Goal: Information Seeking & Learning: Find specific fact

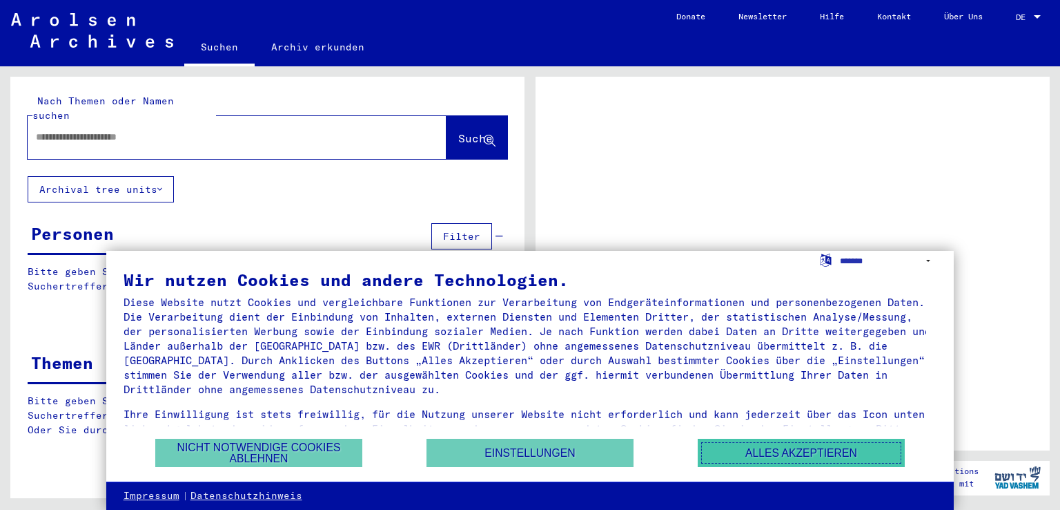
click at [735, 458] on button "Alles akzeptieren" at bounding box center [801, 452] width 207 height 28
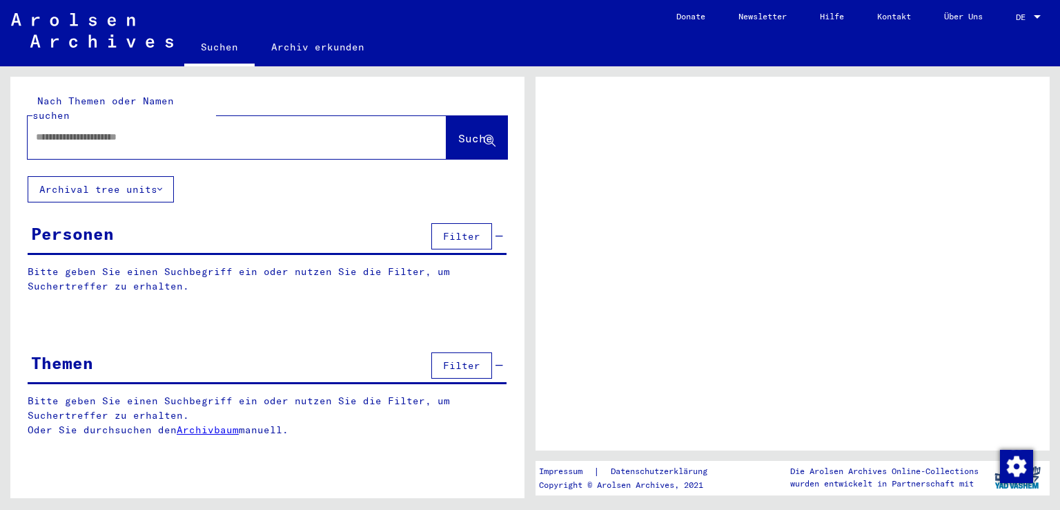
click at [192, 130] on input "text" at bounding box center [225, 137] width 378 height 14
type input "**********"
click at [464, 131] on span "Suche" at bounding box center [475, 138] width 35 height 14
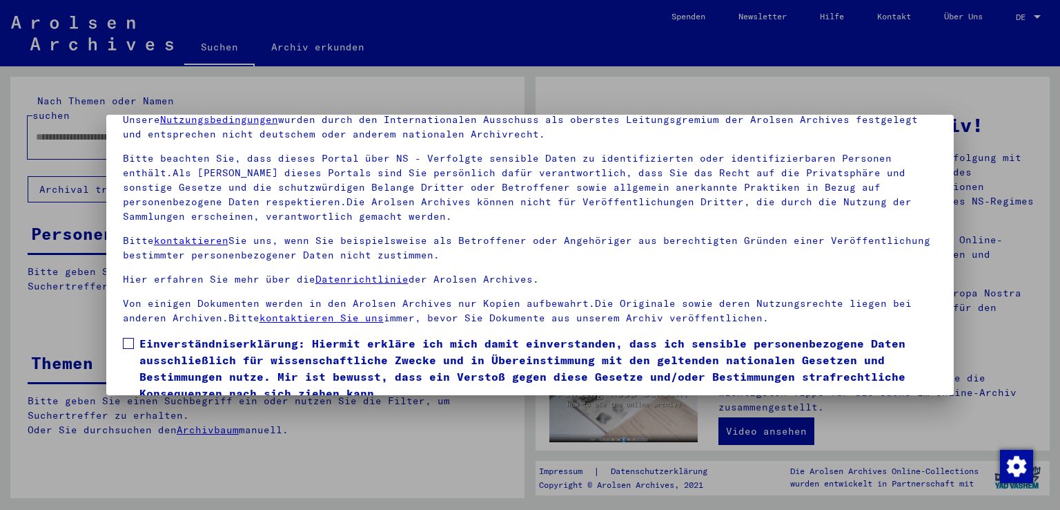
scroll to position [119, 0]
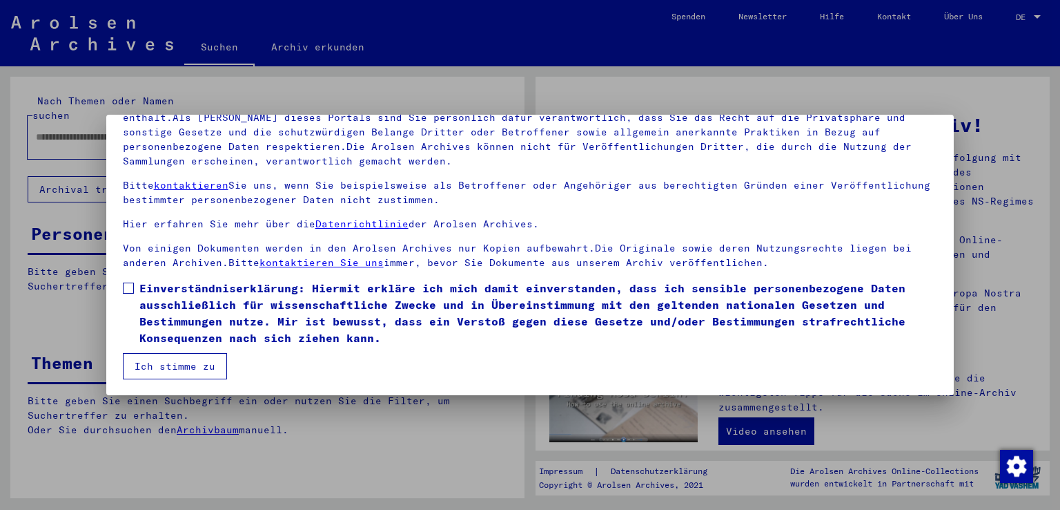
click at [122, 278] on mat-dialog-content "Unsere Nutzungsbedingungen wurden durch den Internationalen Ausschuss als obers…" at bounding box center [530, 213] width 849 height 331
click at [127, 292] on span at bounding box center [128, 287] width 11 height 11
click at [152, 360] on button "Ich stimme zu" at bounding box center [175, 366] width 104 height 26
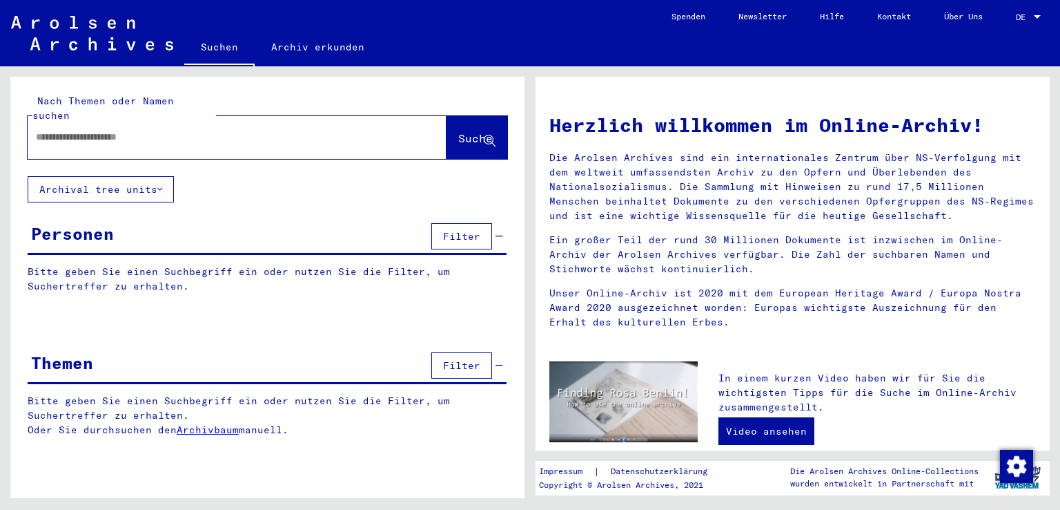
click at [210, 135] on div at bounding box center [217, 137] width 378 height 31
click at [151, 130] on input "text" at bounding box center [220, 137] width 369 height 14
type input "**********"
click at [465, 116] on button "Suche" at bounding box center [477, 137] width 61 height 43
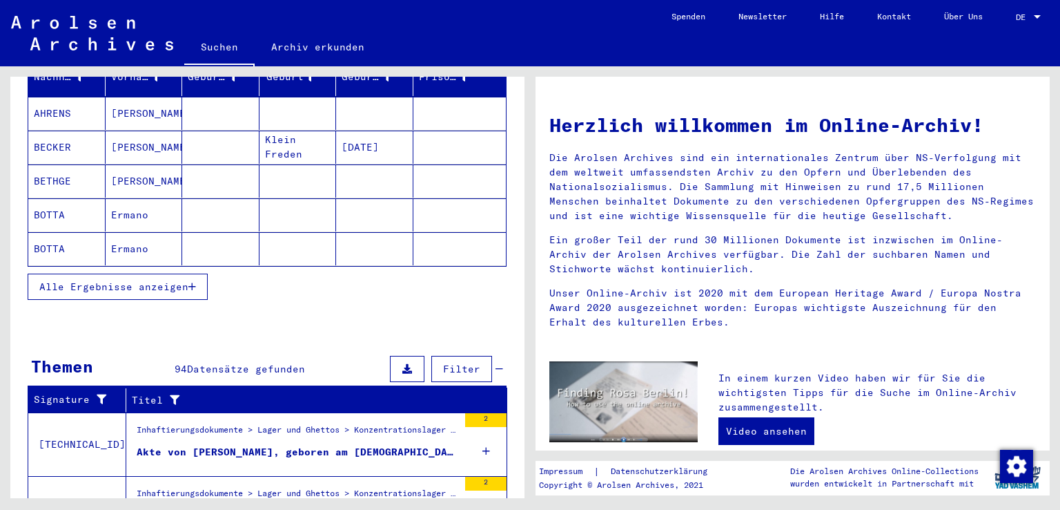
scroll to position [195, 0]
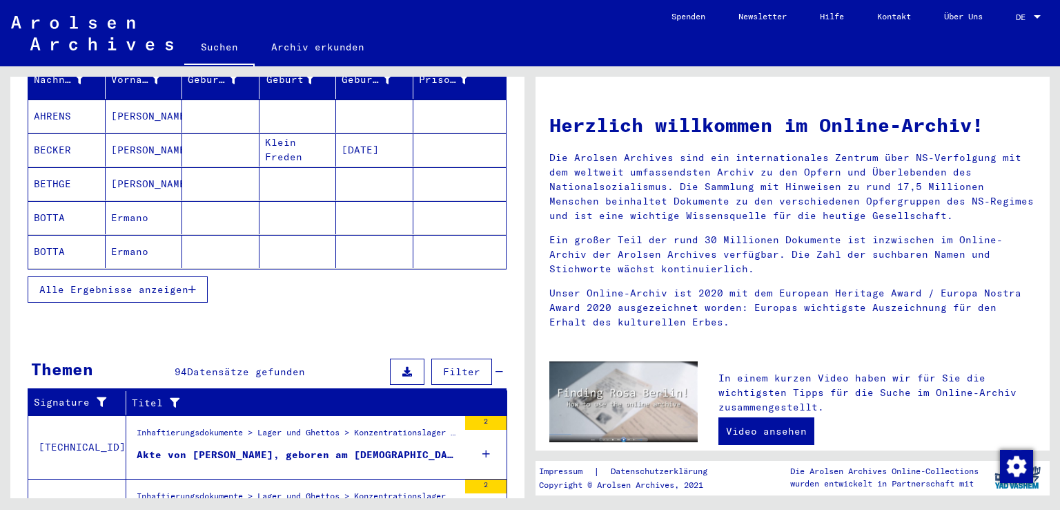
click at [184, 276] on button "Alle Ergebnisse anzeigen" at bounding box center [118, 289] width 180 height 26
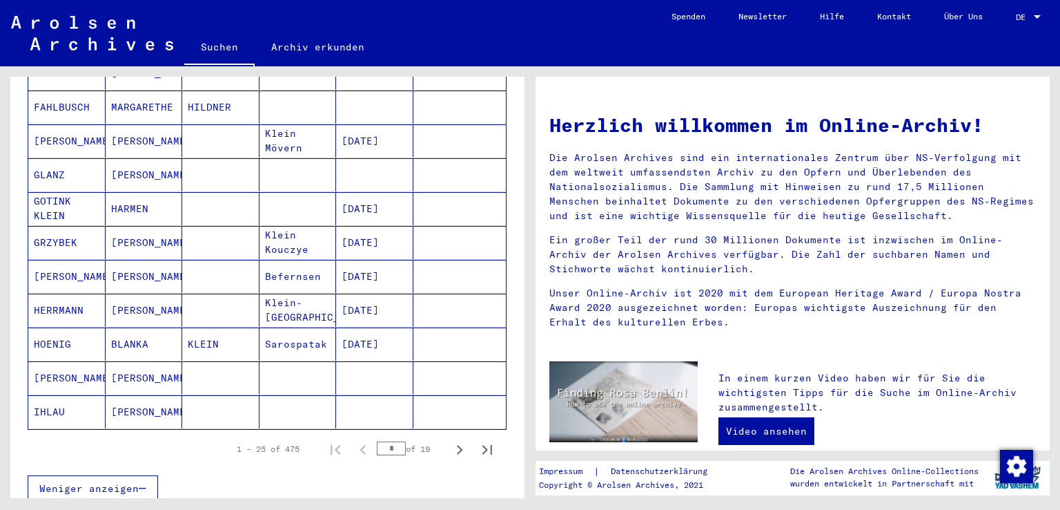
scroll to position [729, 0]
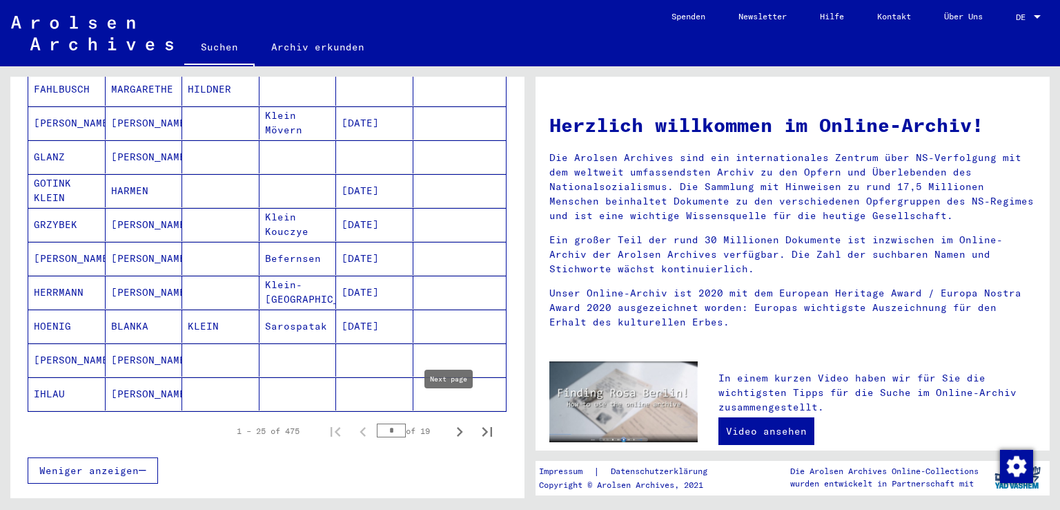
click at [450, 422] on icon "Next page" at bounding box center [459, 431] width 19 height 19
type input "*"
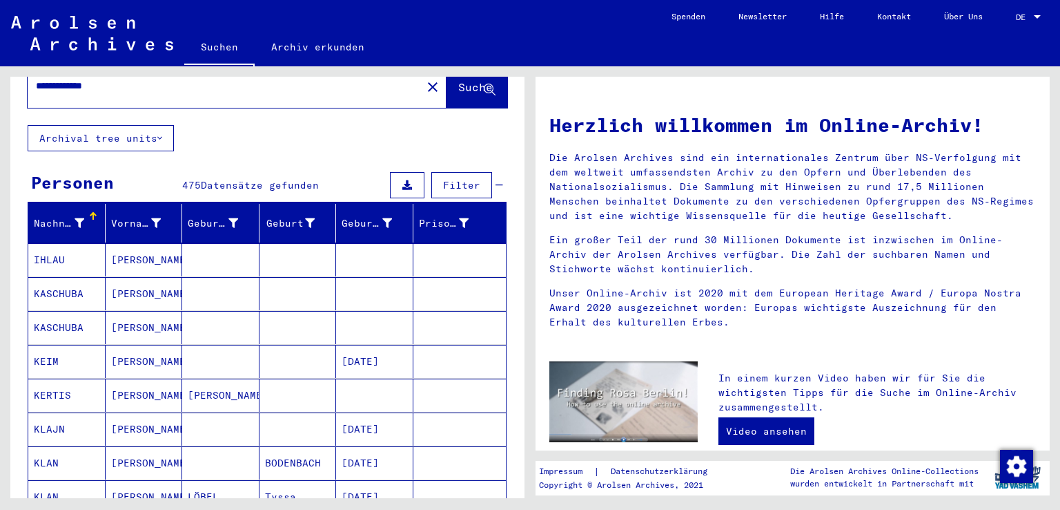
scroll to position [48, 0]
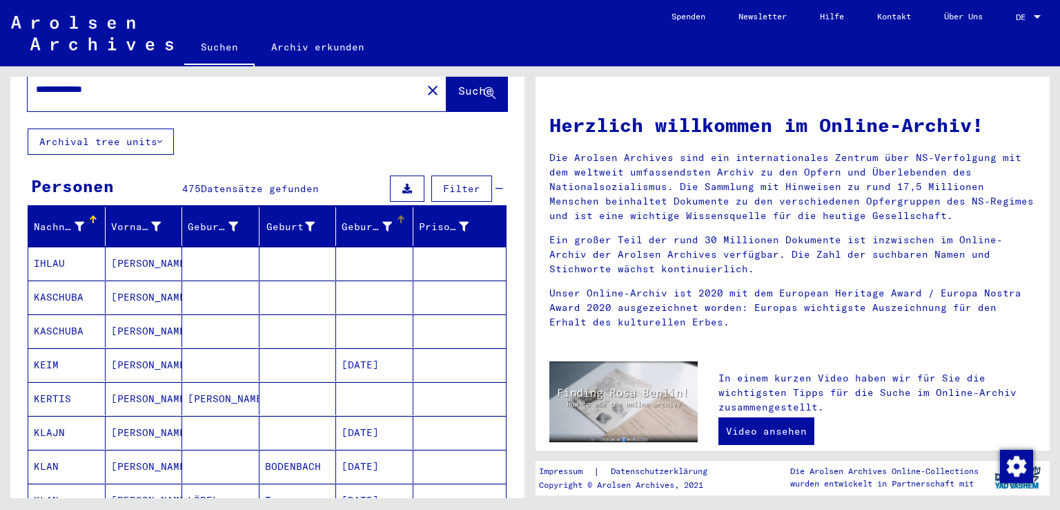
click at [382, 222] on icon at bounding box center [387, 227] width 10 height 10
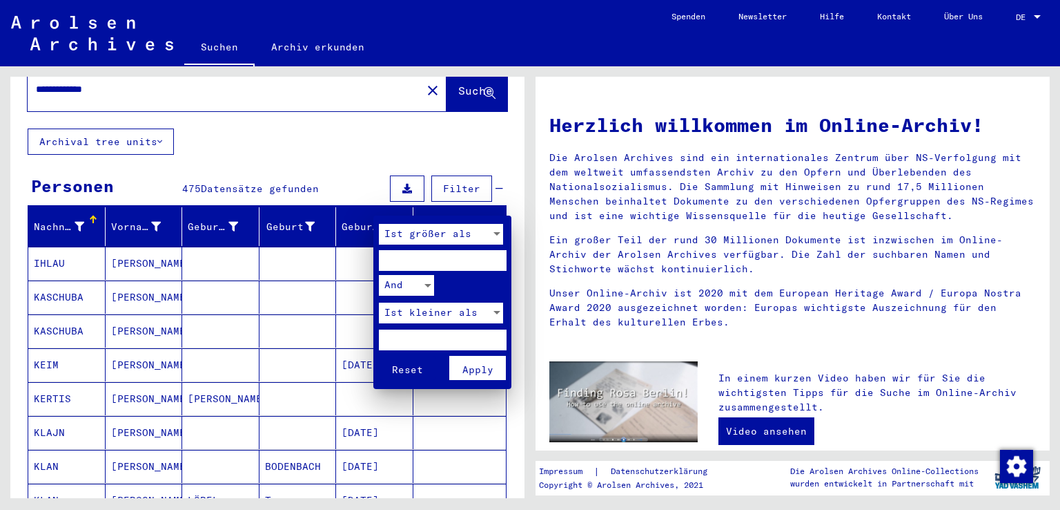
click at [423, 264] on input "number" at bounding box center [443, 260] width 128 height 21
type input "**"
type input "****"
type input "*"
type input "****"
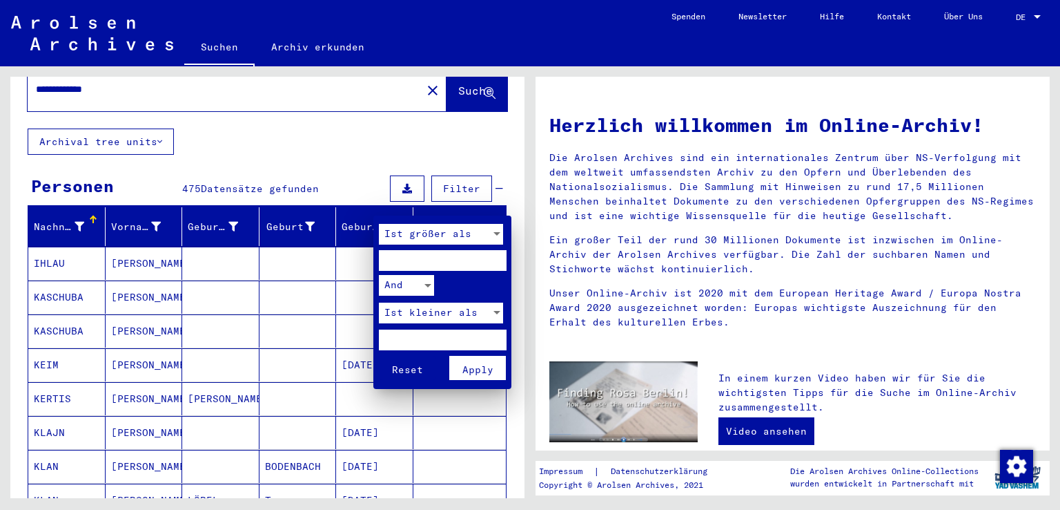
click at [461, 369] on button "Apply" at bounding box center [477, 368] width 57 height 24
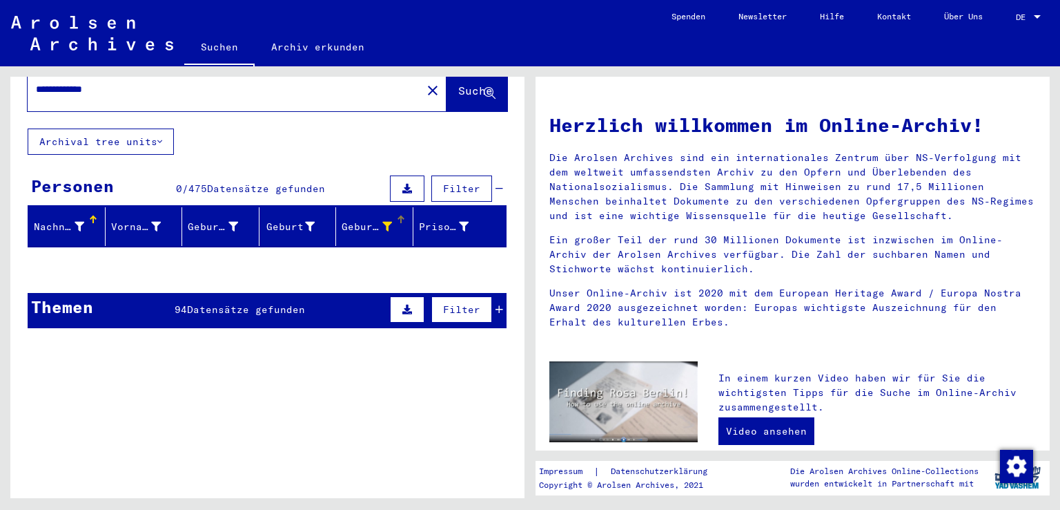
click at [382, 220] on div at bounding box center [387, 227] width 10 height 14
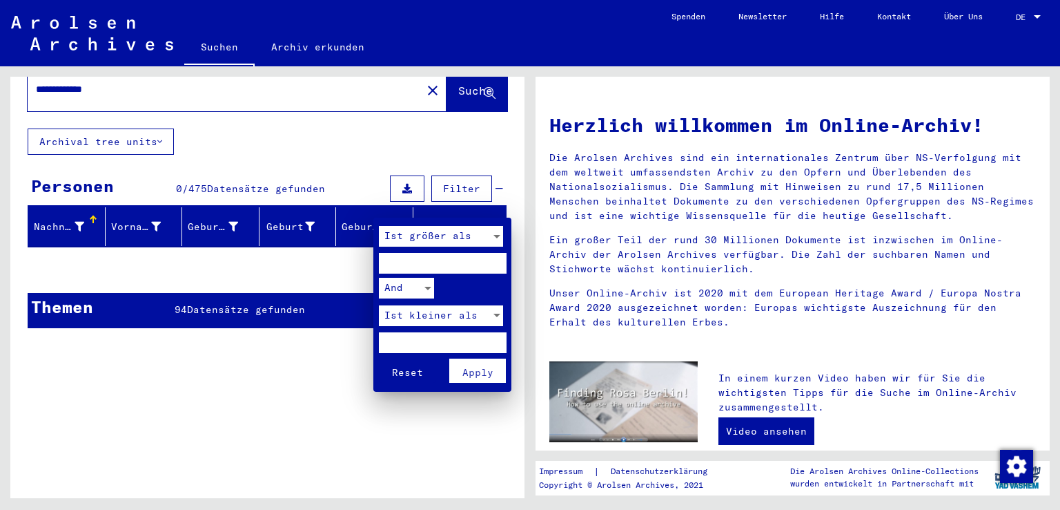
click at [440, 245] on div "Ist größer als" at bounding box center [435, 236] width 112 height 21
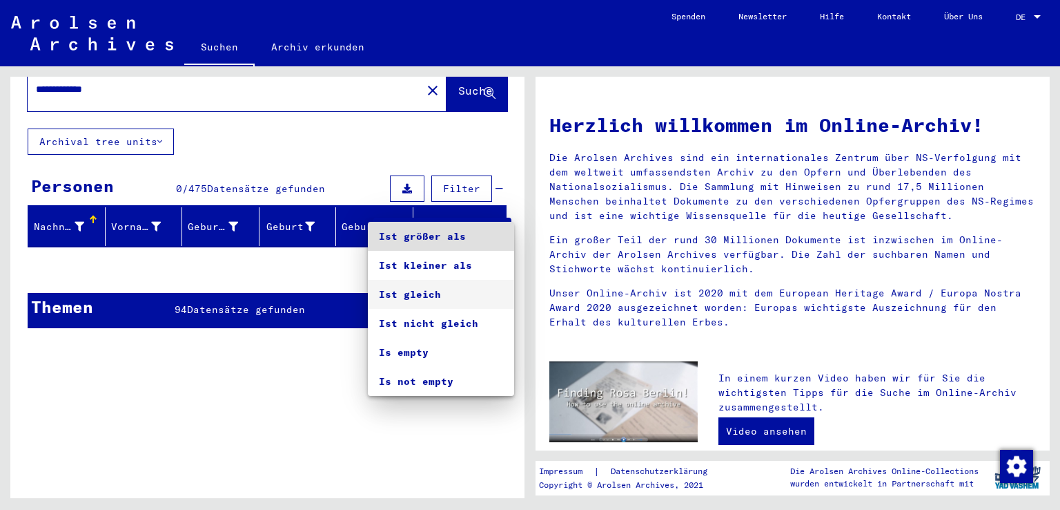
click at [423, 295] on span "Ist gleich" at bounding box center [441, 294] width 124 height 29
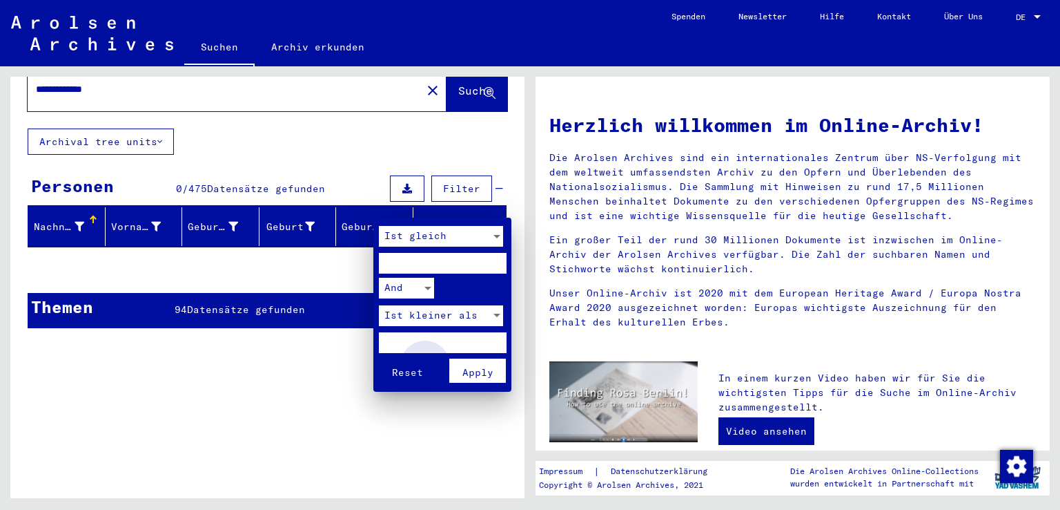
click at [469, 371] on span "Apply" at bounding box center [478, 372] width 31 height 12
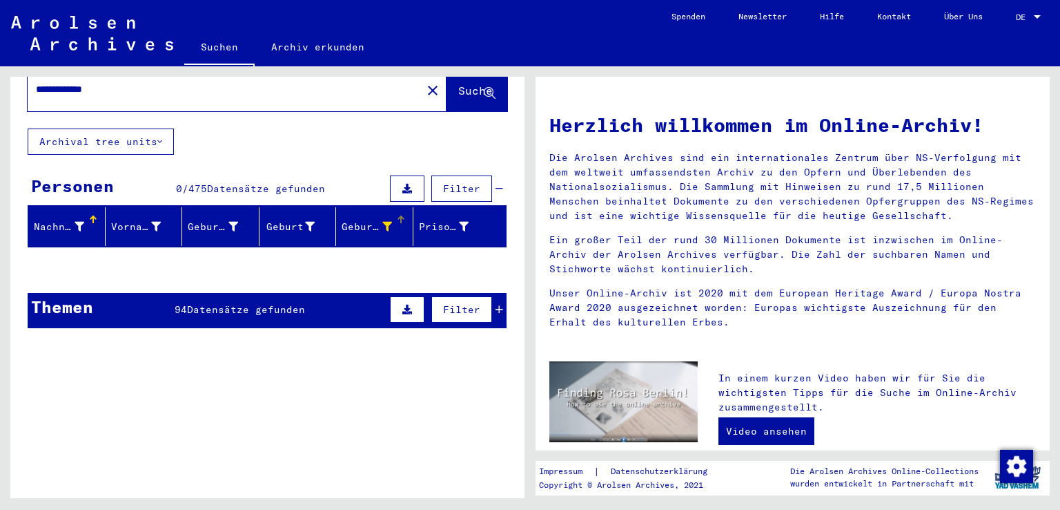
click at [382, 222] on icon at bounding box center [387, 227] width 10 height 10
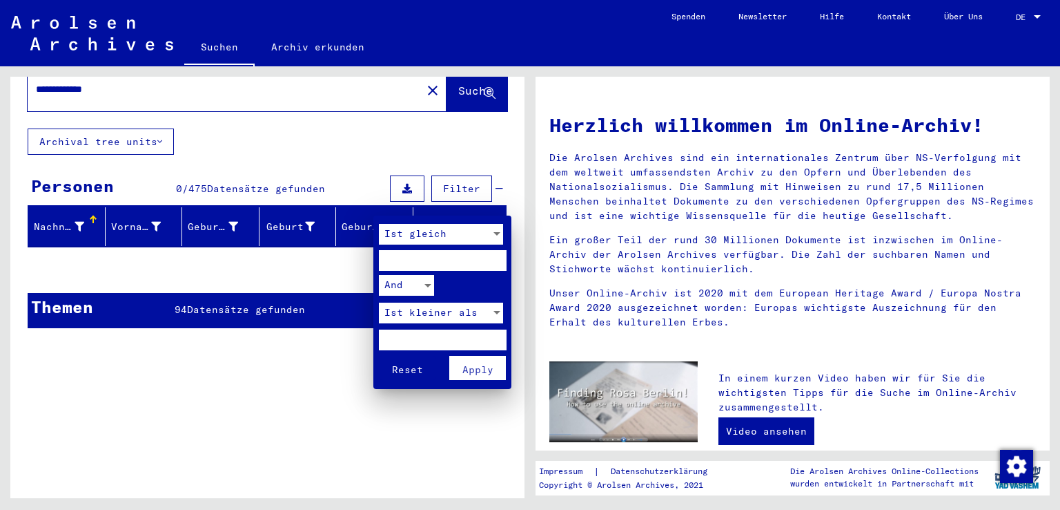
click at [416, 367] on span "Reset" at bounding box center [407, 369] width 31 height 12
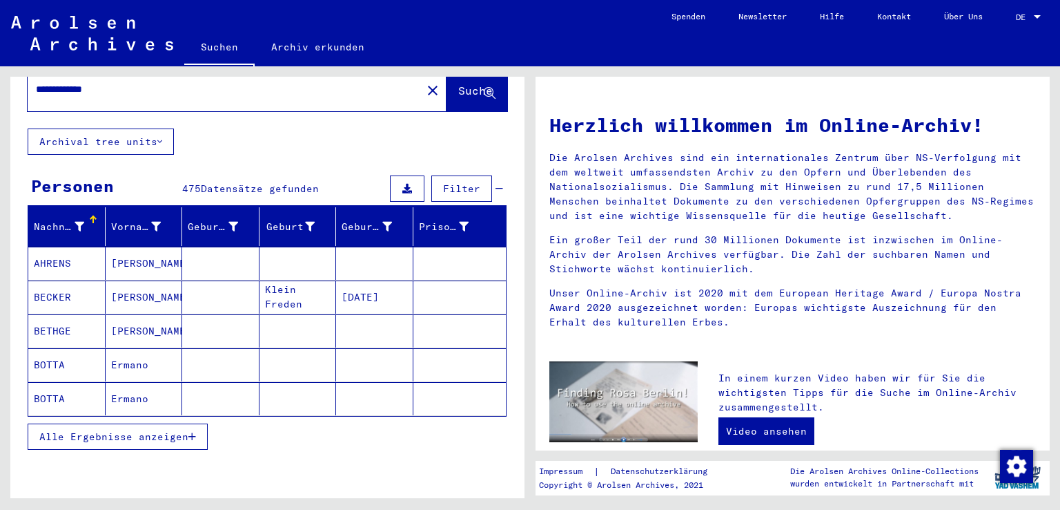
click at [177, 430] on span "Alle Ergebnisse anzeigen" at bounding box center [113, 436] width 149 height 12
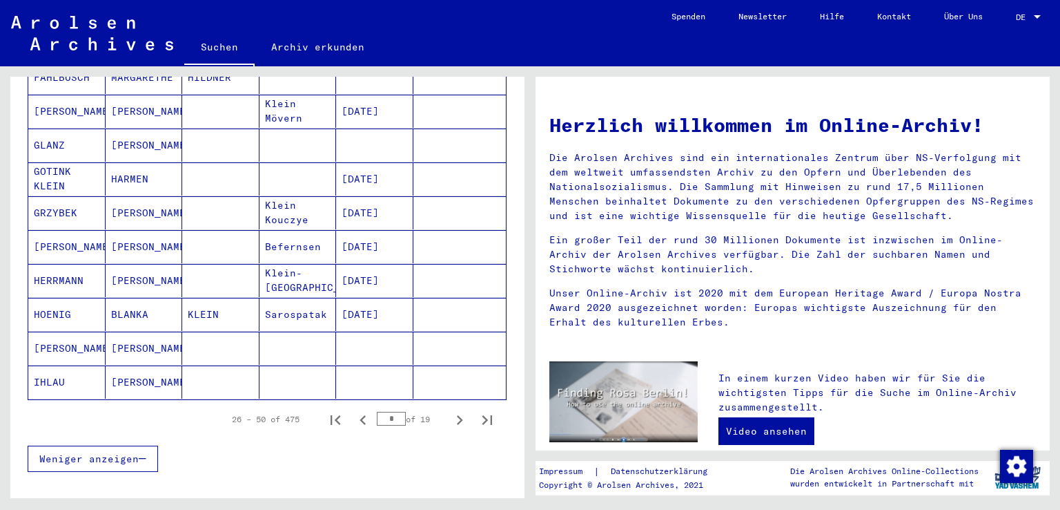
scroll to position [747, 0]
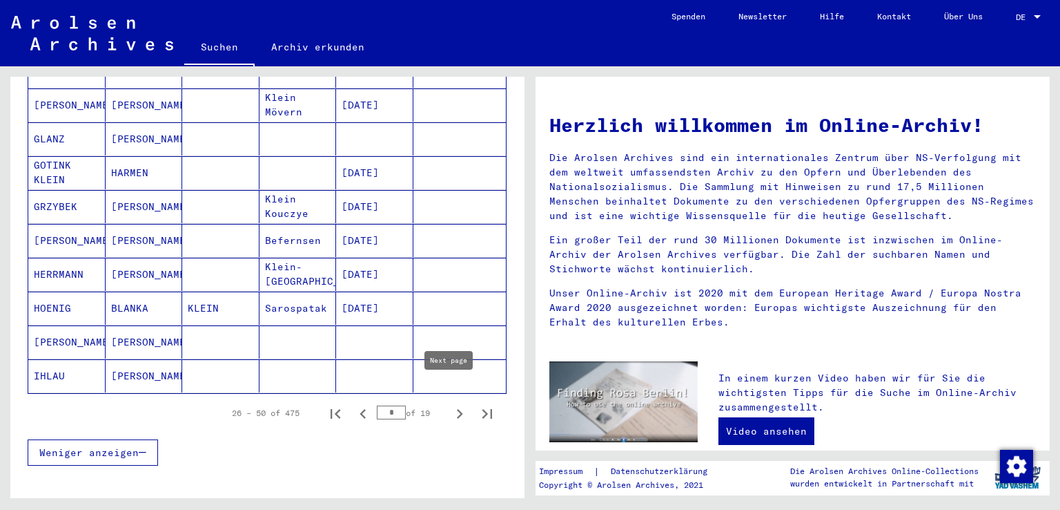
click at [450, 404] on icon "Next page" at bounding box center [459, 413] width 19 height 19
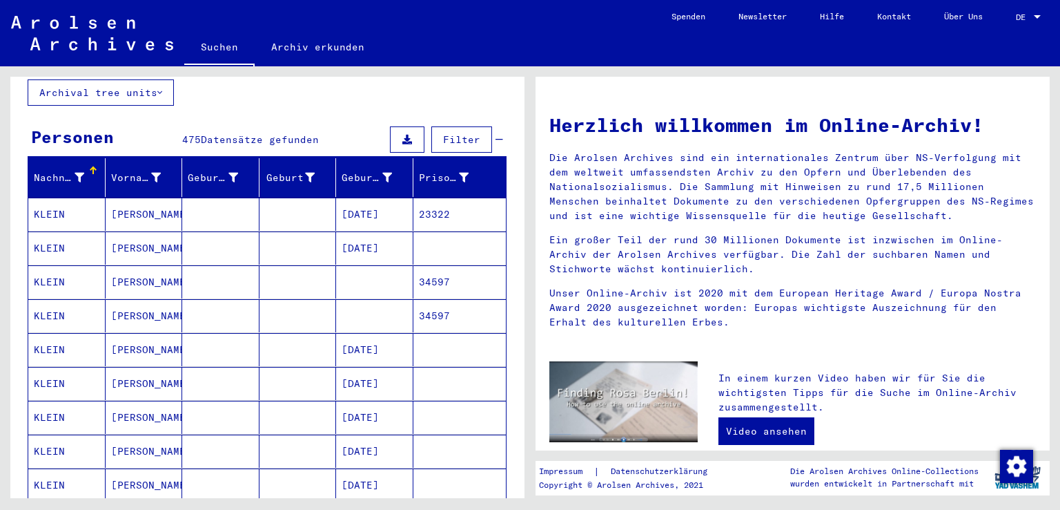
scroll to position [101, 0]
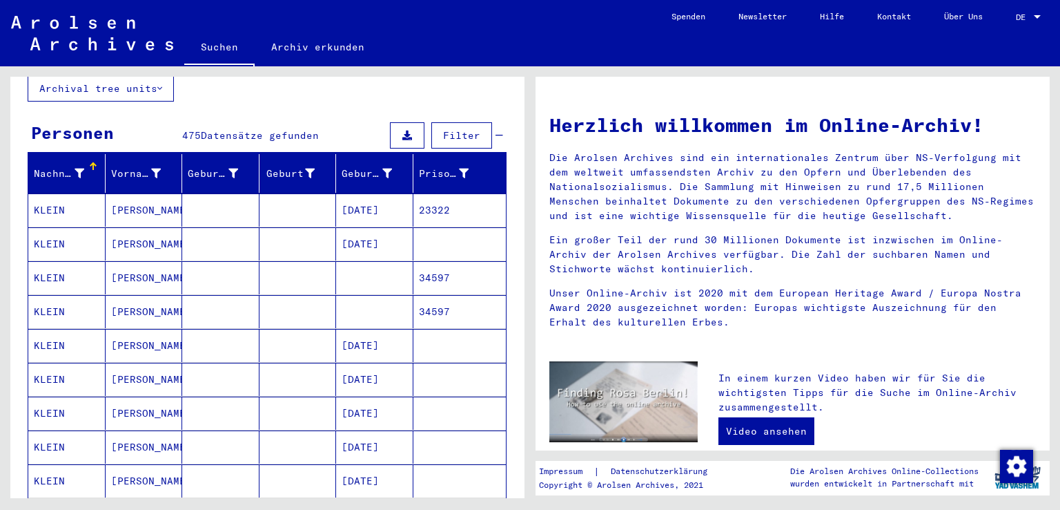
click at [450, 261] on mat-cell "34597" at bounding box center [460, 277] width 93 height 33
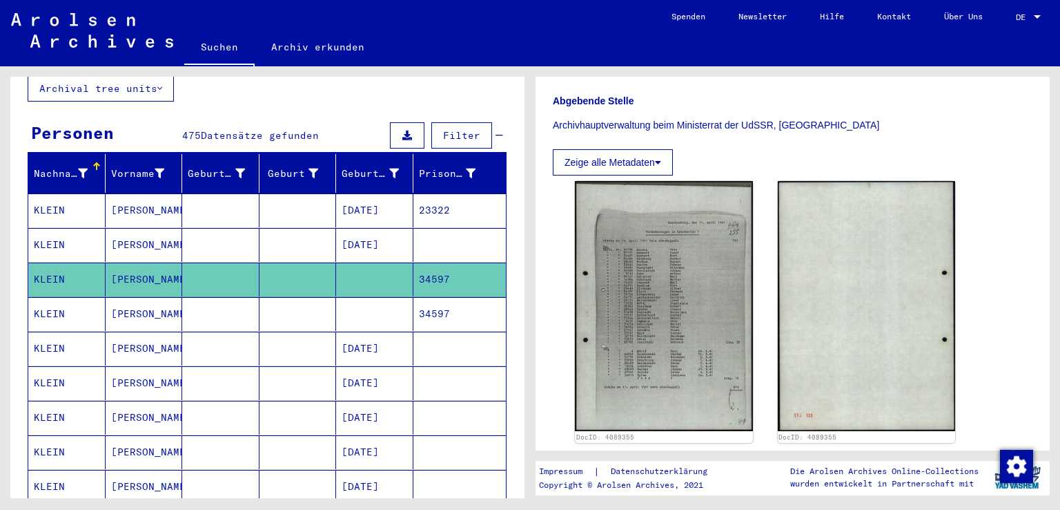
scroll to position [207, 0]
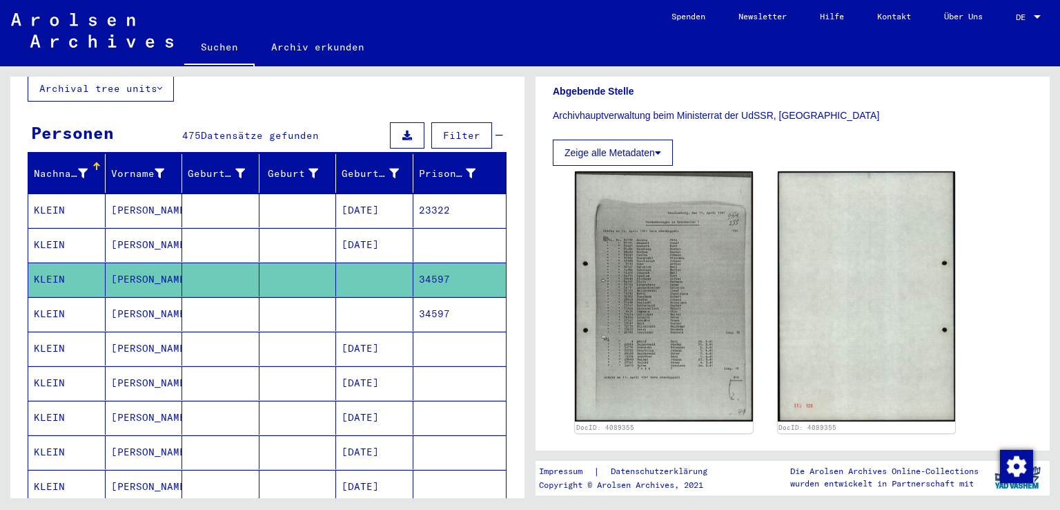
click at [472, 297] on mat-cell "34597" at bounding box center [460, 314] width 93 height 34
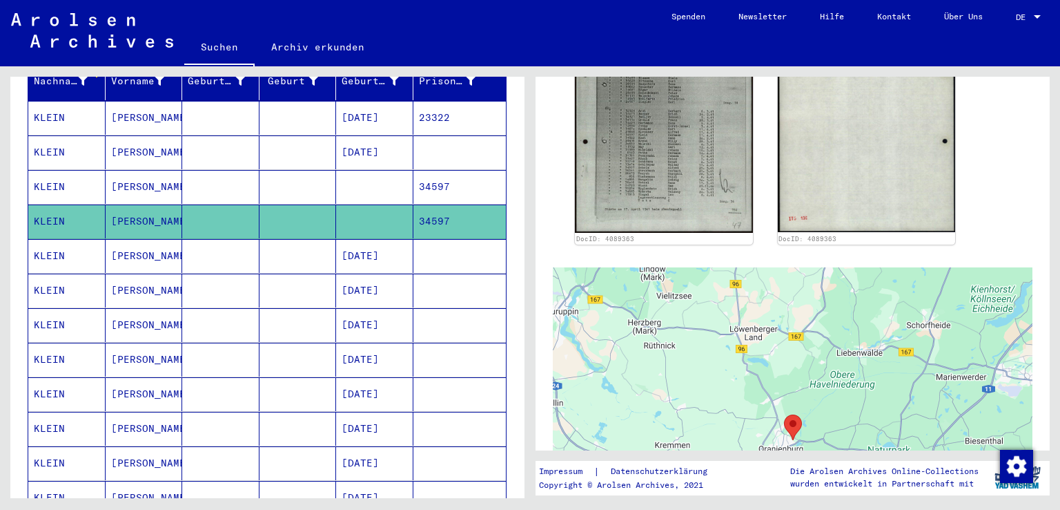
scroll to position [197, 0]
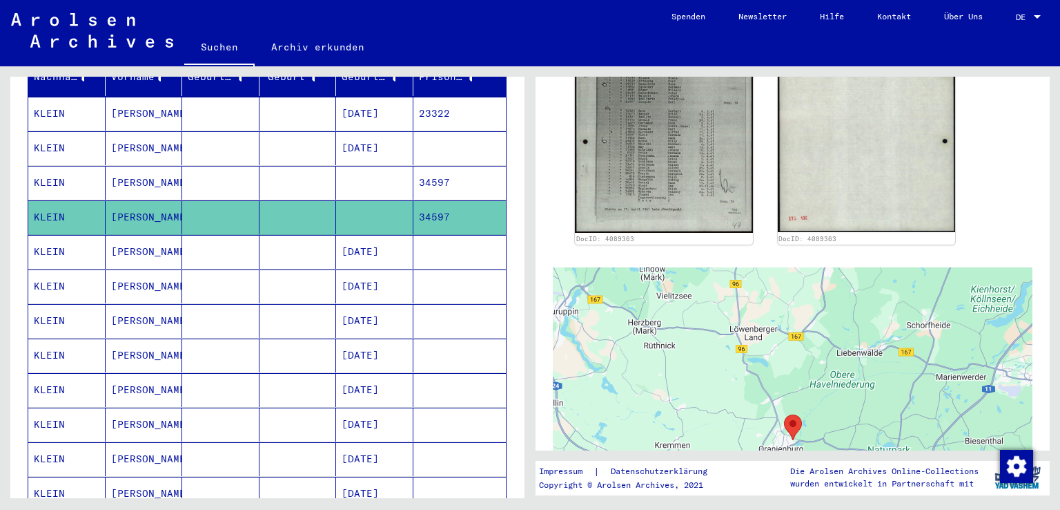
click at [447, 340] on mat-cell at bounding box center [460, 355] width 93 height 34
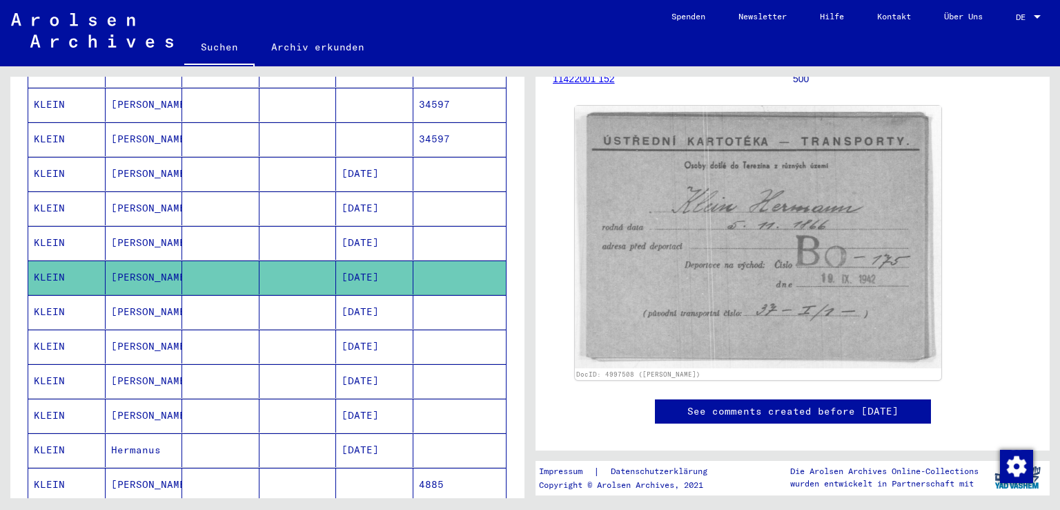
scroll to position [299, 0]
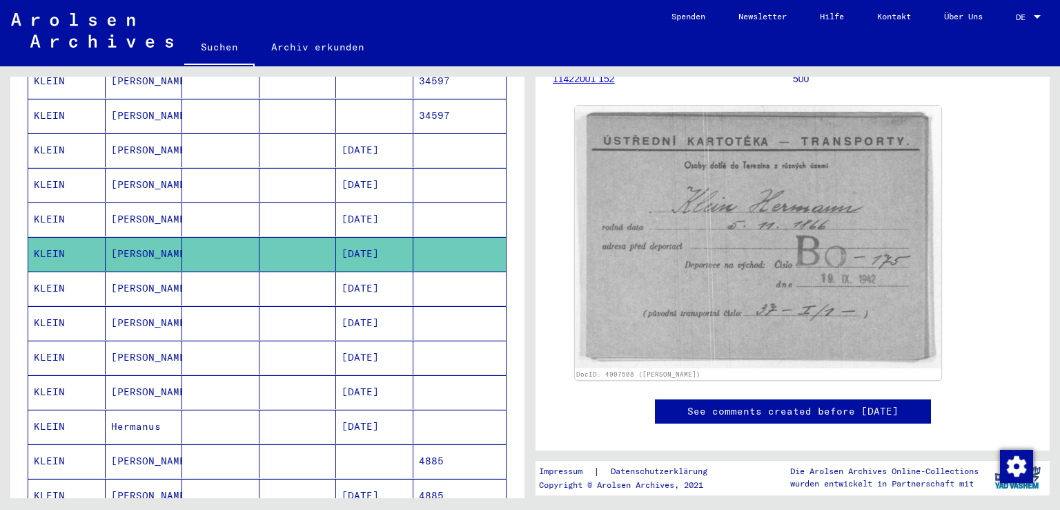
click at [447, 277] on mat-cell at bounding box center [460, 288] width 93 height 34
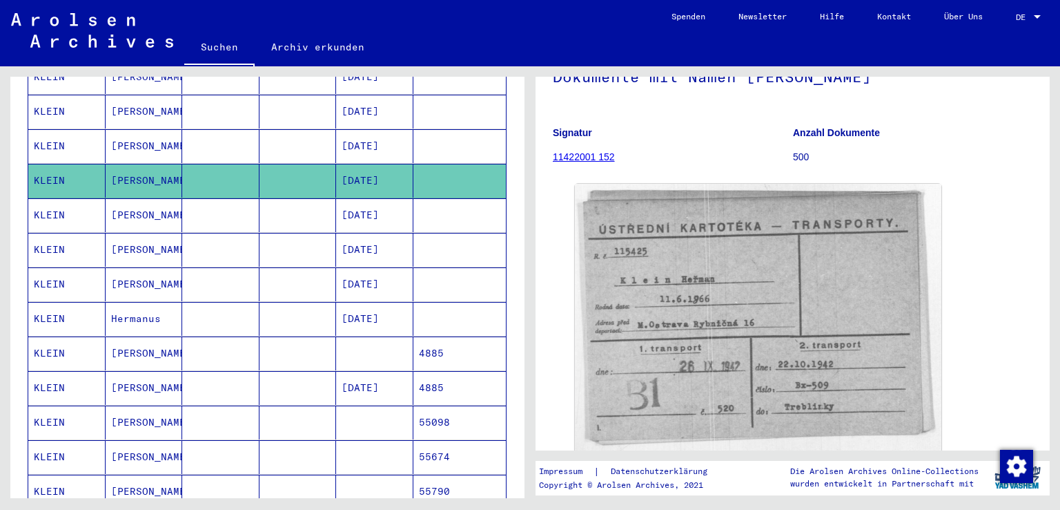
scroll to position [409, 0]
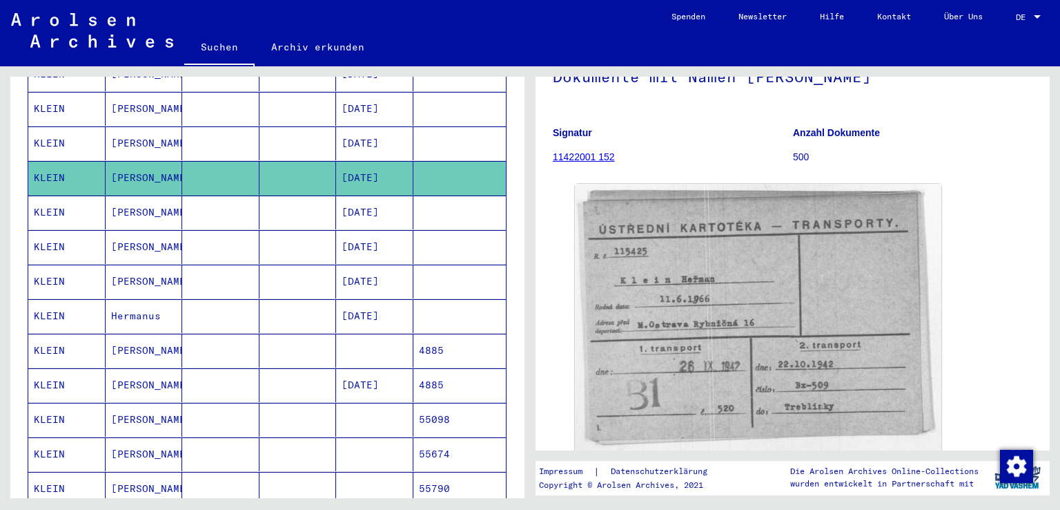
click at [458, 333] on mat-cell "4885" at bounding box center [460, 350] width 93 height 34
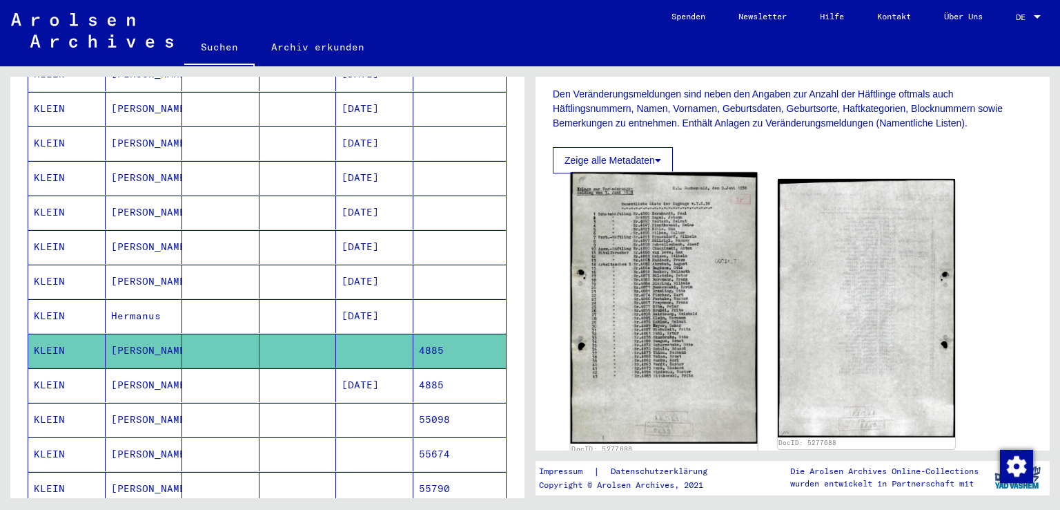
scroll to position [230, 0]
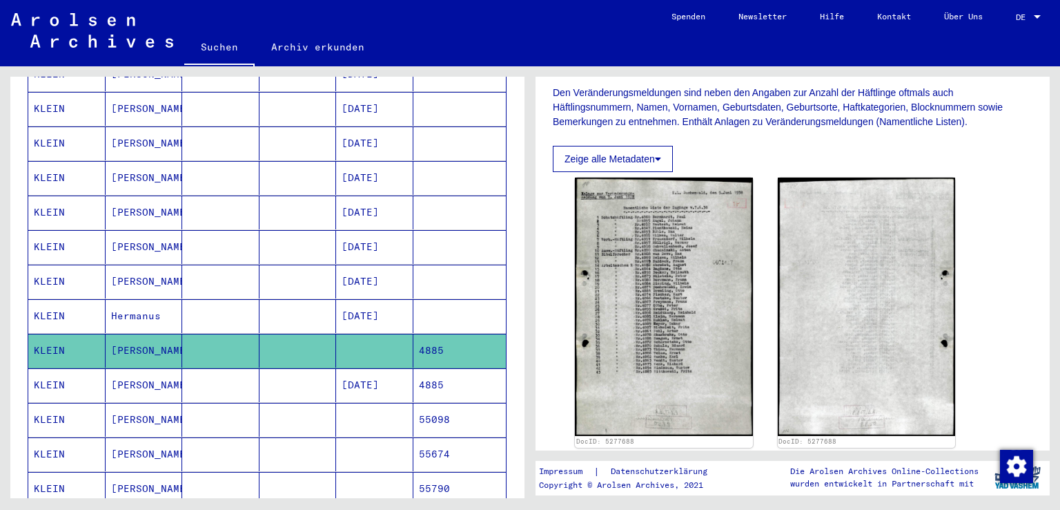
click at [461, 403] on mat-cell "55098" at bounding box center [460, 420] width 93 height 34
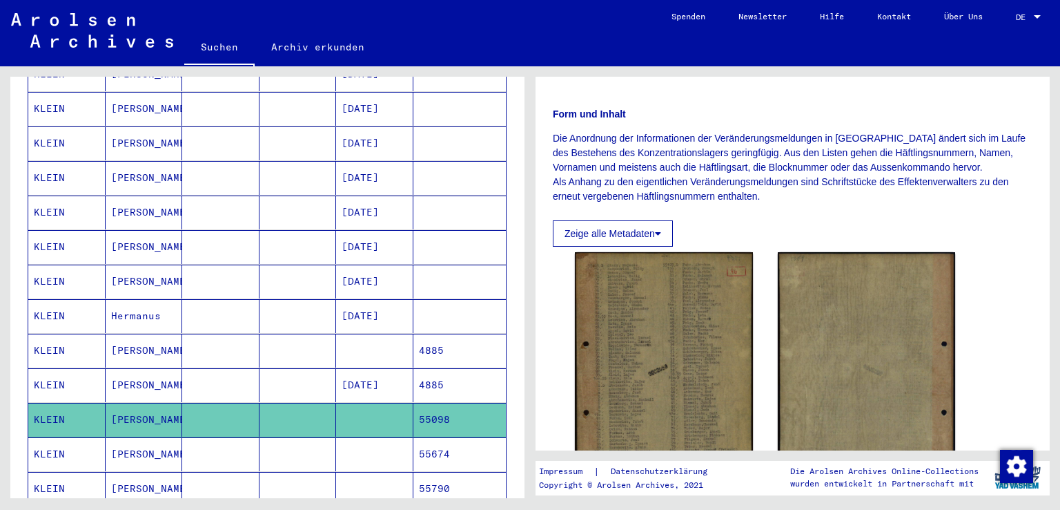
scroll to position [193, 0]
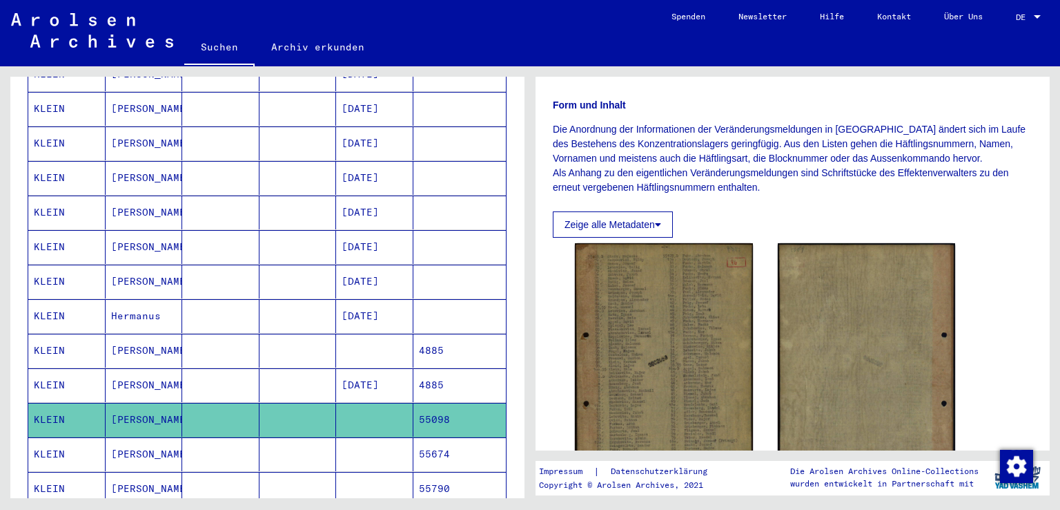
click at [445, 437] on mat-cell "55674" at bounding box center [460, 454] width 93 height 34
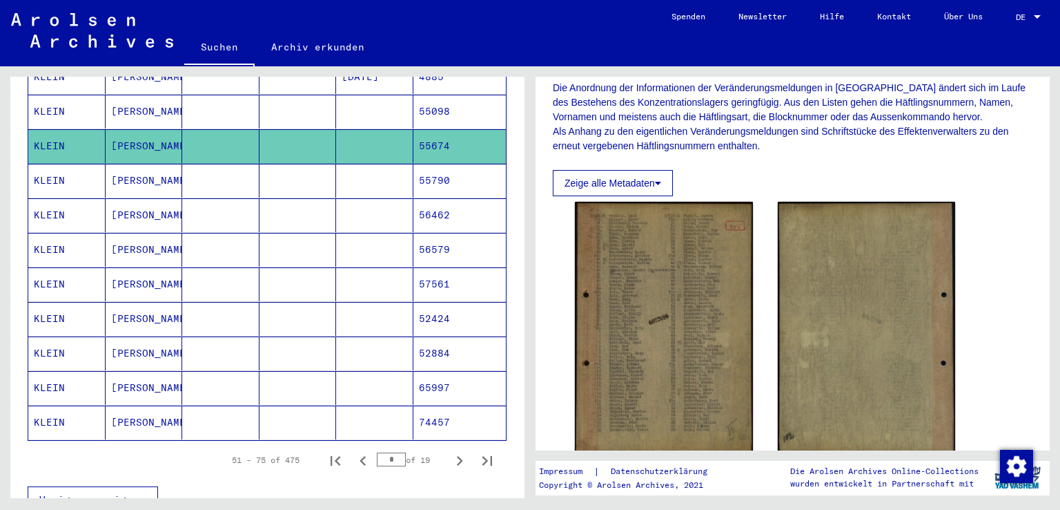
scroll to position [722, 0]
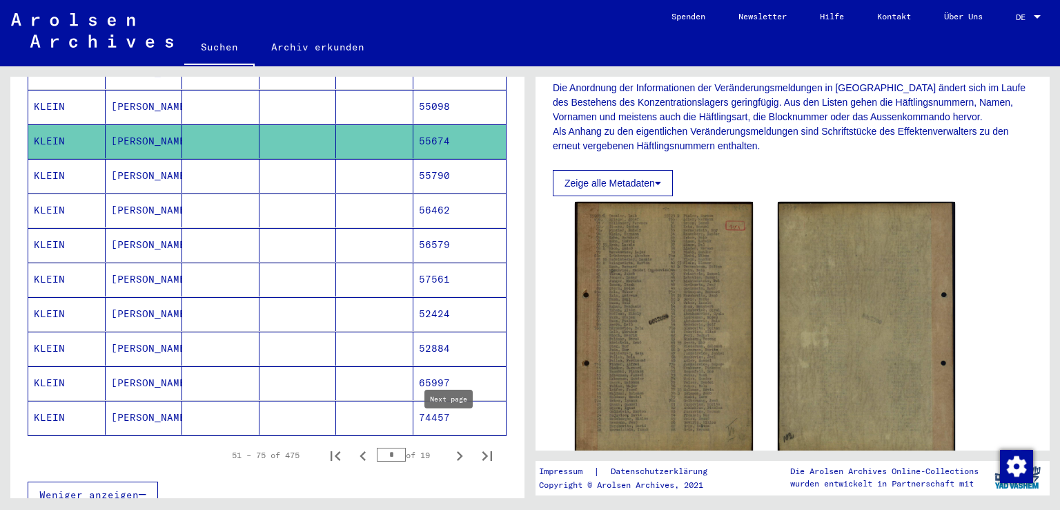
click at [457, 451] on icon "Next page" at bounding box center [460, 456] width 6 height 10
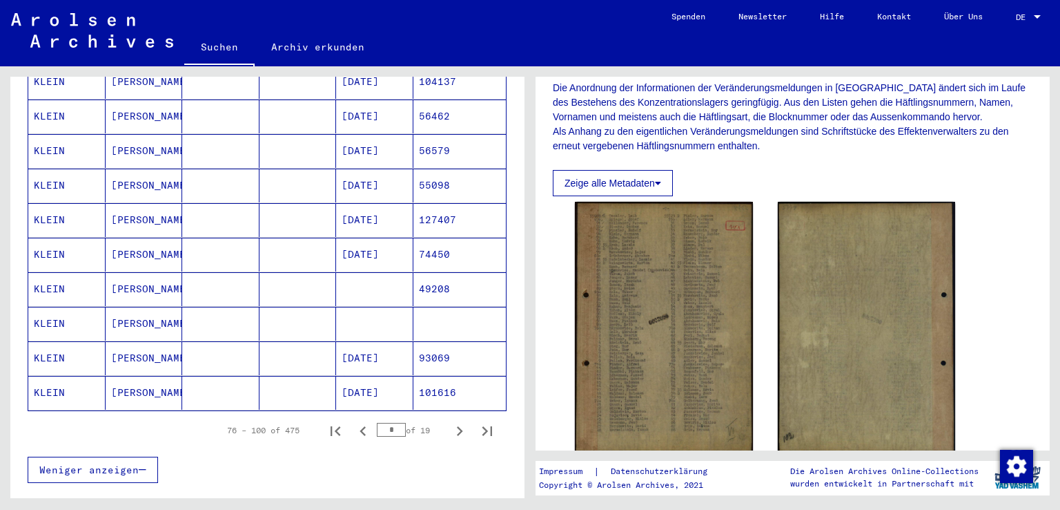
scroll to position [750, 0]
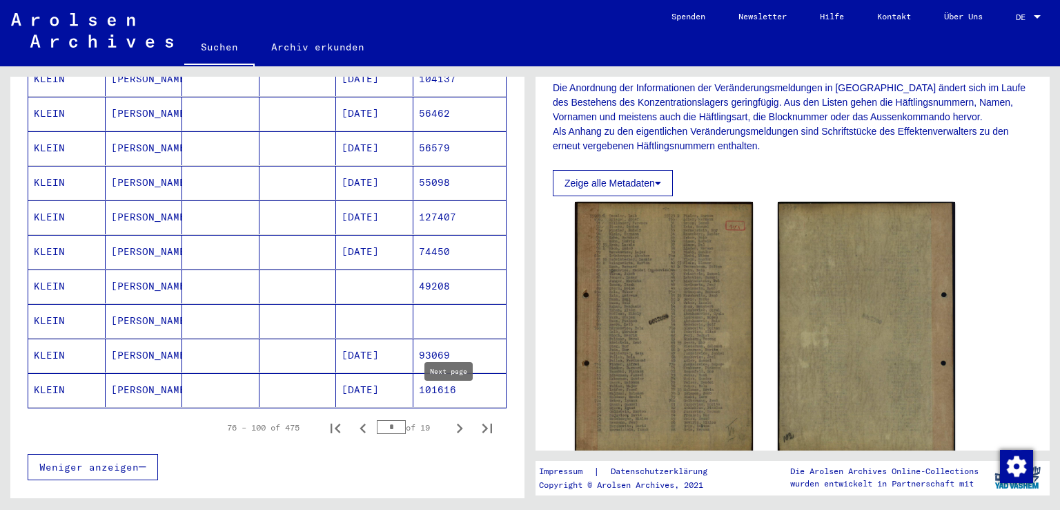
click at [450, 418] on icon "Next page" at bounding box center [459, 427] width 19 height 19
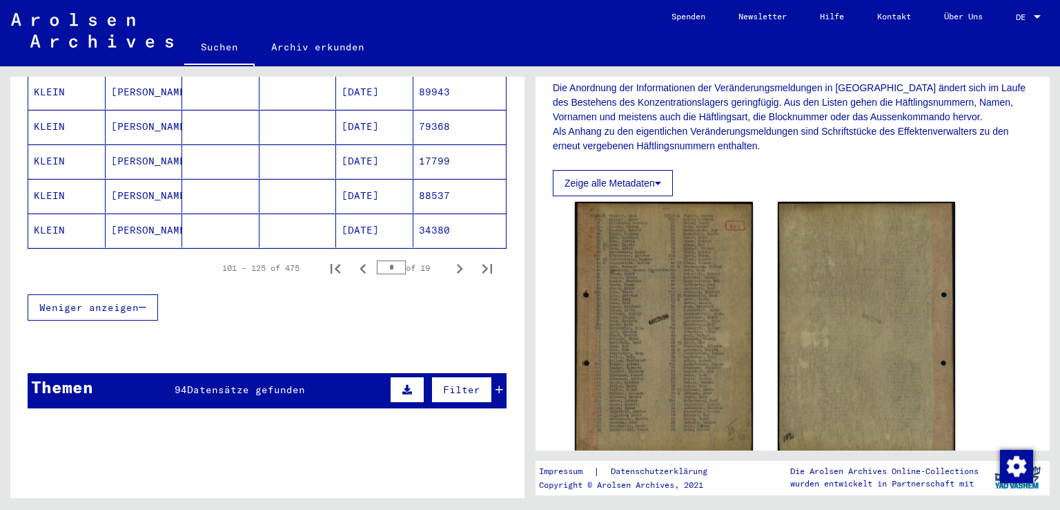
scroll to position [909, 0]
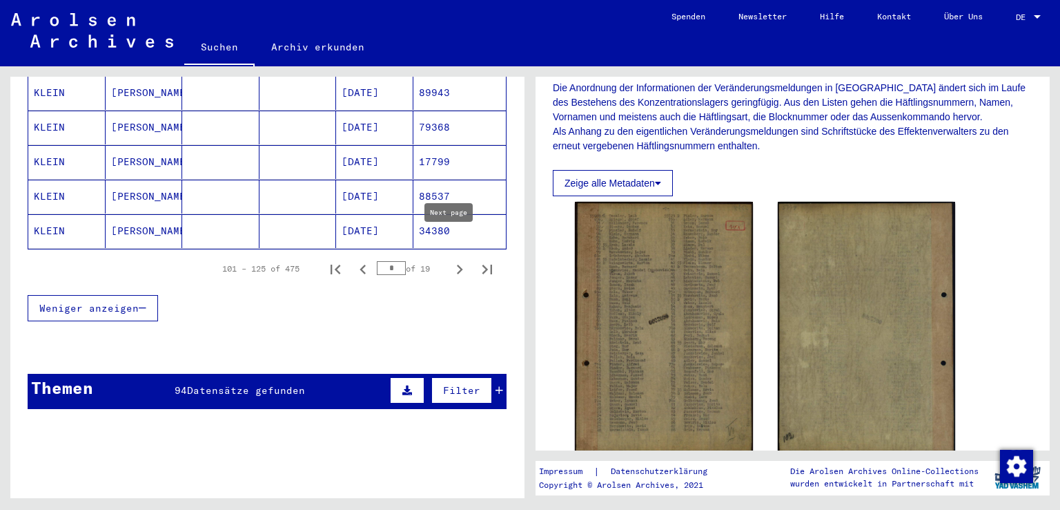
click at [450, 260] on icon "Next page" at bounding box center [459, 269] width 19 height 19
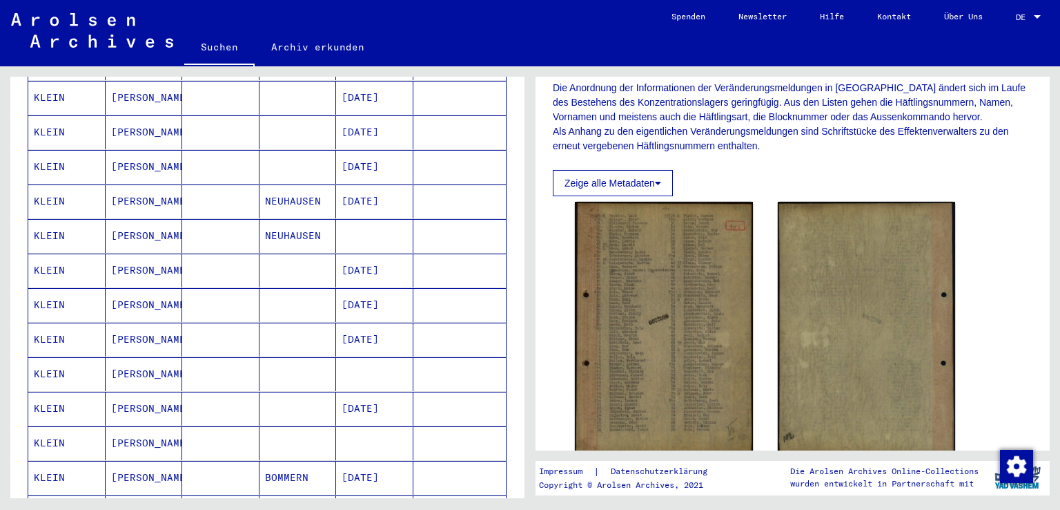
scroll to position [200, 0]
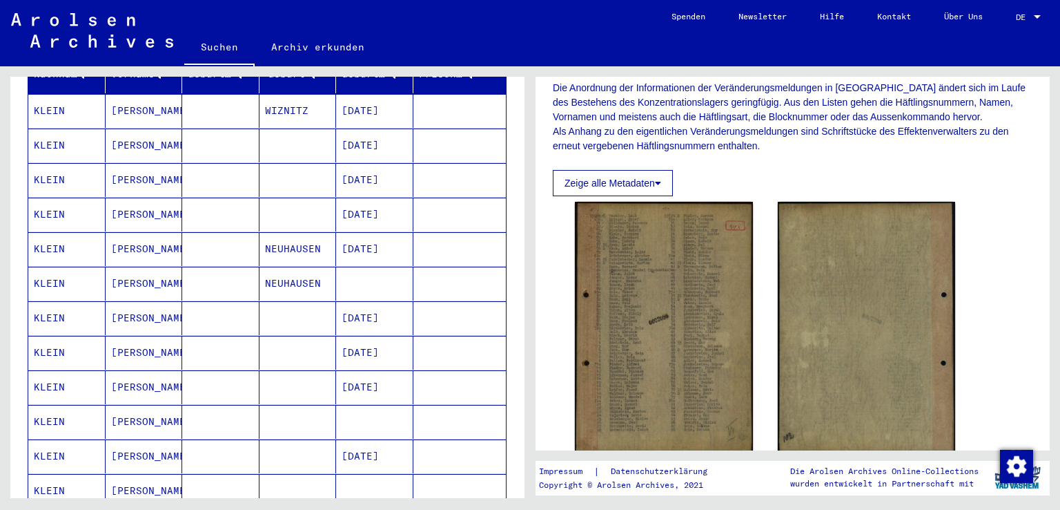
click at [400, 197] on mat-cell "[DATE]" at bounding box center [374, 214] width 77 height 34
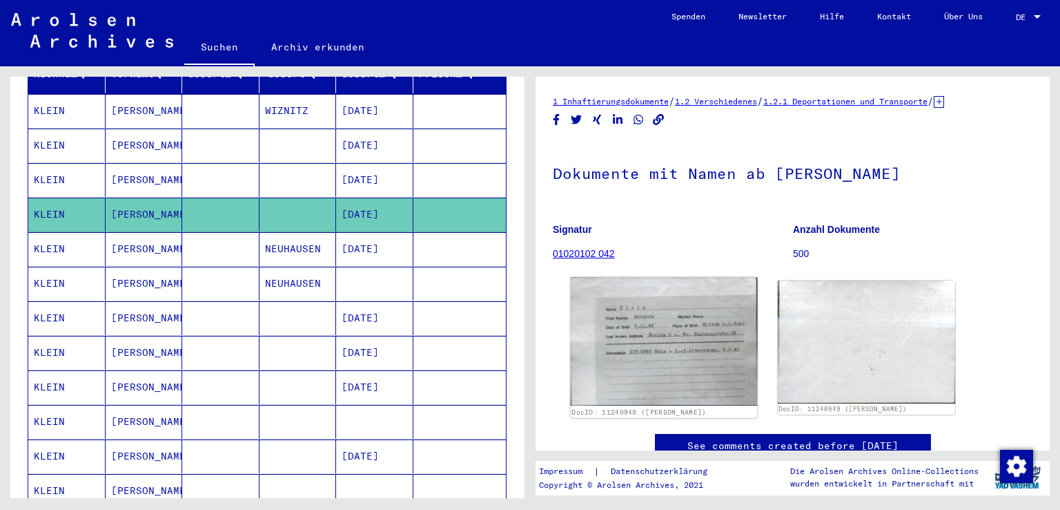
click at [672, 332] on img at bounding box center [664, 341] width 186 height 128
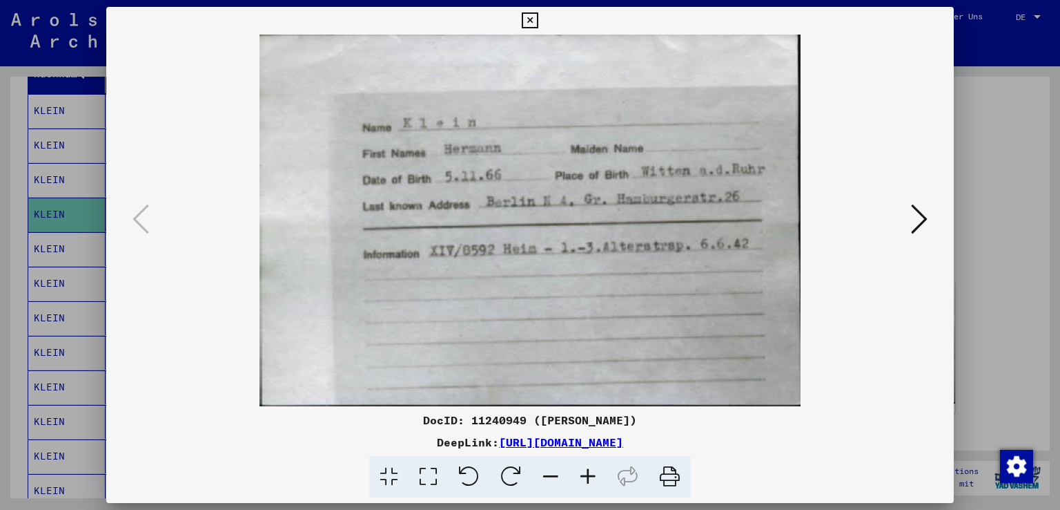
click at [530, 23] on icon at bounding box center [530, 20] width 16 height 17
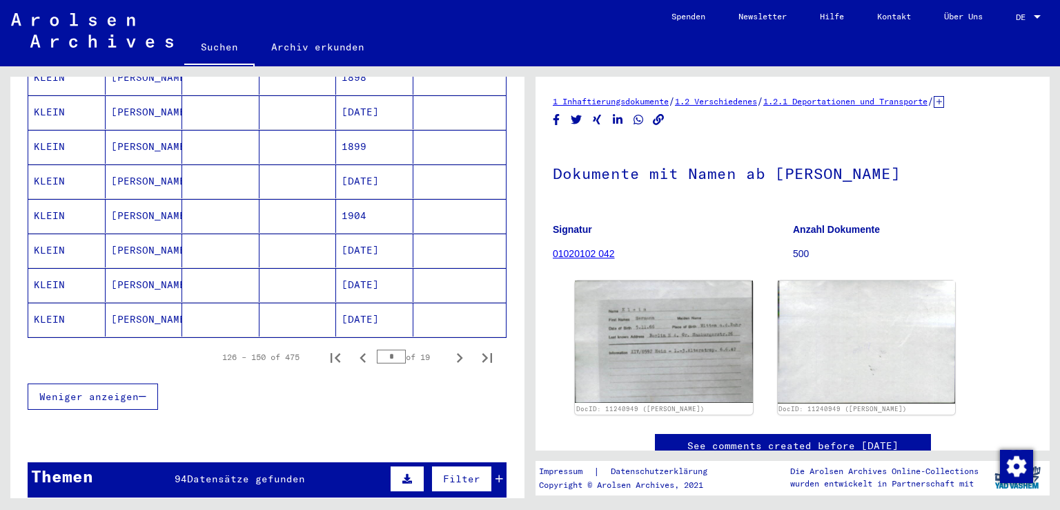
scroll to position [822, 0]
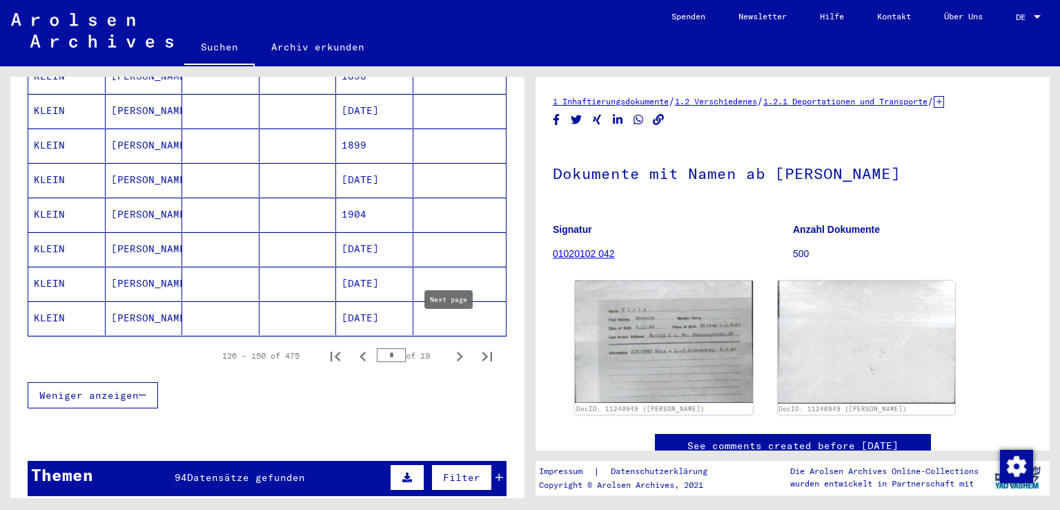
click at [450, 347] on icon "Next page" at bounding box center [459, 356] width 19 height 19
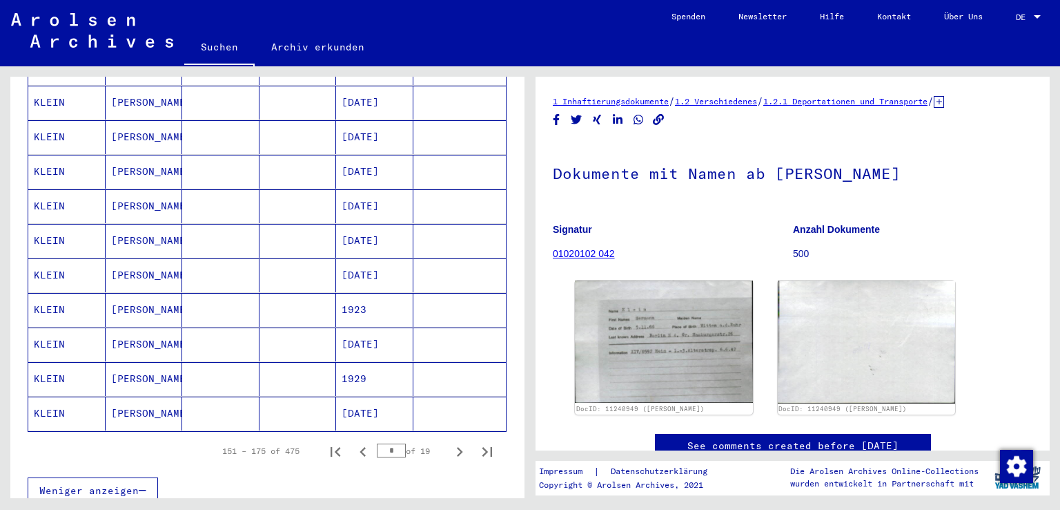
scroll to position [780, 0]
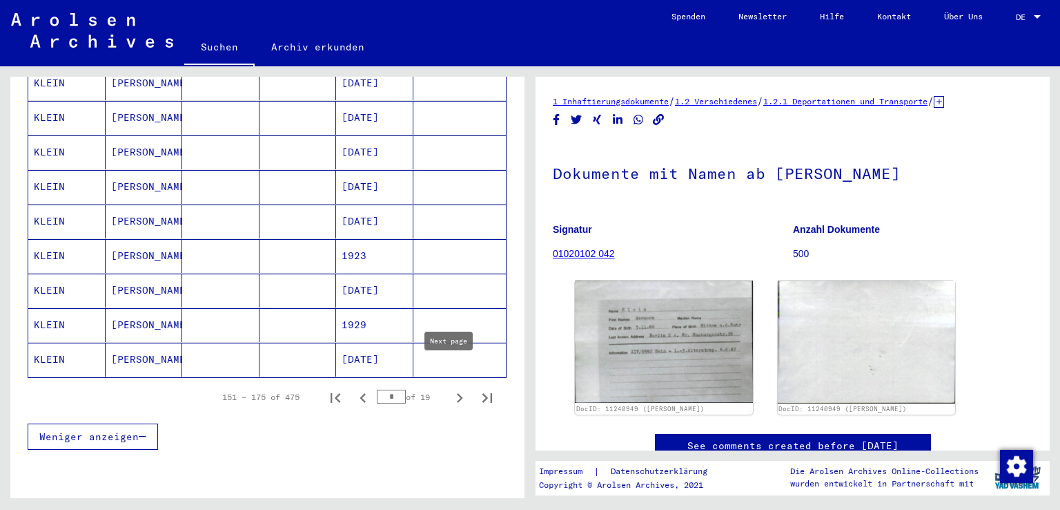
click at [450, 388] on icon "Next page" at bounding box center [459, 397] width 19 height 19
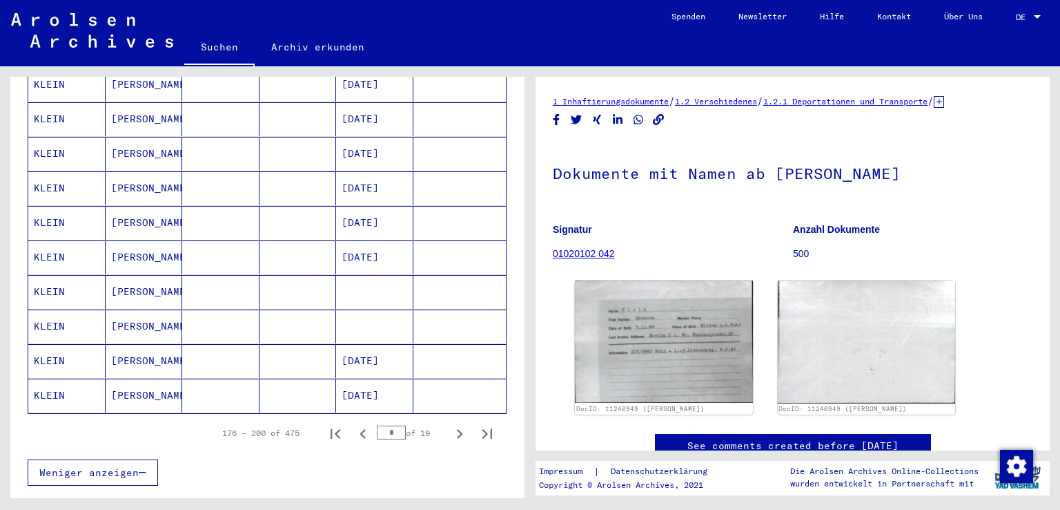
scroll to position [735, 0]
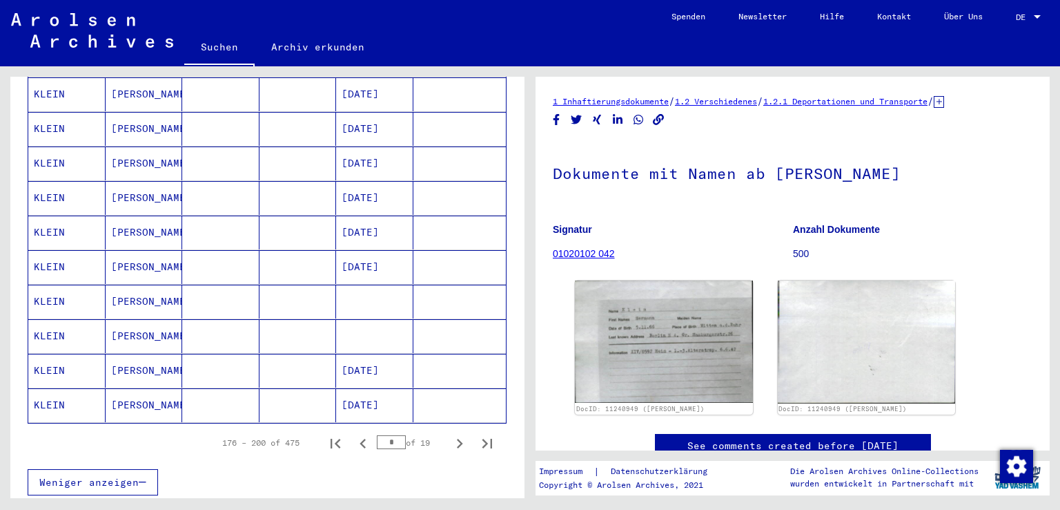
click at [441, 319] on mat-cell at bounding box center [460, 336] width 93 height 34
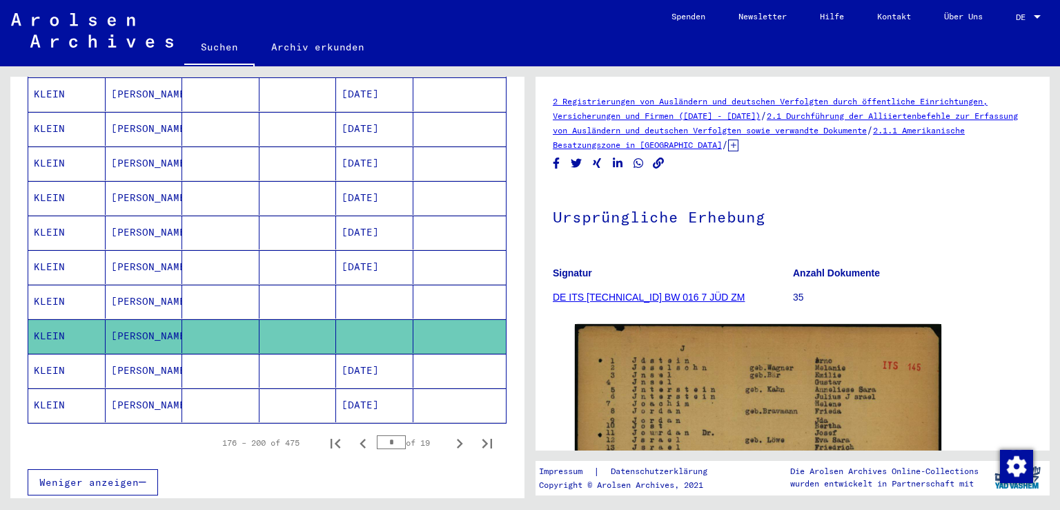
click at [461, 262] on mat-cell at bounding box center [460, 267] width 93 height 34
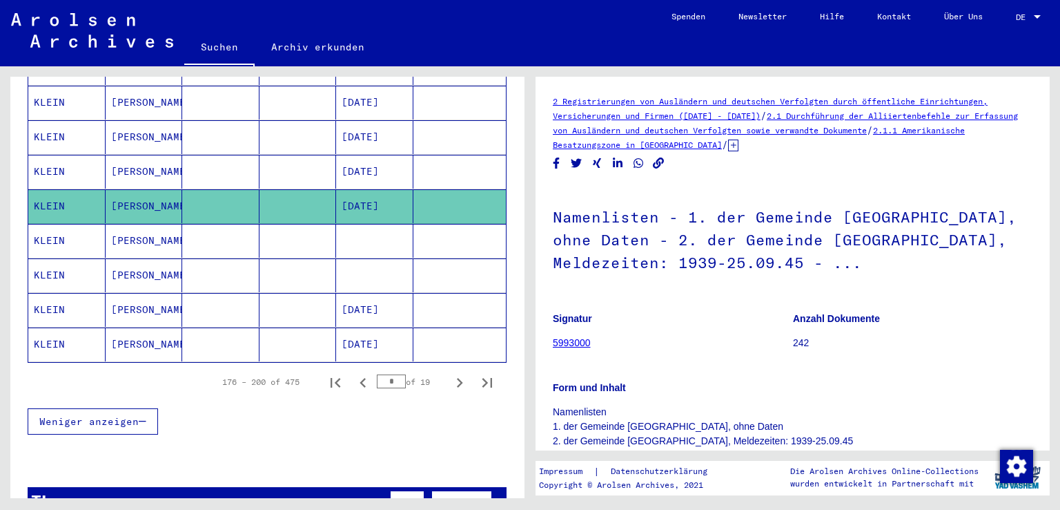
scroll to position [826, 0]
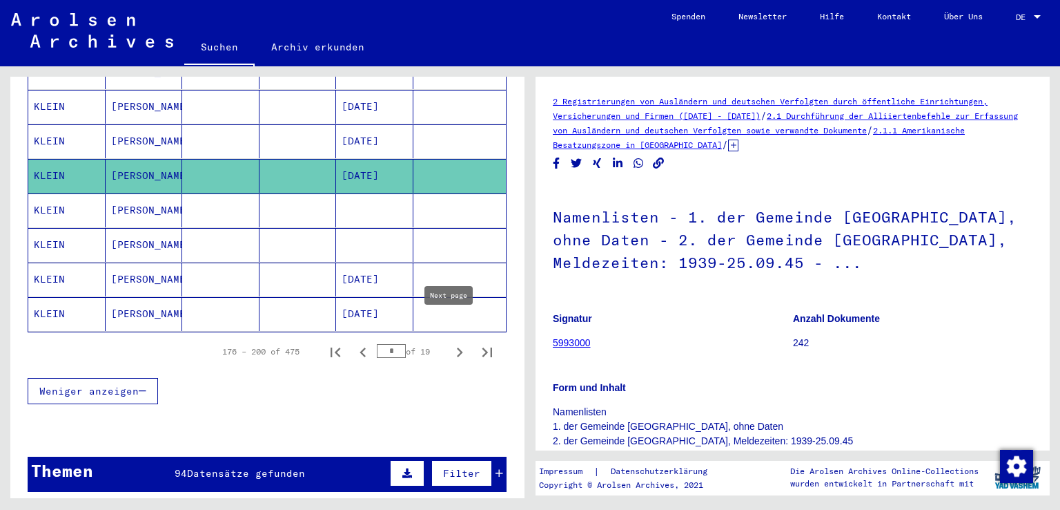
click at [453, 342] on icon "Next page" at bounding box center [459, 351] width 19 height 19
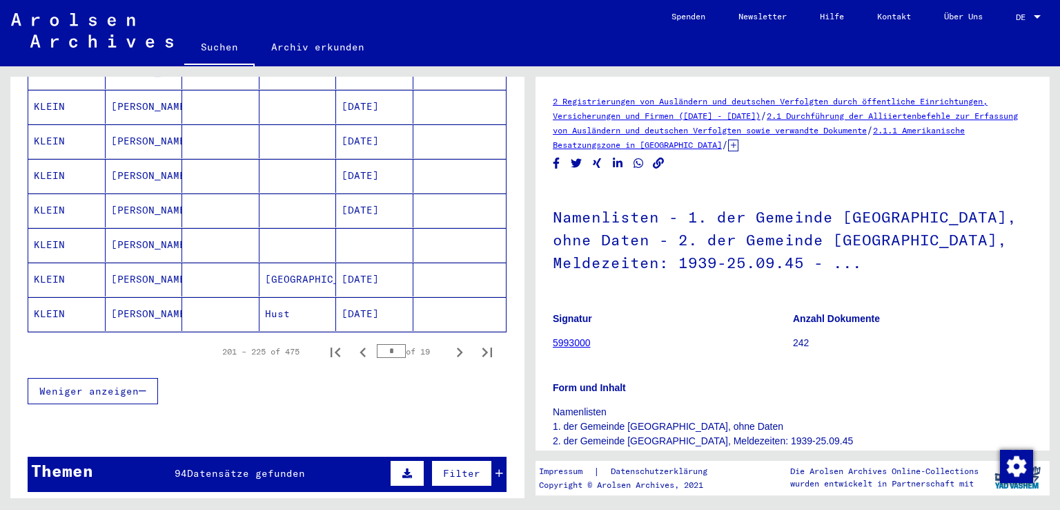
click at [450, 232] on mat-cell at bounding box center [460, 245] width 93 height 34
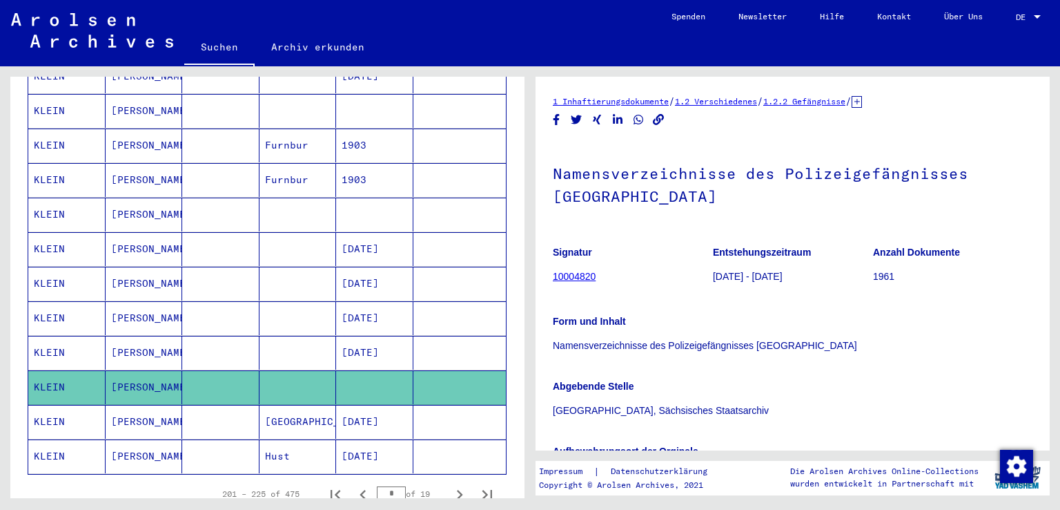
scroll to position [674, 0]
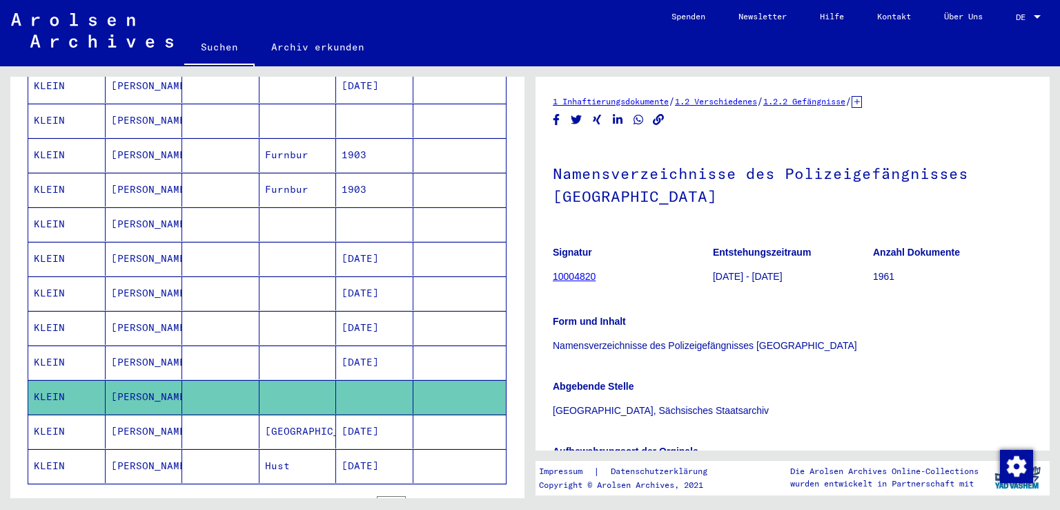
click at [441, 207] on mat-cell at bounding box center [460, 224] width 93 height 34
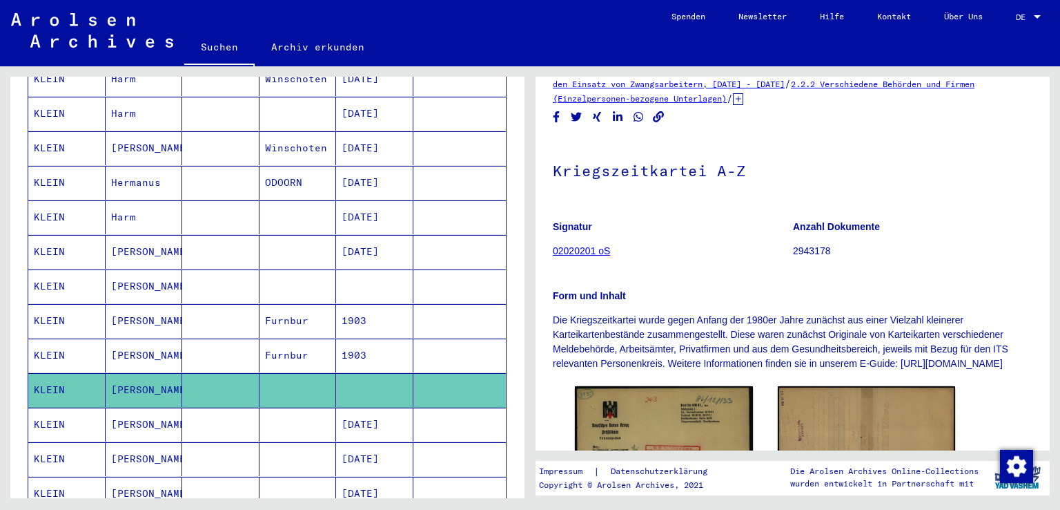
scroll to position [46, 0]
click at [472, 271] on mat-cell at bounding box center [460, 286] width 93 height 34
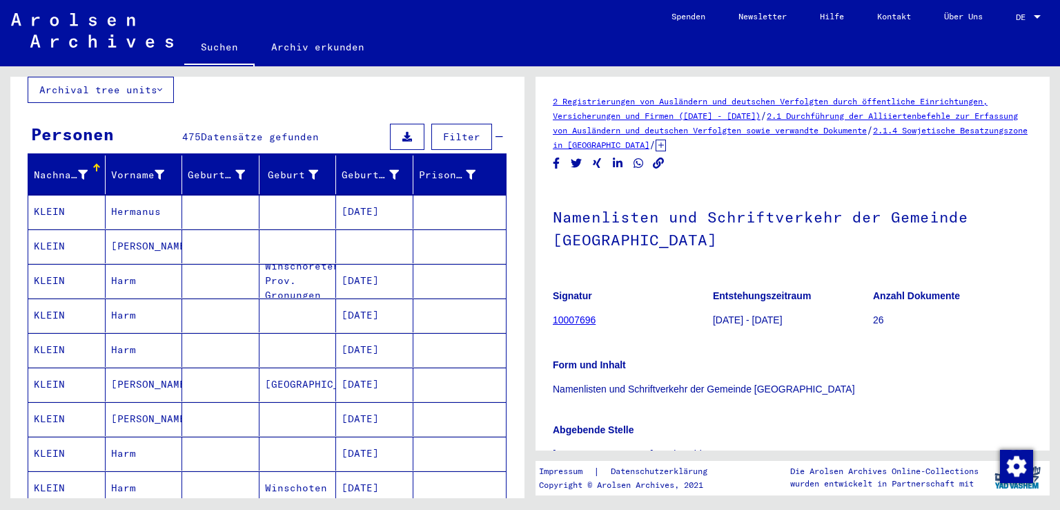
scroll to position [99, 0]
click at [454, 229] on mat-cell at bounding box center [460, 246] width 93 height 34
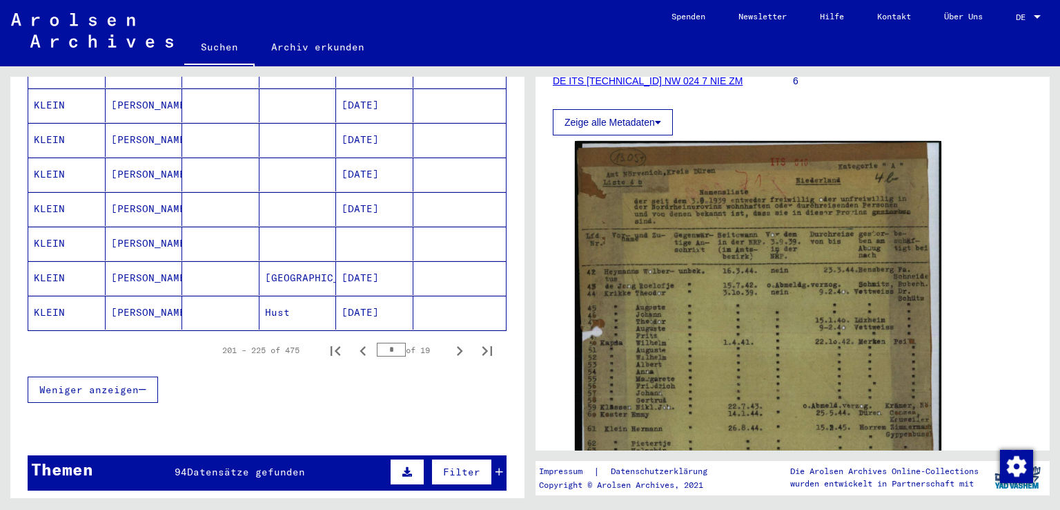
scroll to position [794, 0]
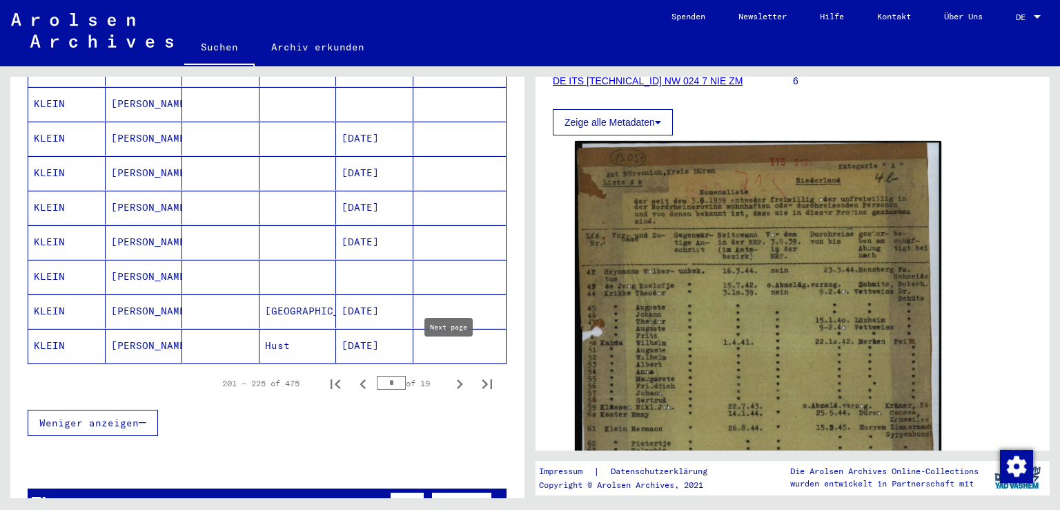
click at [457, 379] on icon "Next page" at bounding box center [460, 384] width 6 height 10
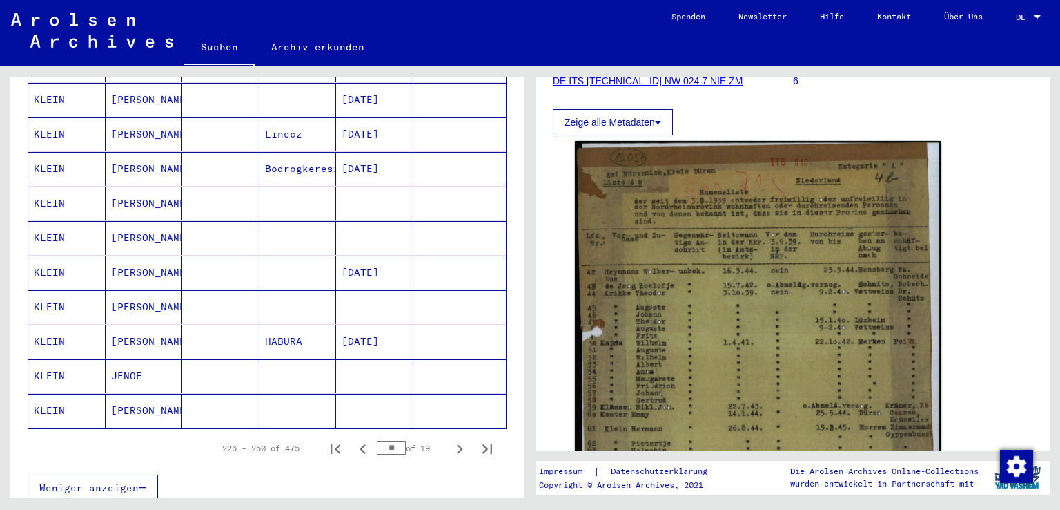
scroll to position [729, 0]
click at [450, 439] on icon "Next page" at bounding box center [459, 448] width 19 height 19
type input "**"
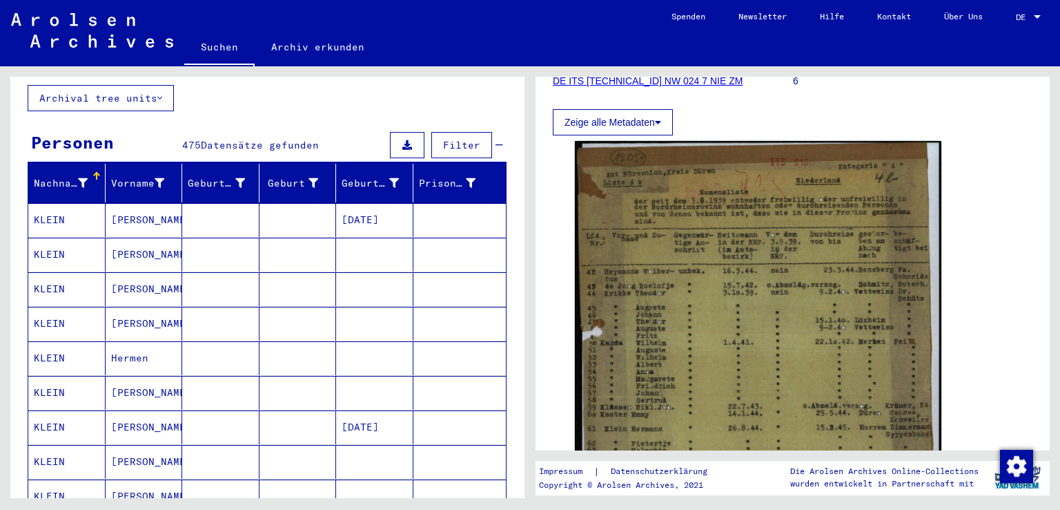
scroll to position [90, 0]
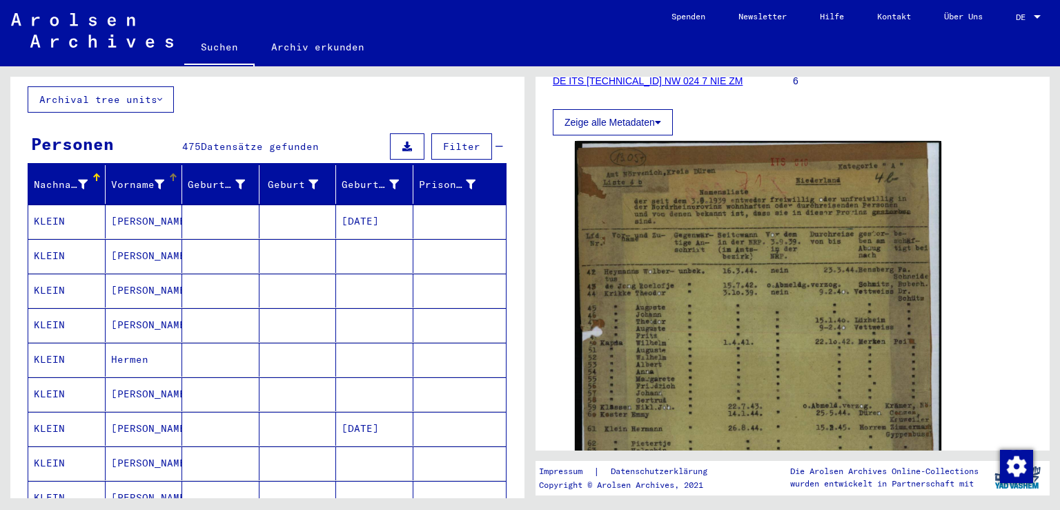
click at [155, 180] on icon at bounding box center [160, 185] width 10 height 10
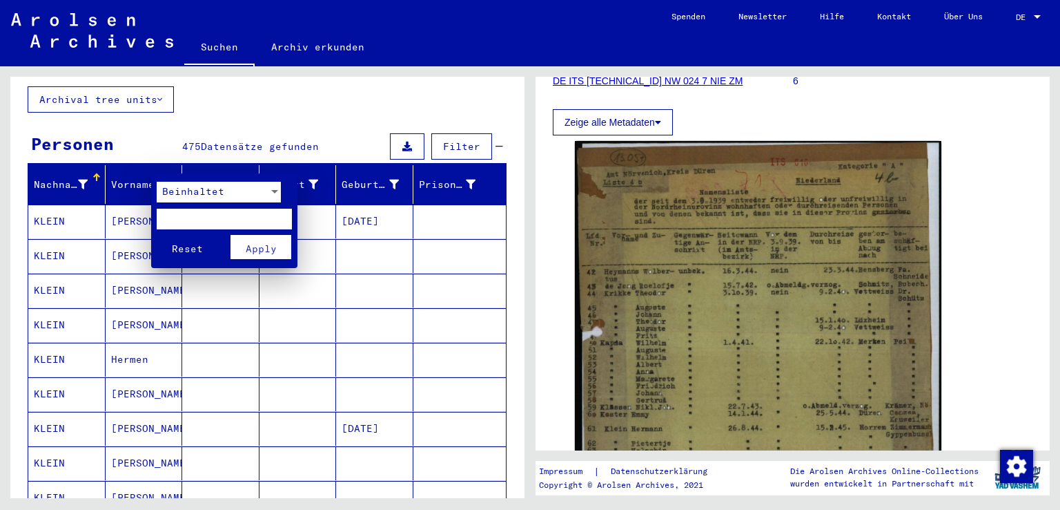
click at [199, 204] on div "Beinhaltet" at bounding box center [219, 196] width 124 height 28
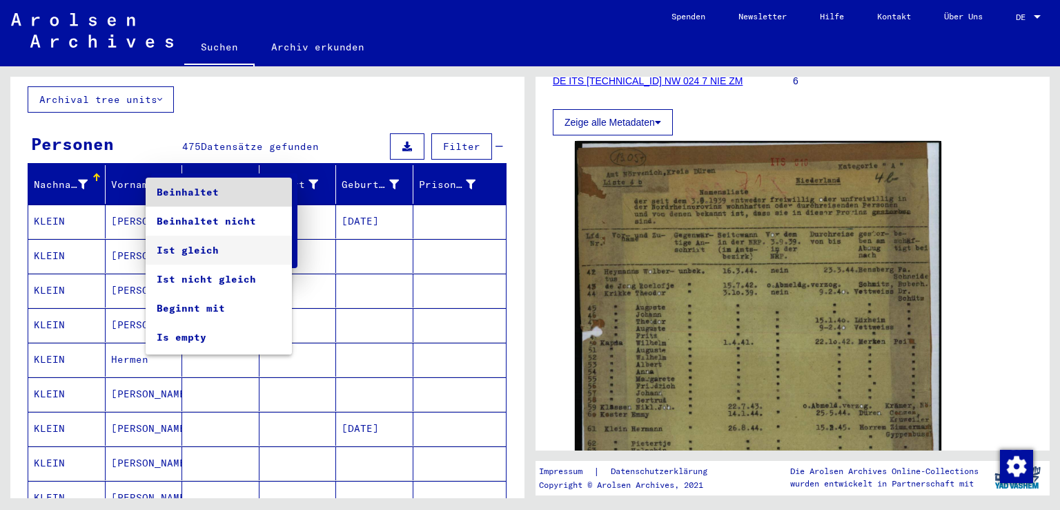
click at [199, 240] on span "Ist gleich" at bounding box center [219, 249] width 124 height 29
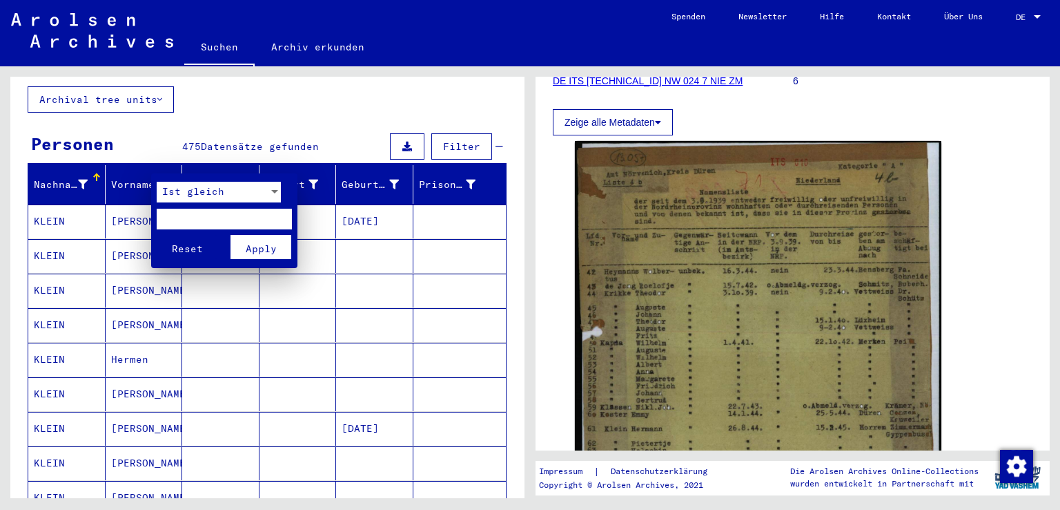
click at [194, 227] on input "text" at bounding box center [224, 219] width 135 height 21
type input "*******"
click at [237, 243] on button "Apply" at bounding box center [261, 247] width 61 height 24
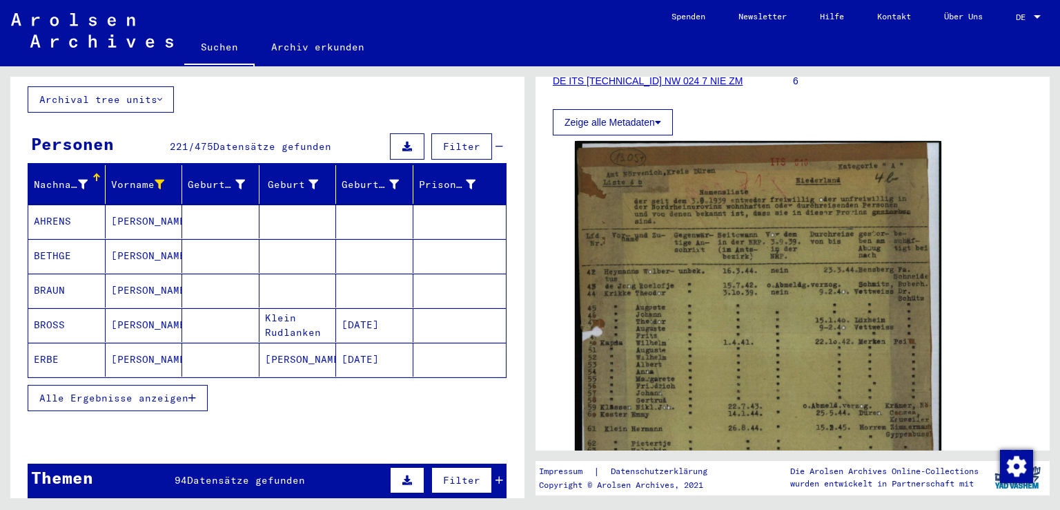
click at [168, 391] on span "Alle Ergebnisse anzeigen" at bounding box center [113, 397] width 149 height 12
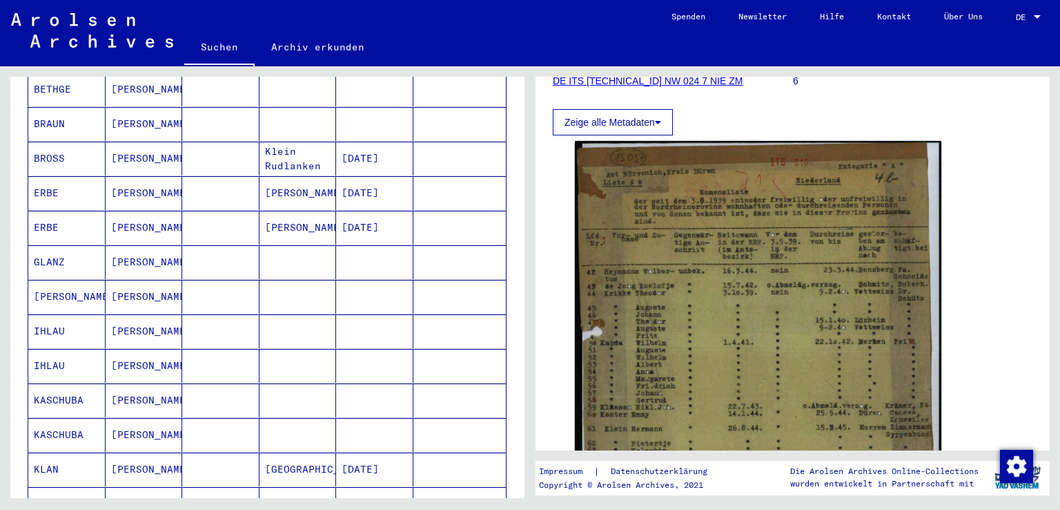
scroll to position [135, 0]
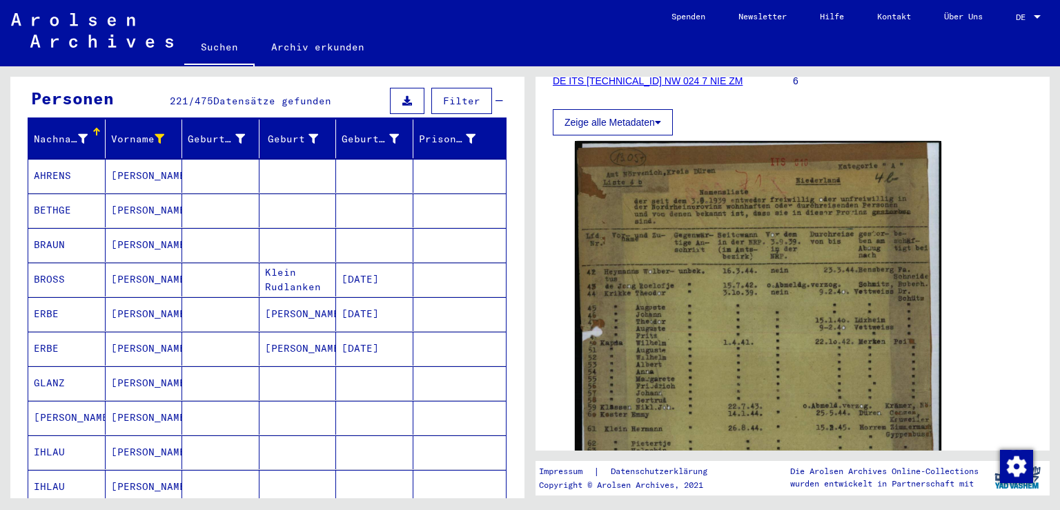
click at [80, 134] on icon at bounding box center [83, 139] width 10 height 10
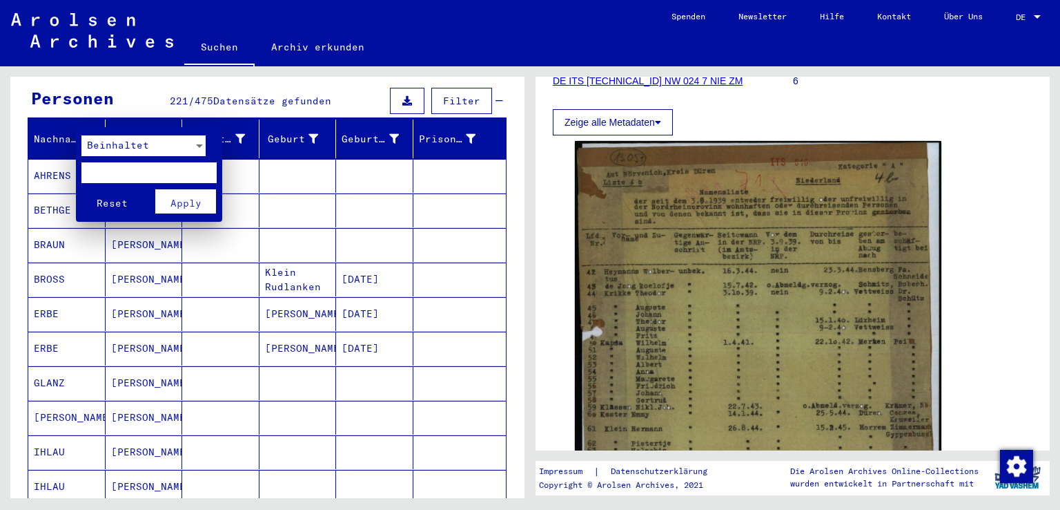
click at [105, 146] on span "Beinhaltet" at bounding box center [118, 145] width 62 height 12
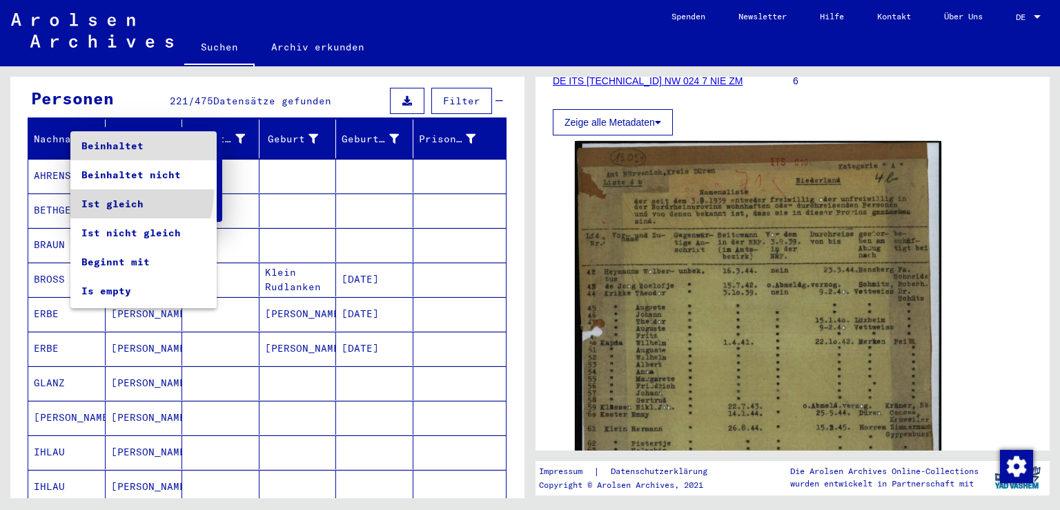
click at [113, 191] on span "Ist gleich" at bounding box center [143, 203] width 124 height 29
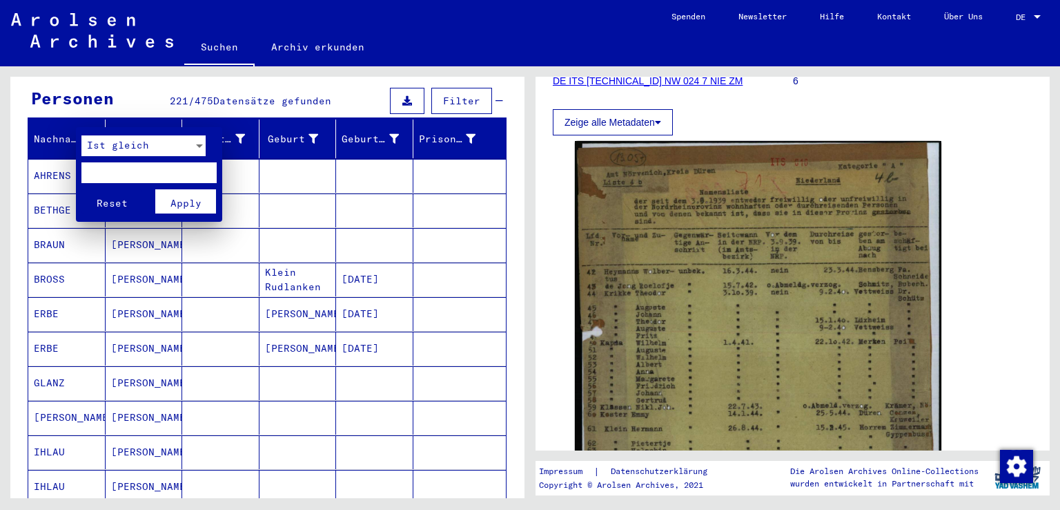
click at [113, 177] on input "text" at bounding box center [148, 172] width 135 height 21
type input "*****"
click at [190, 199] on span "Apply" at bounding box center [186, 203] width 31 height 12
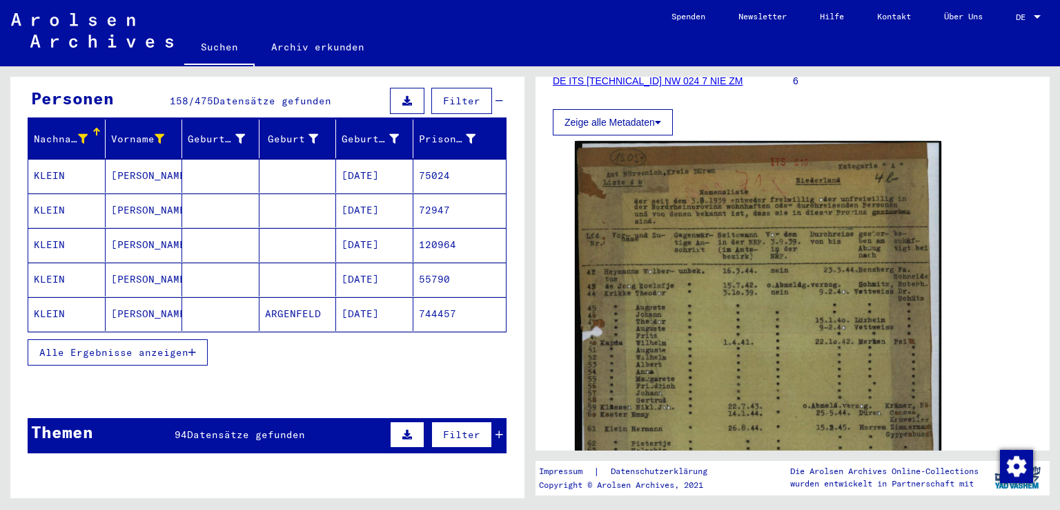
click at [177, 346] on span "Alle Ergebnisse anzeigen" at bounding box center [113, 352] width 149 height 12
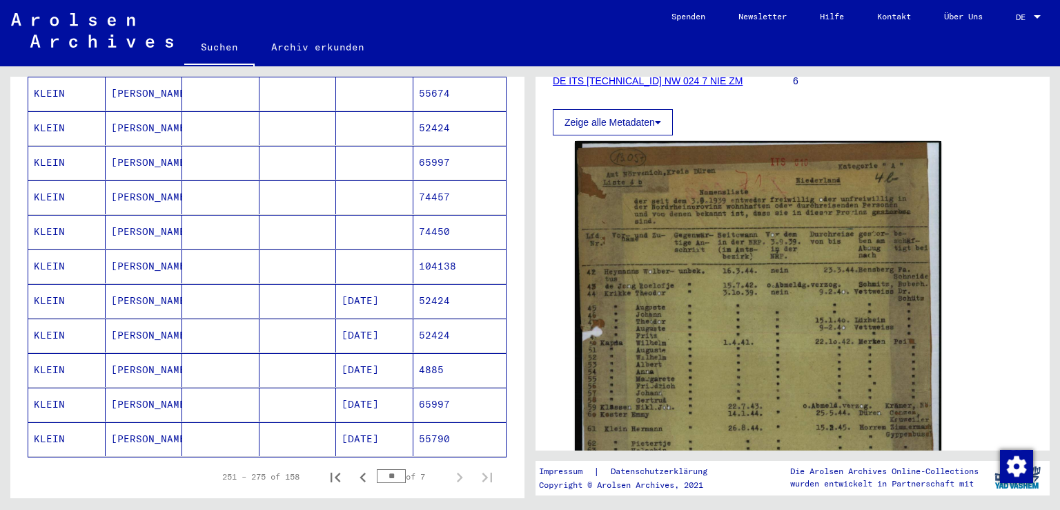
scroll to position [701, 0]
click at [353, 467] on icon "Previous page" at bounding box center [362, 476] width 19 height 19
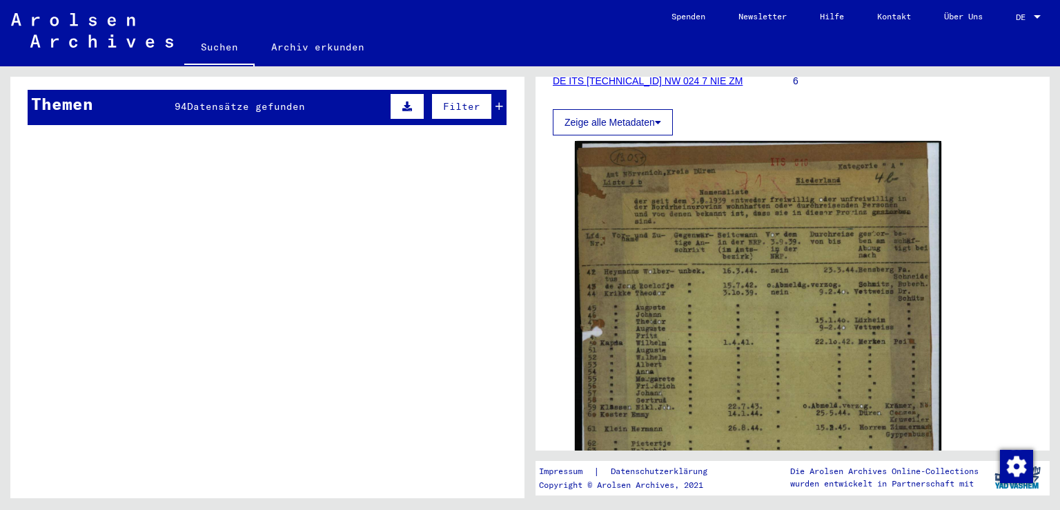
scroll to position [271, 0]
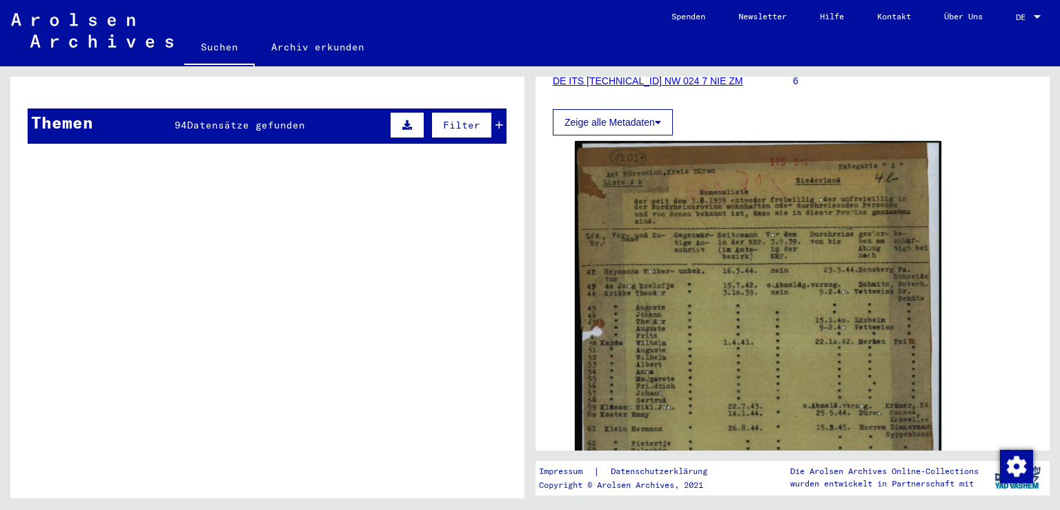
click at [353, 455] on figure "Akte von [PERSON_NAME], geboren am [DEMOGRAPHIC_DATA], geboren in [GEOGRAPHIC_D…" at bounding box center [298, 465] width 322 height 21
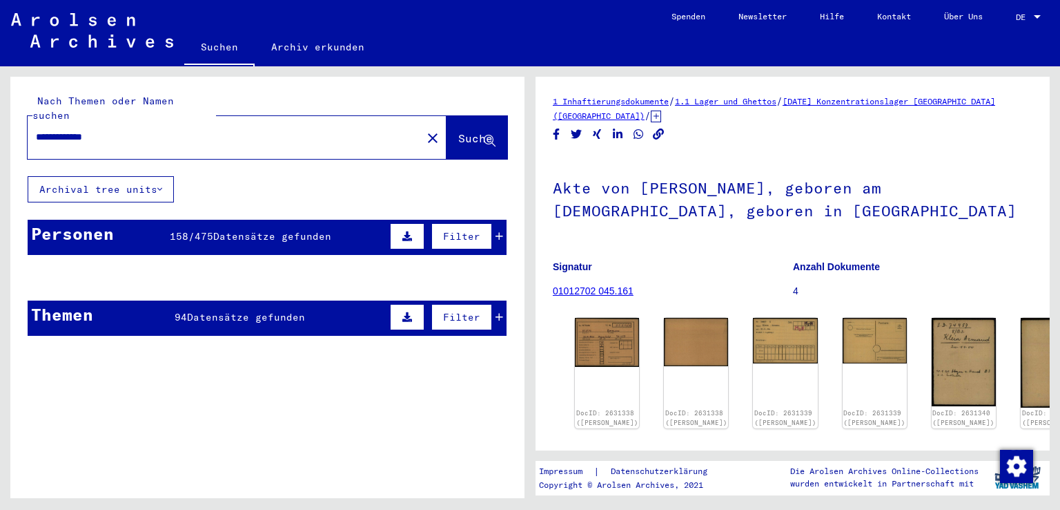
click at [155, 220] on div "Personen 158 / 475 Datensätze gefunden Filter" at bounding box center [267, 237] width 479 height 35
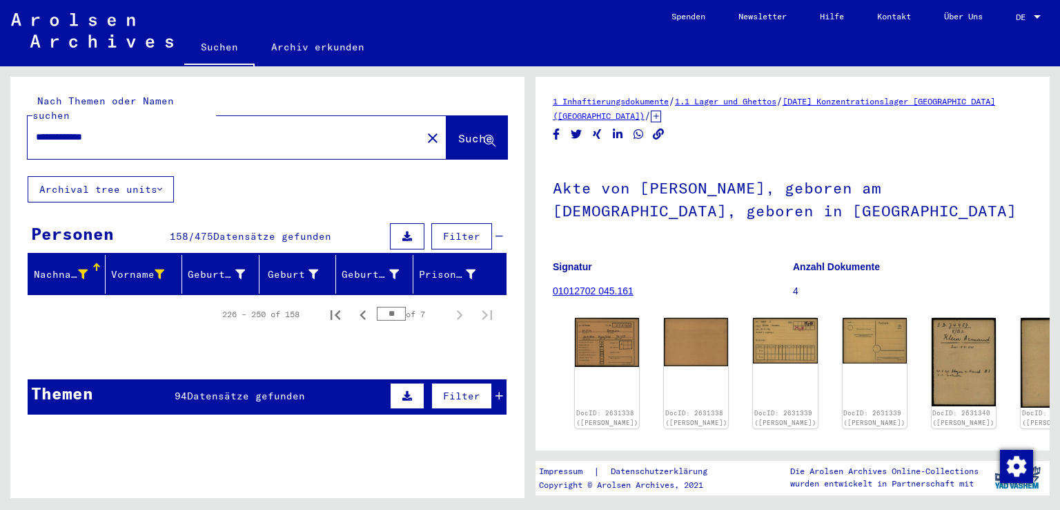
click at [384, 307] on input "**" at bounding box center [391, 314] width 29 height 14
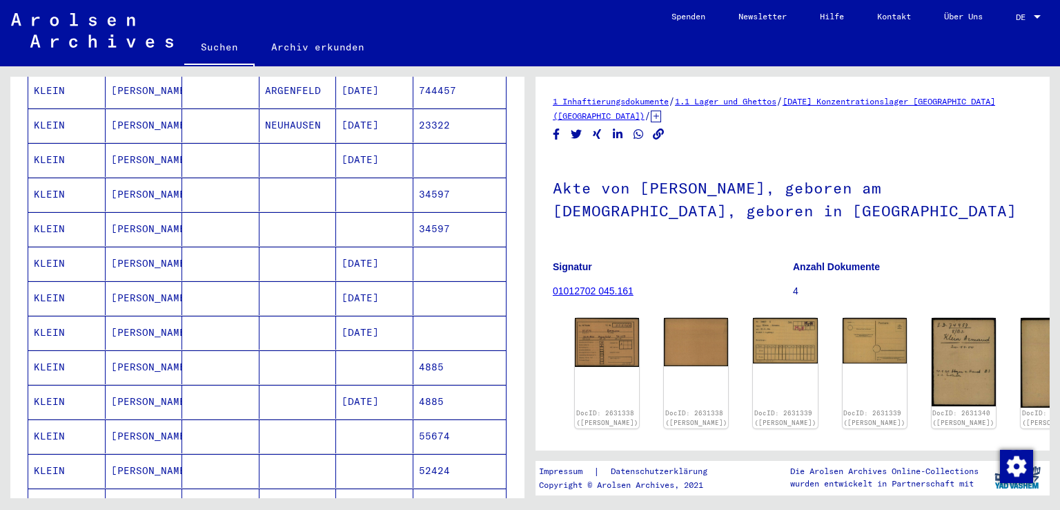
scroll to position [359, 0]
click at [281, 280] on mat-cell at bounding box center [298, 297] width 77 height 34
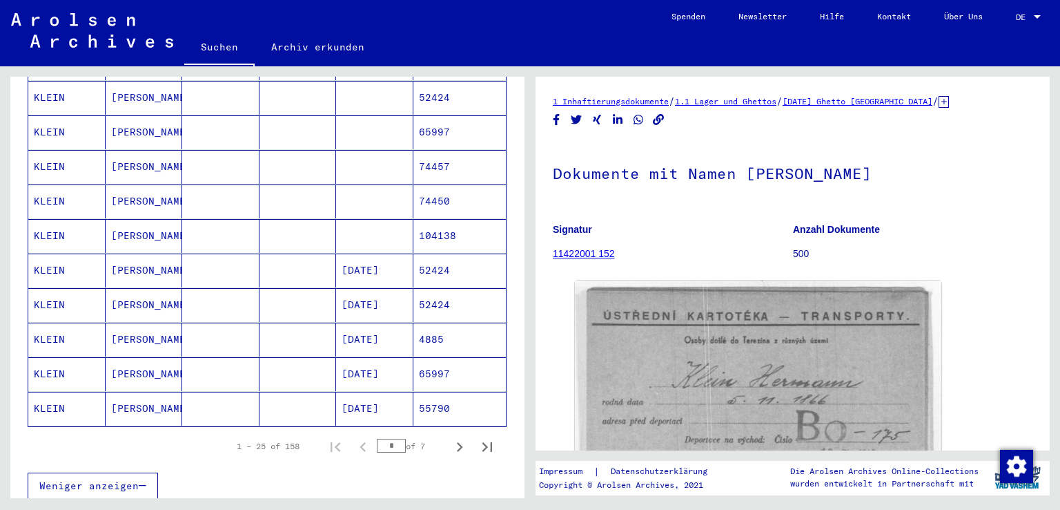
scroll to position [741, 0]
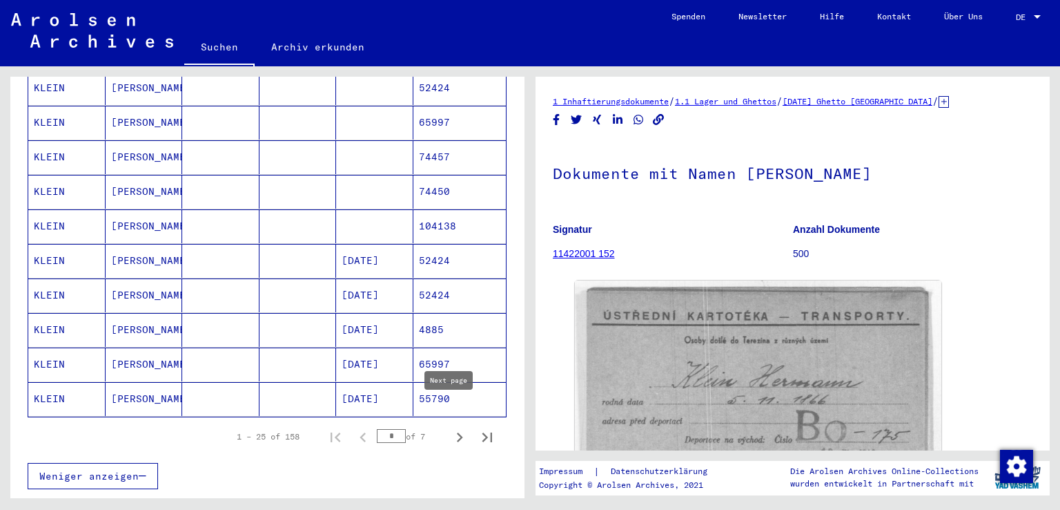
click at [450, 427] on icon "Next page" at bounding box center [459, 436] width 19 height 19
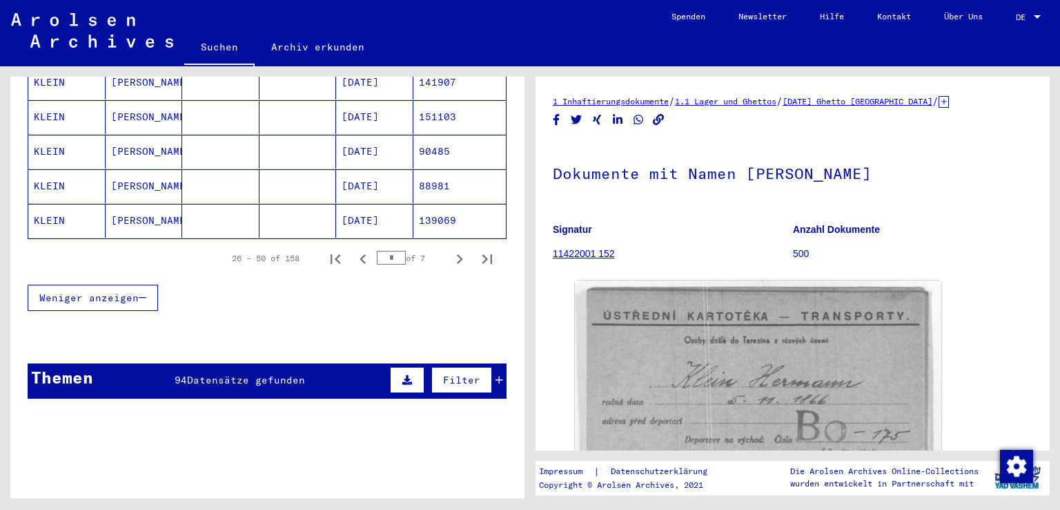
scroll to position [920, 0]
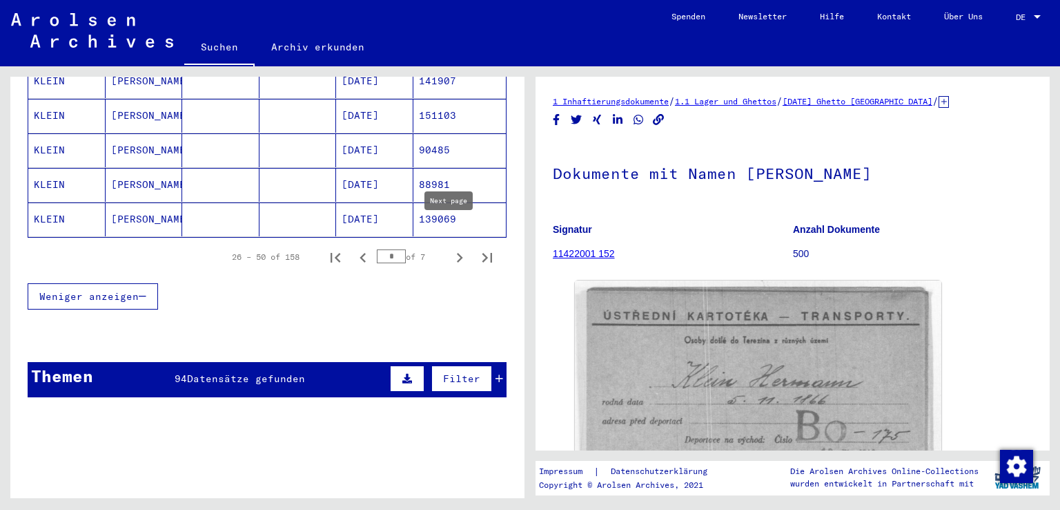
click at [450, 248] on icon "Next page" at bounding box center [459, 257] width 19 height 19
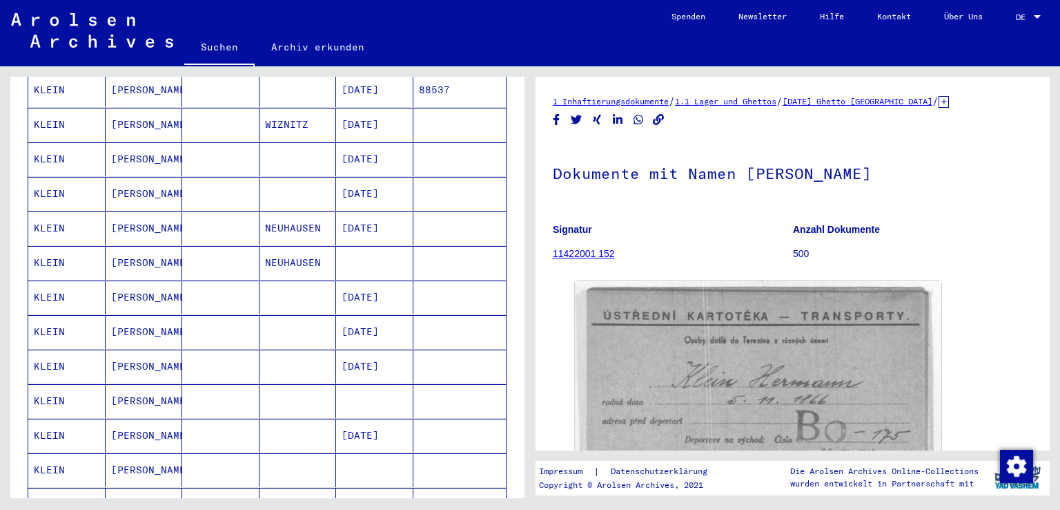
scroll to position [359, 0]
click at [434, 180] on mat-cell at bounding box center [460, 194] width 93 height 34
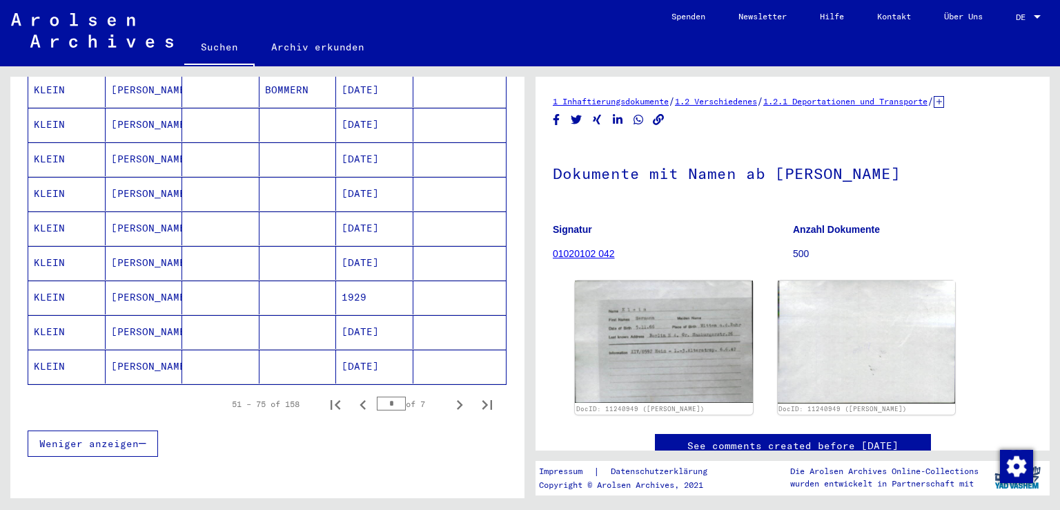
scroll to position [777, 0]
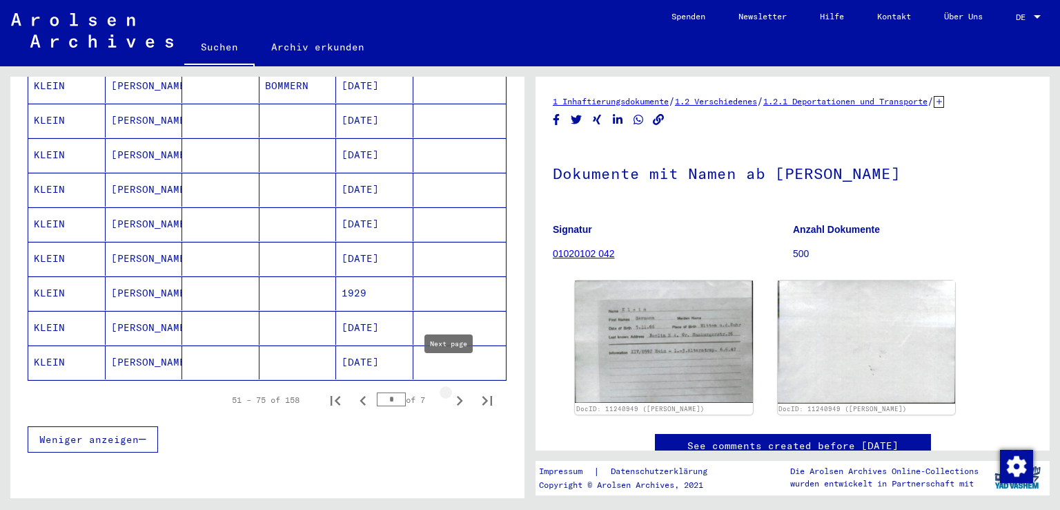
click at [450, 391] on icon "Next page" at bounding box center [459, 400] width 19 height 19
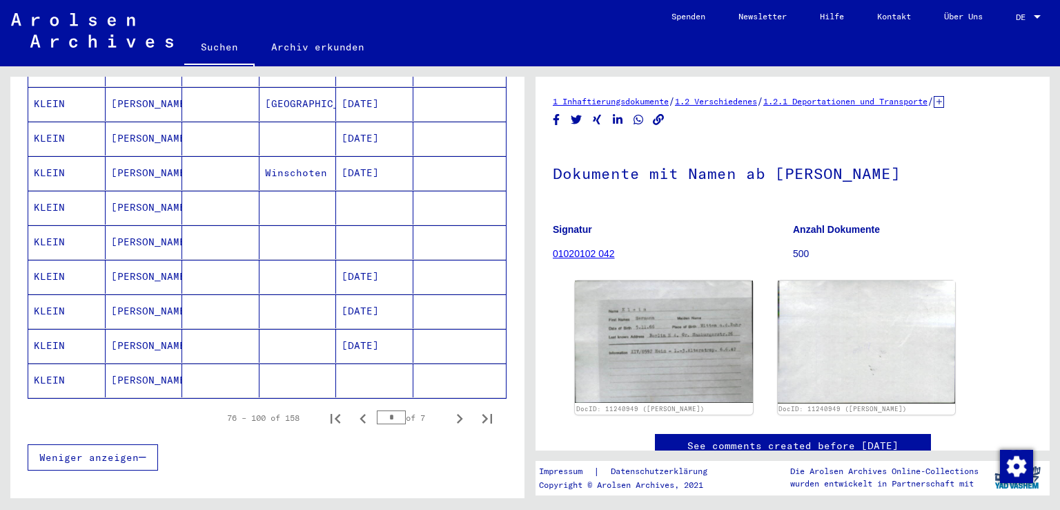
scroll to position [755, 0]
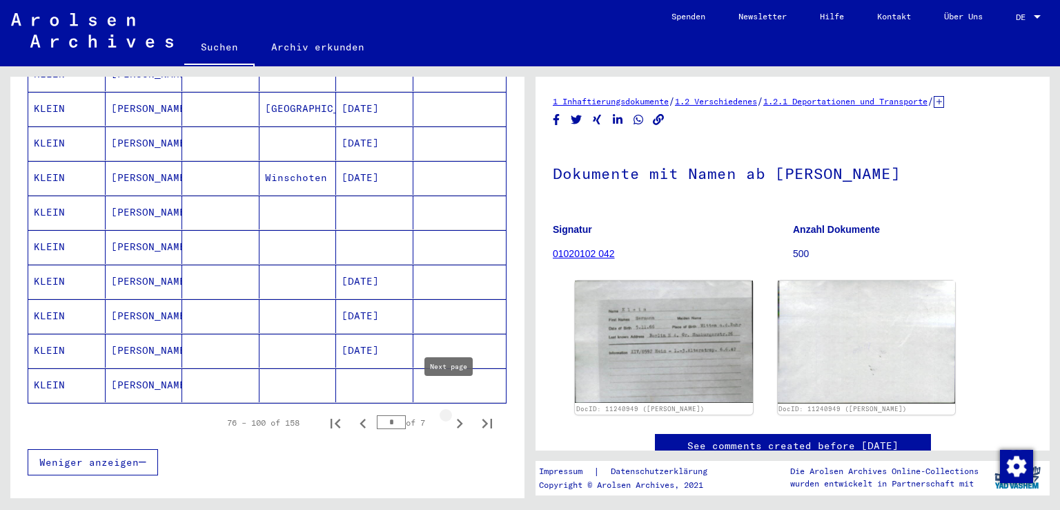
click at [450, 414] on icon "Next page" at bounding box center [459, 423] width 19 height 19
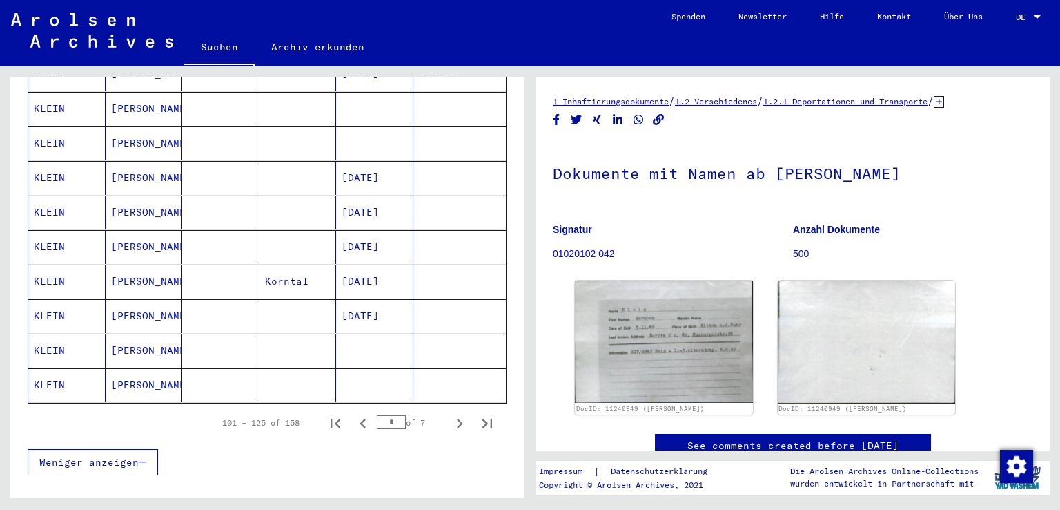
scroll to position [759, 0]
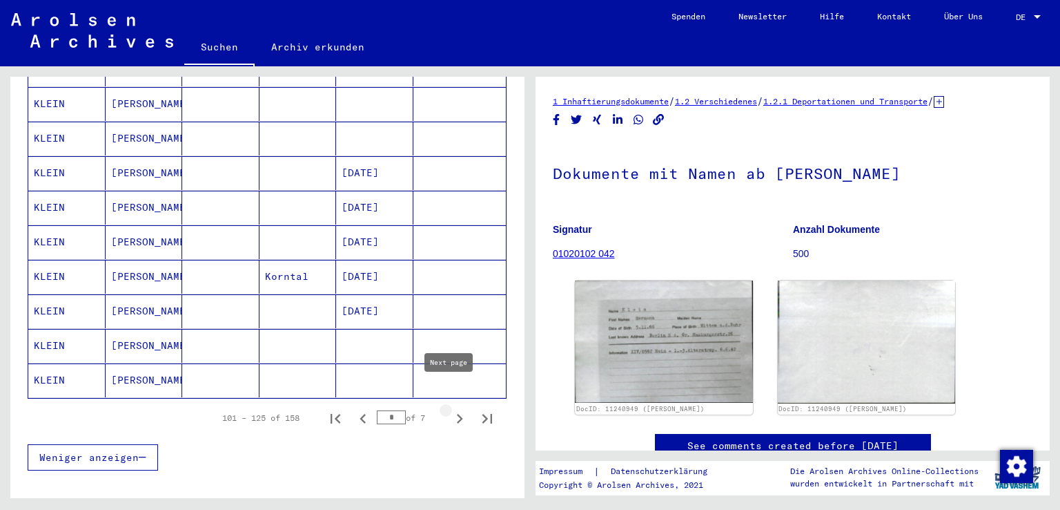
click at [450, 409] on icon "Next page" at bounding box center [459, 418] width 19 height 19
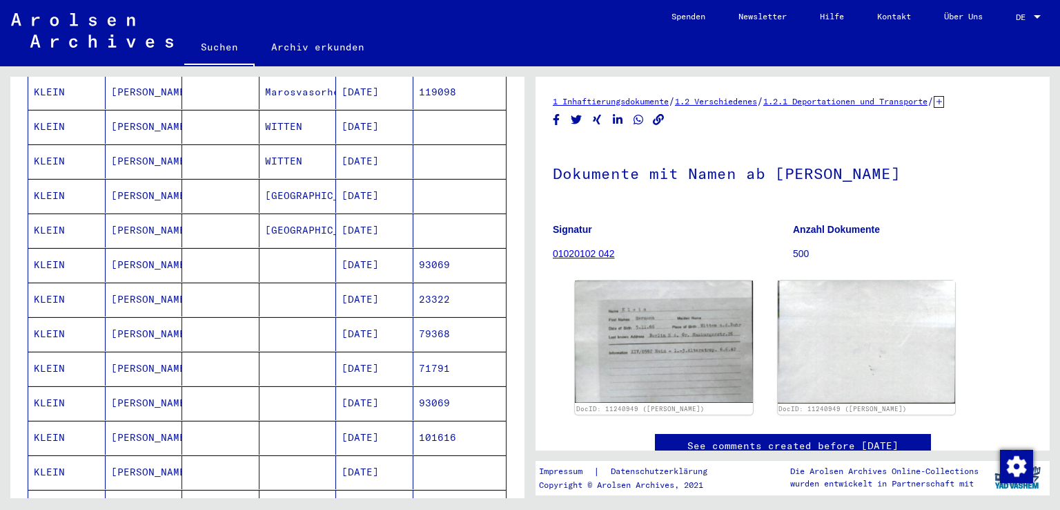
scroll to position [285, 0]
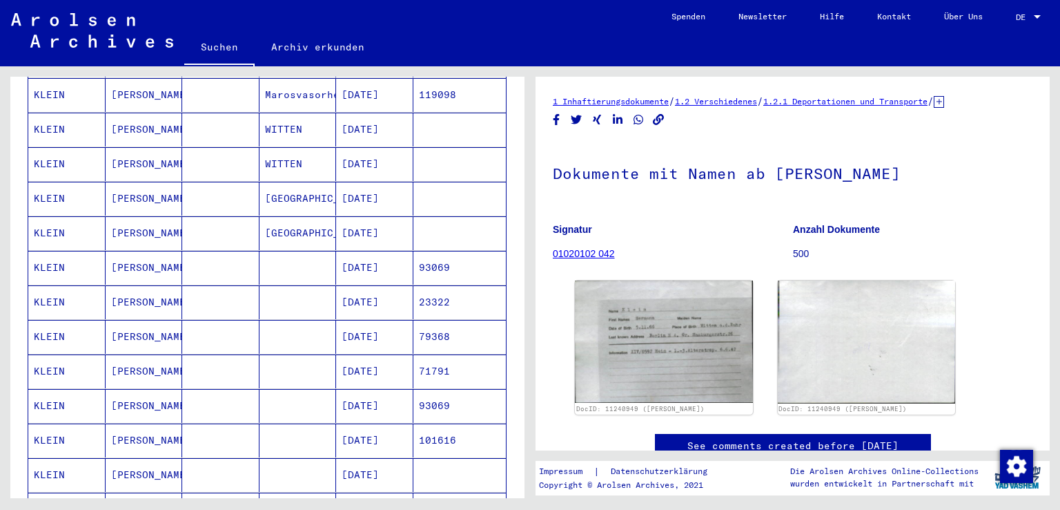
click at [427, 154] on mat-cell at bounding box center [460, 164] width 93 height 34
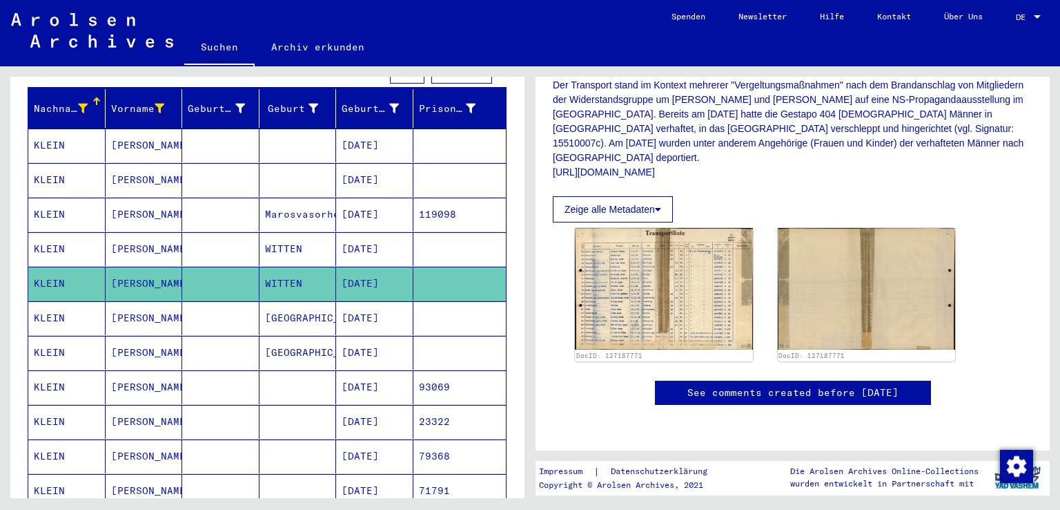
scroll to position [446, 0]
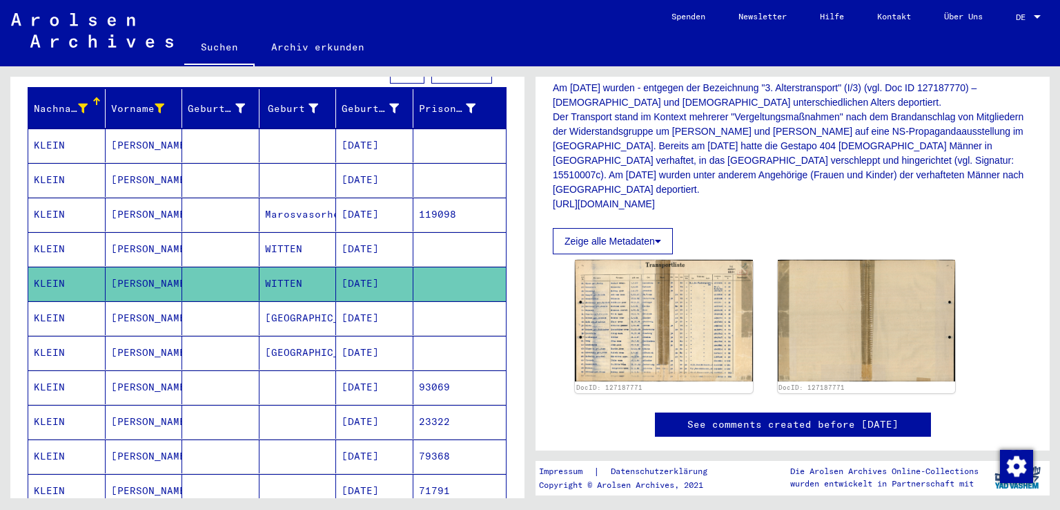
click at [450, 232] on mat-cell at bounding box center [460, 249] width 93 height 34
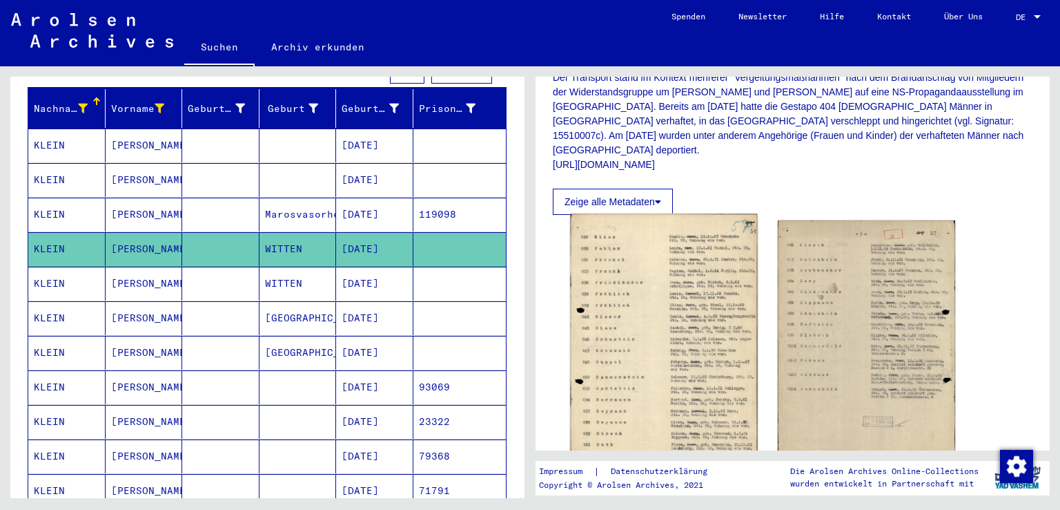
scroll to position [497, 0]
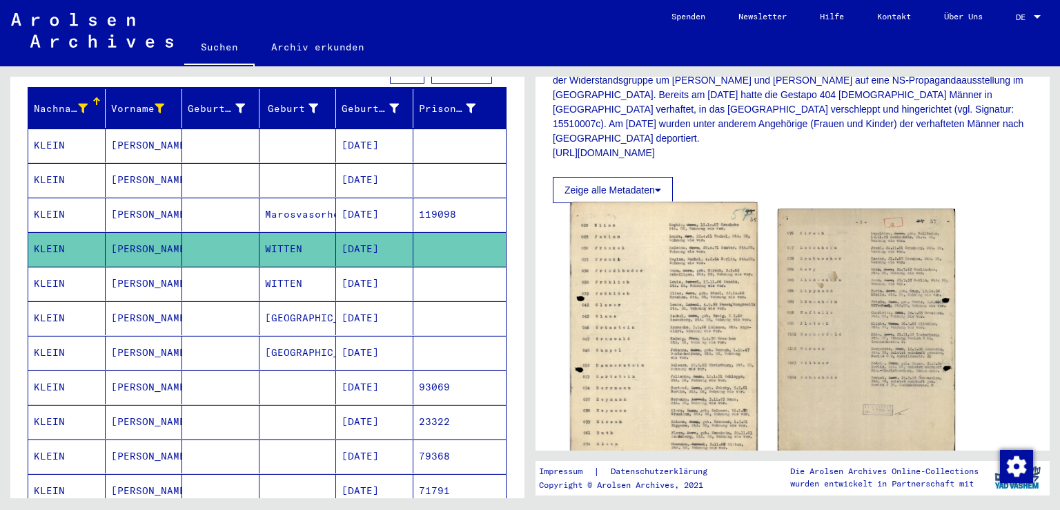
click at [679, 386] on img at bounding box center [664, 333] width 186 height 263
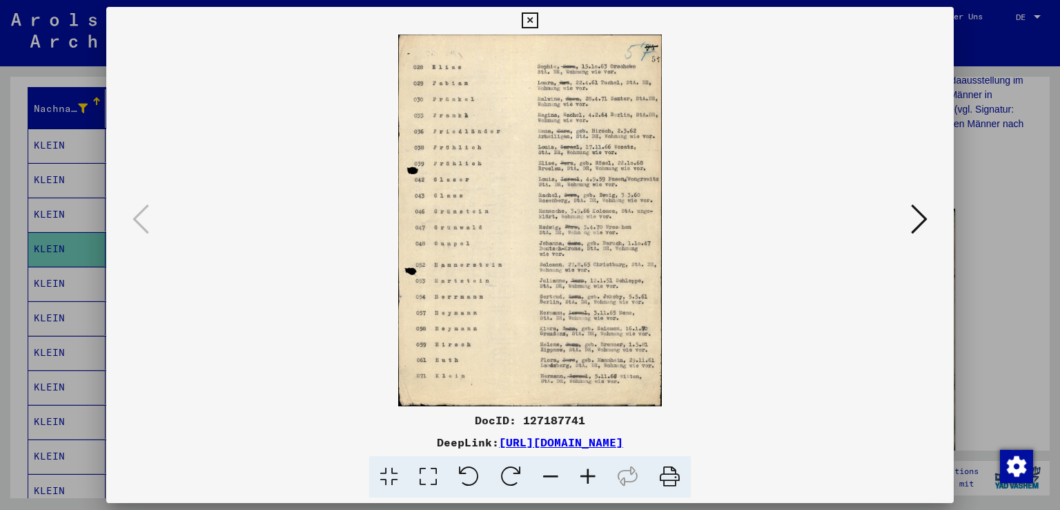
click at [531, 21] on icon at bounding box center [530, 20] width 16 height 17
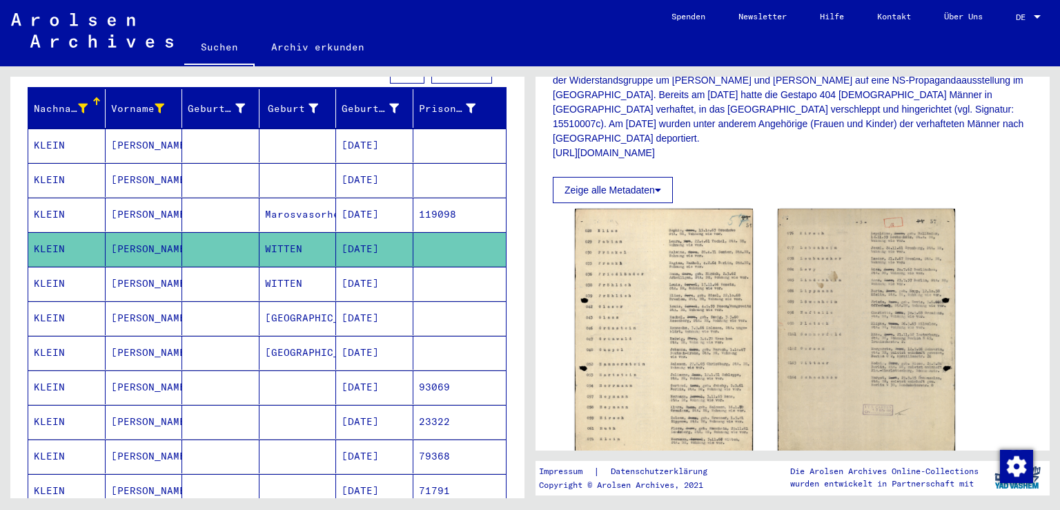
click at [425, 266] on mat-cell at bounding box center [460, 283] width 93 height 34
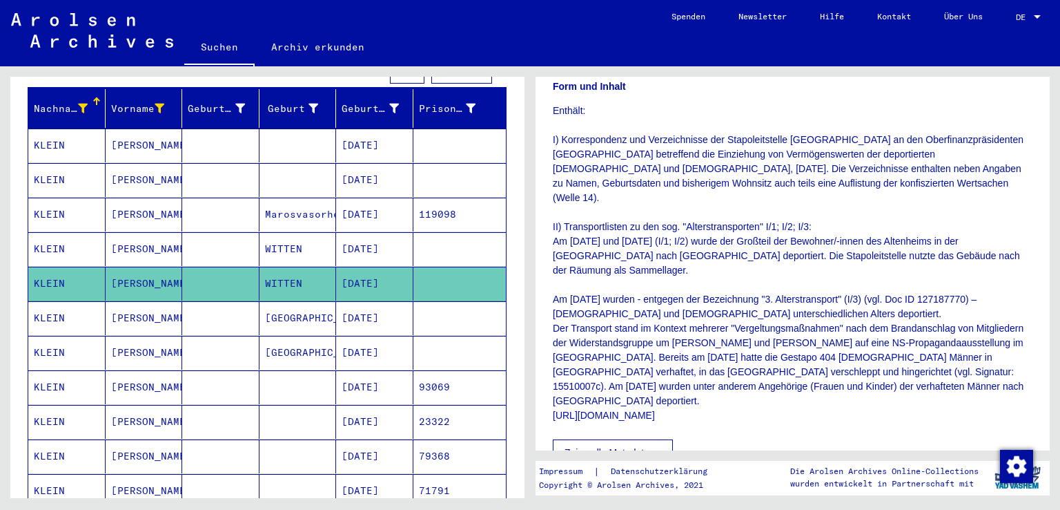
scroll to position [520, 0]
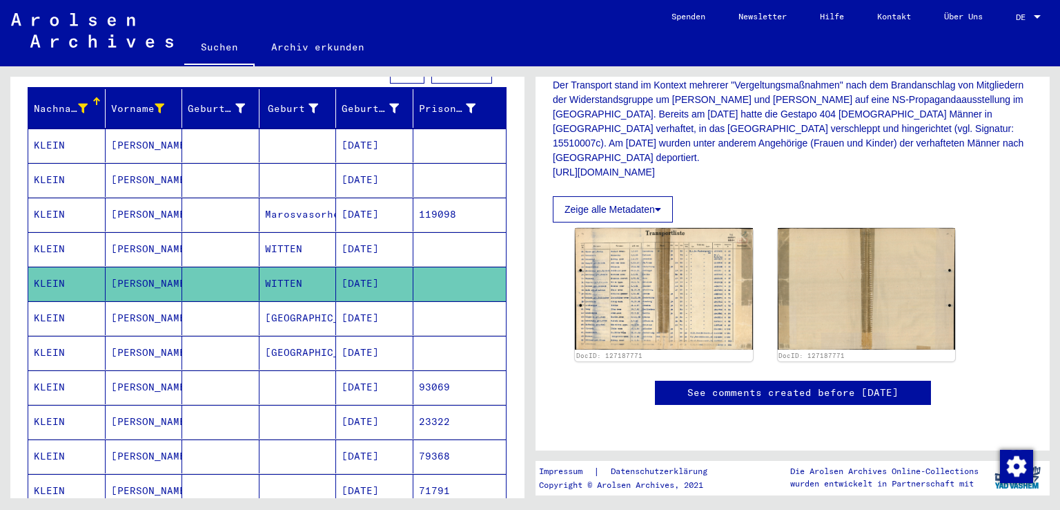
click at [675, 253] on img at bounding box center [664, 288] width 178 height 121
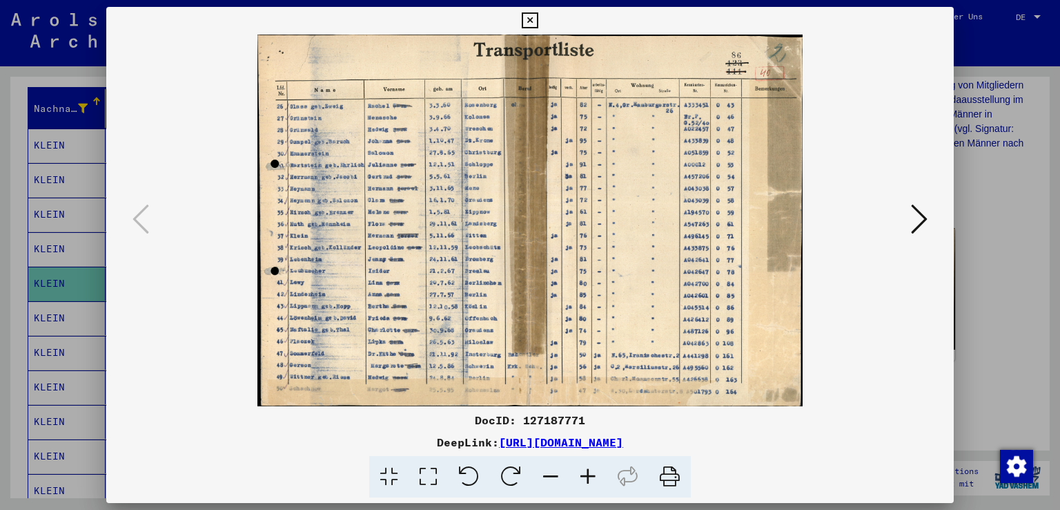
click at [530, 23] on icon at bounding box center [530, 20] width 16 height 17
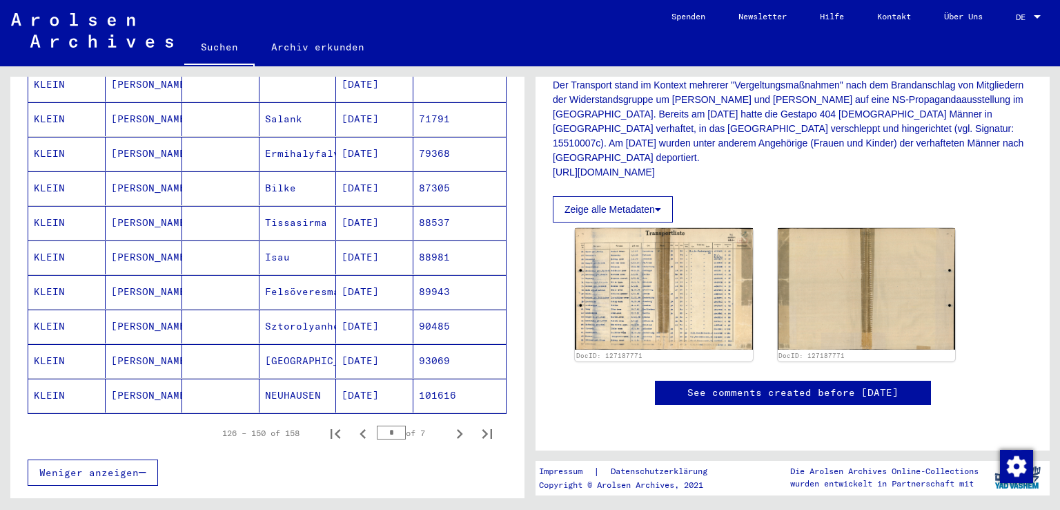
scroll to position [746, 0]
click at [452, 423] on icon "Next page" at bounding box center [459, 432] width 19 height 19
type input "*"
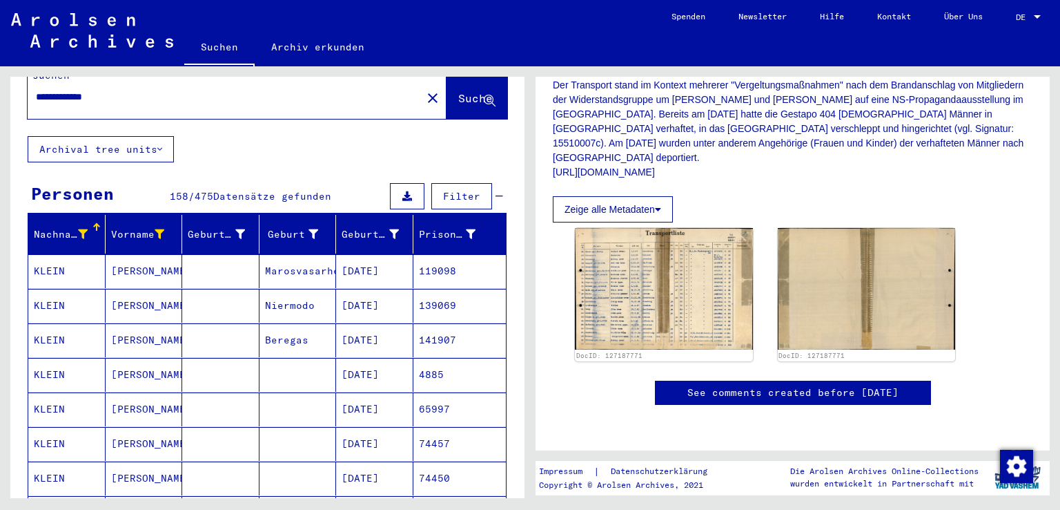
scroll to position [0, 0]
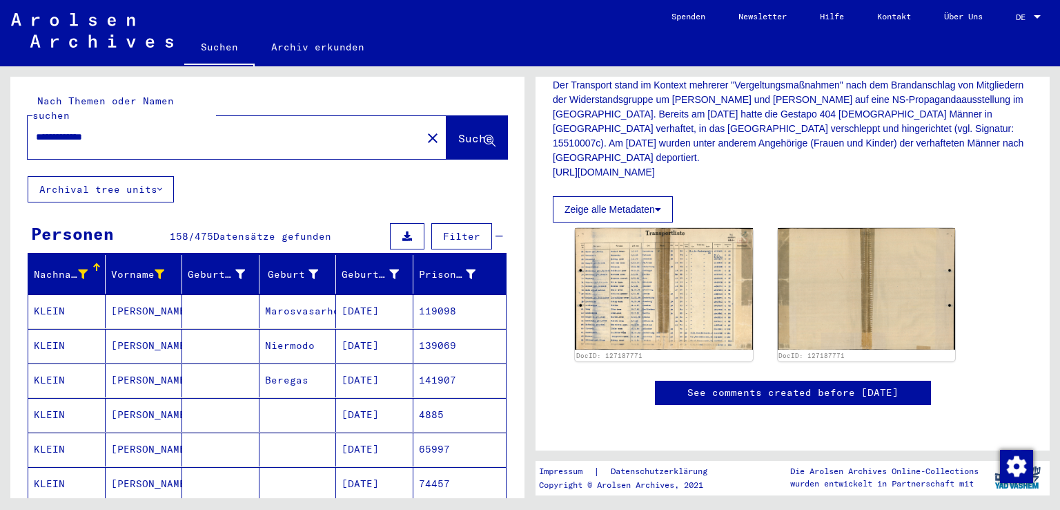
click at [78, 269] on icon at bounding box center [83, 274] width 10 height 10
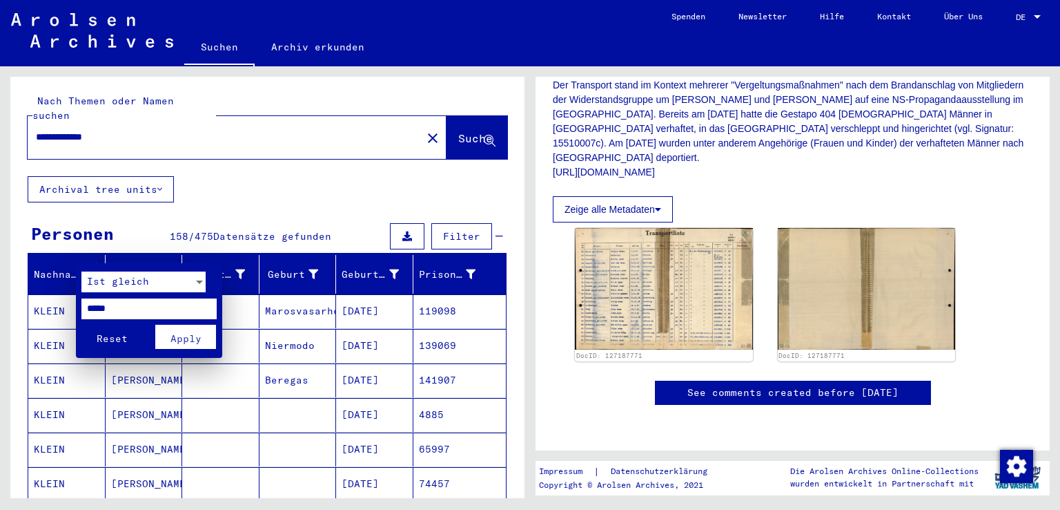
click at [153, 264] on mat-card "Ist gleich ***** Reset Apply" at bounding box center [149, 310] width 146 height 95
click at [155, 260] on div at bounding box center [530, 255] width 1060 height 510
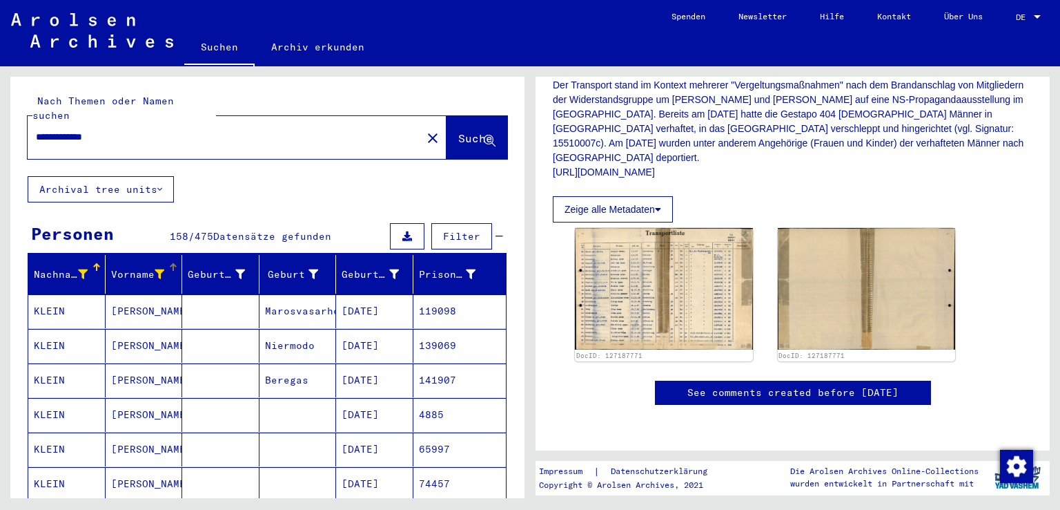
click at [155, 269] on icon at bounding box center [160, 274] width 10 height 10
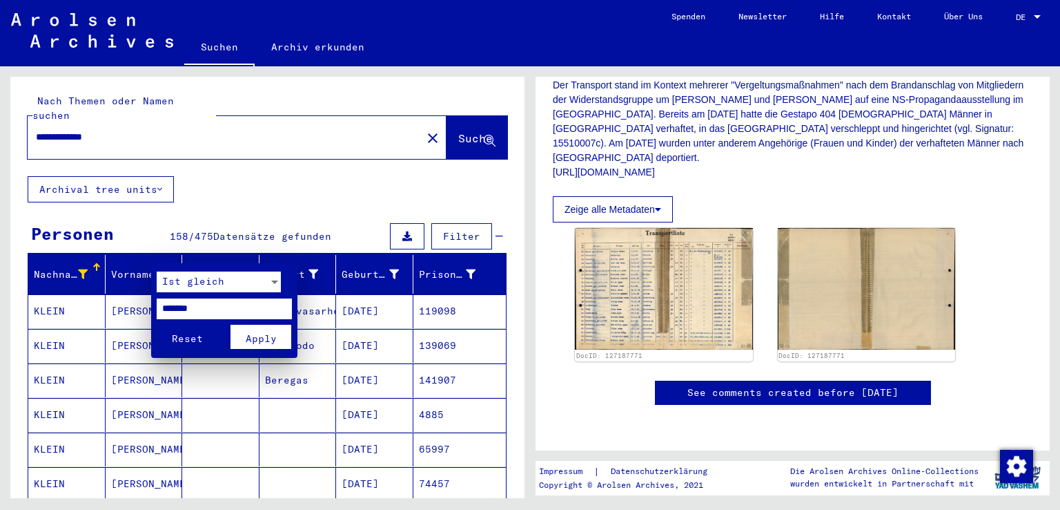
drag, startPoint x: 237, startPoint y: 304, endPoint x: 168, endPoint y: 300, distance: 69.1
click at [168, 300] on input "*******" at bounding box center [224, 308] width 135 height 21
type input "****"
click at [265, 329] on button "Apply" at bounding box center [261, 336] width 61 height 24
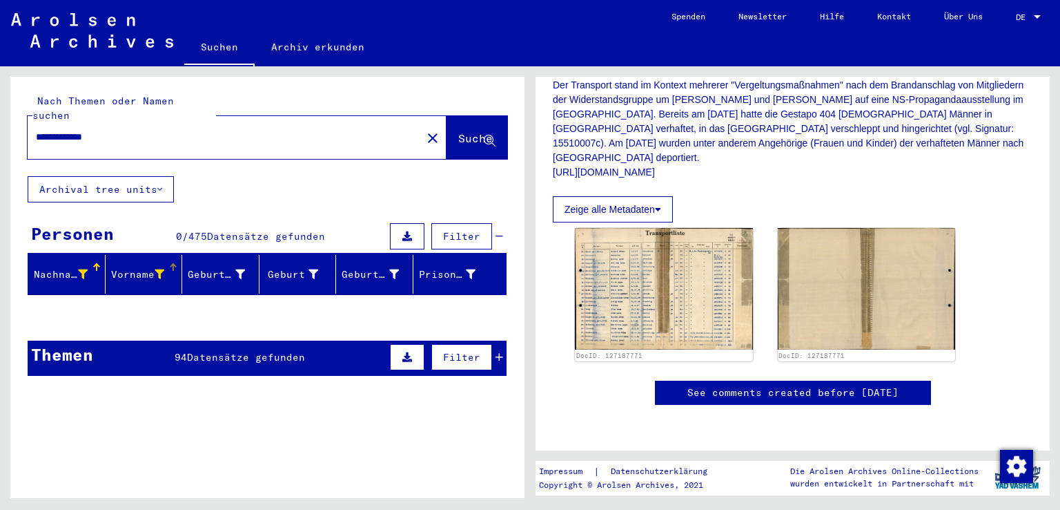
click at [204, 130] on input "**********" at bounding box center [225, 137] width 378 height 14
type input "*"
type input "**********"
click at [447, 116] on button "Suche" at bounding box center [477, 137] width 61 height 43
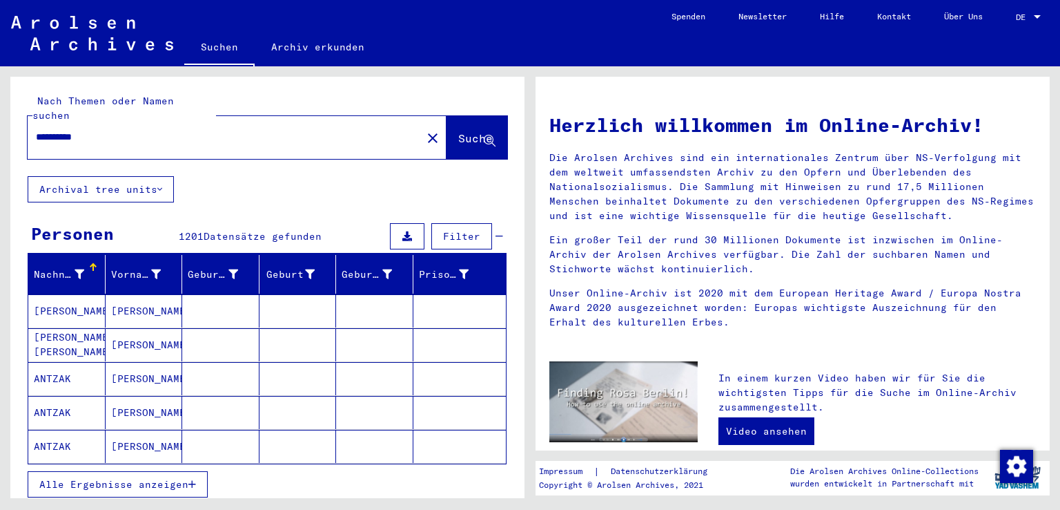
click at [79, 269] on icon at bounding box center [80, 274] width 10 height 10
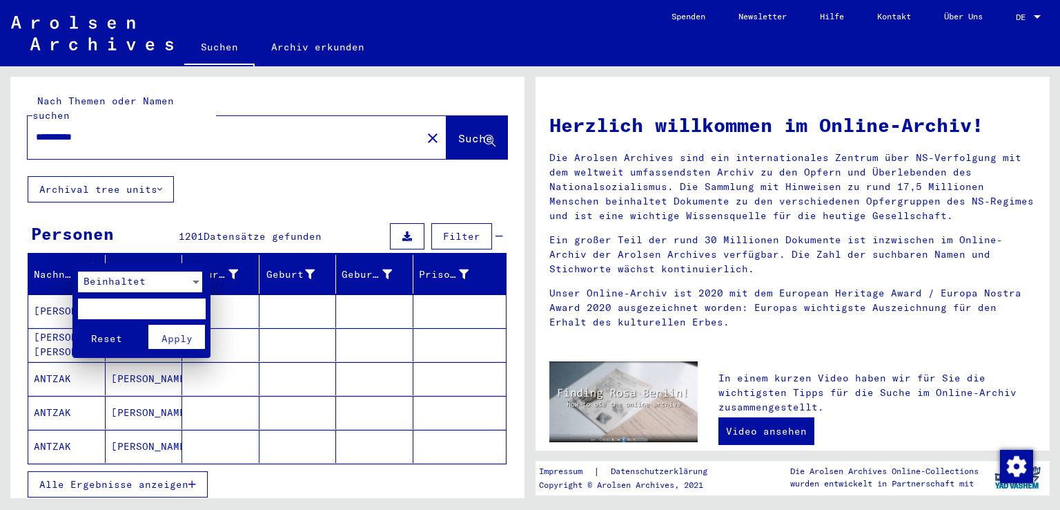
click at [113, 286] on span "Beinhaltet" at bounding box center [115, 281] width 62 height 12
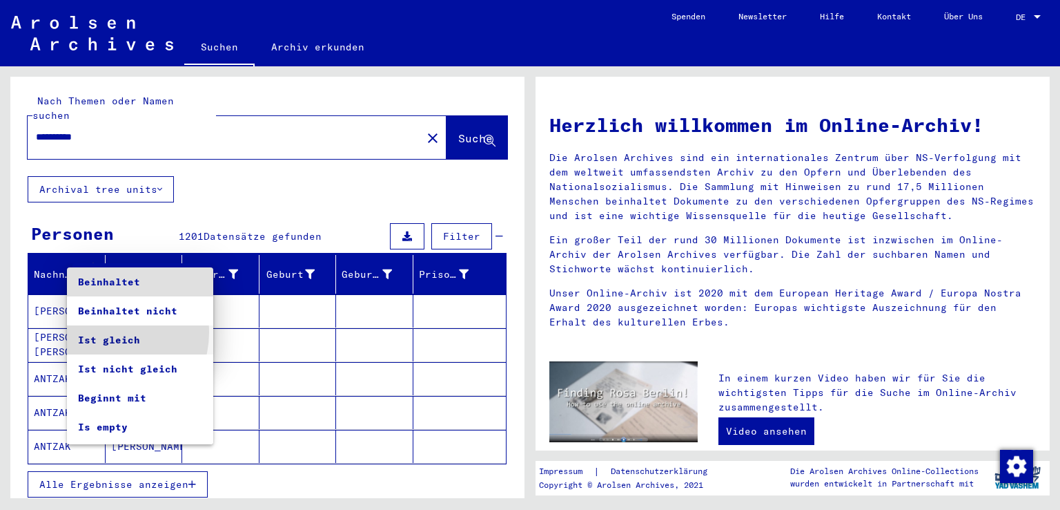
click at [106, 332] on span "Ist gleich" at bounding box center [140, 339] width 124 height 29
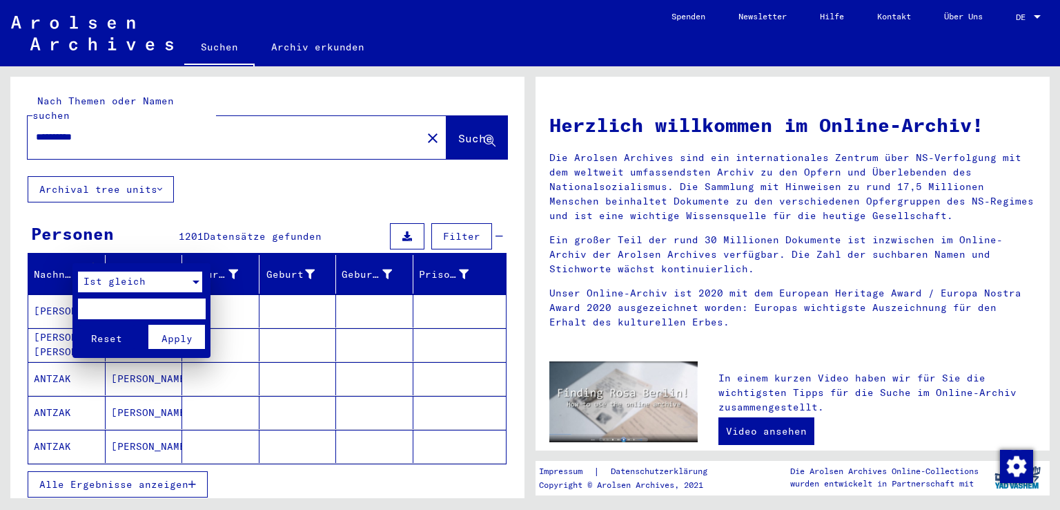
click at [106, 311] on input "text" at bounding box center [142, 308] width 128 height 21
type input "*****"
click at [169, 338] on span "Apply" at bounding box center [177, 338] width 31 height 12
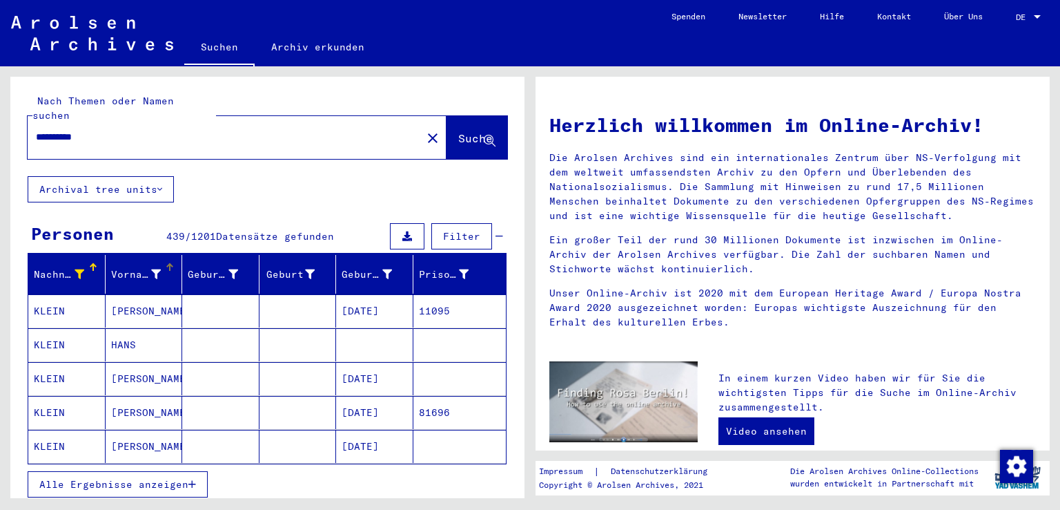
click at [154, 269] on icon at bounding box center [156, 274] width 10 height 10
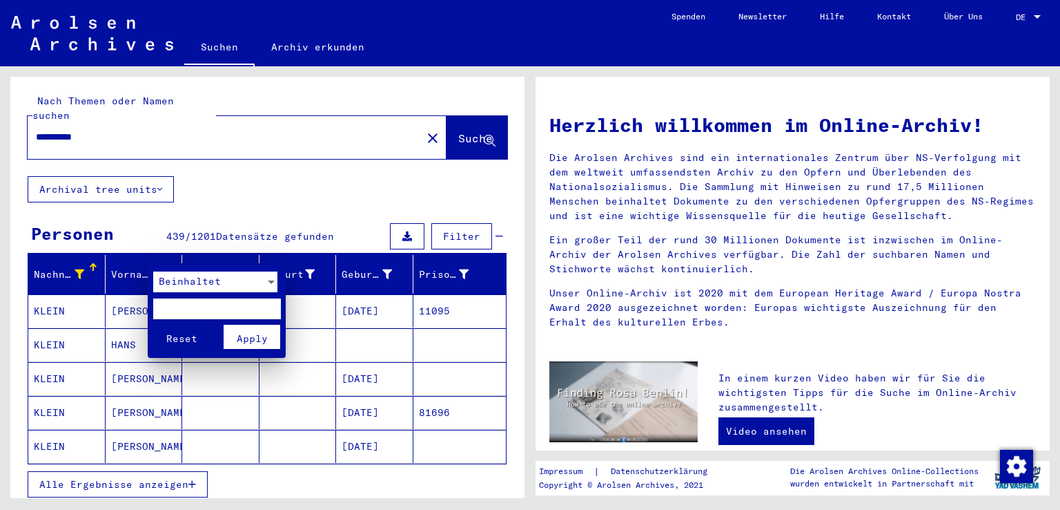
click at [186, 304] on input "text" at bounding box center [217, 308] width 128 height 21
type input "****"
click at [235, 338] on button "Apply" at bounding box center [252, 336] width 57 height 24
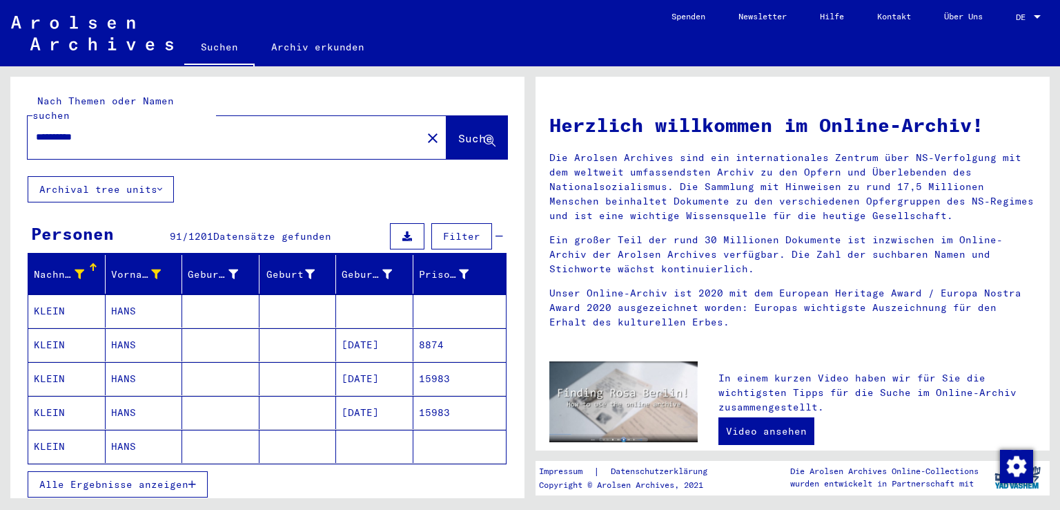
click at [303, 301] on mat-cell at bounding box center [298, 310] width 77 height 33
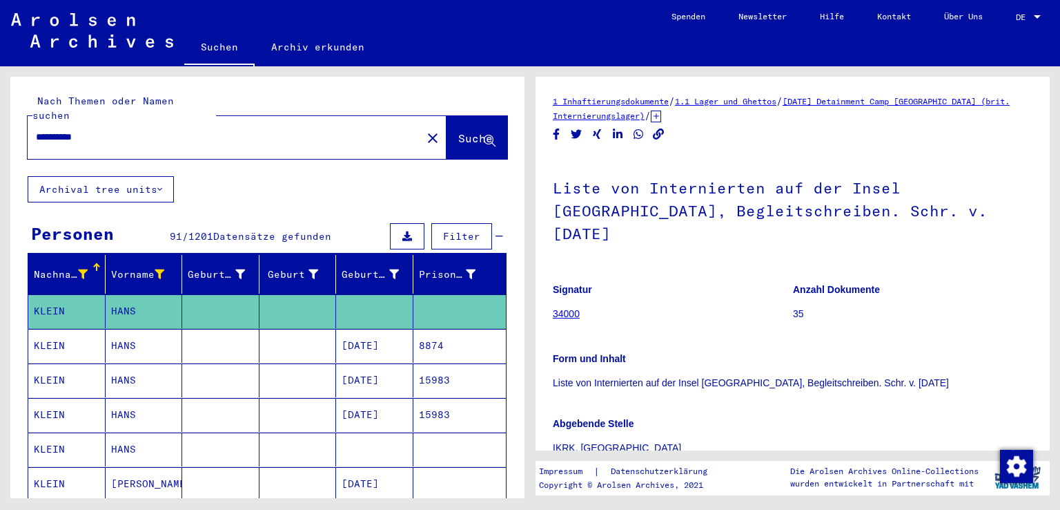
click at [300, 329] on mat-cell at bounding box center [298, 346] width 77 height 34
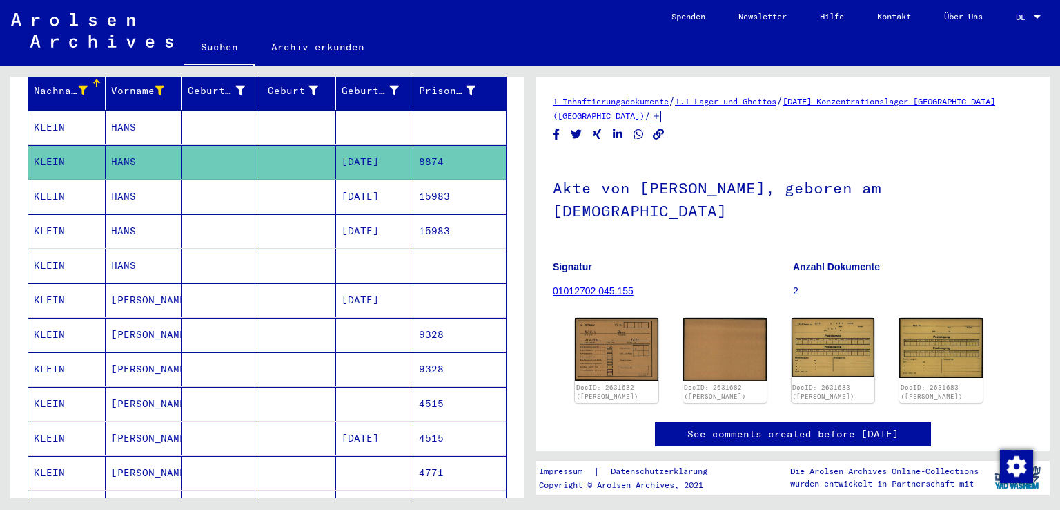
scroll to position [188, 0]
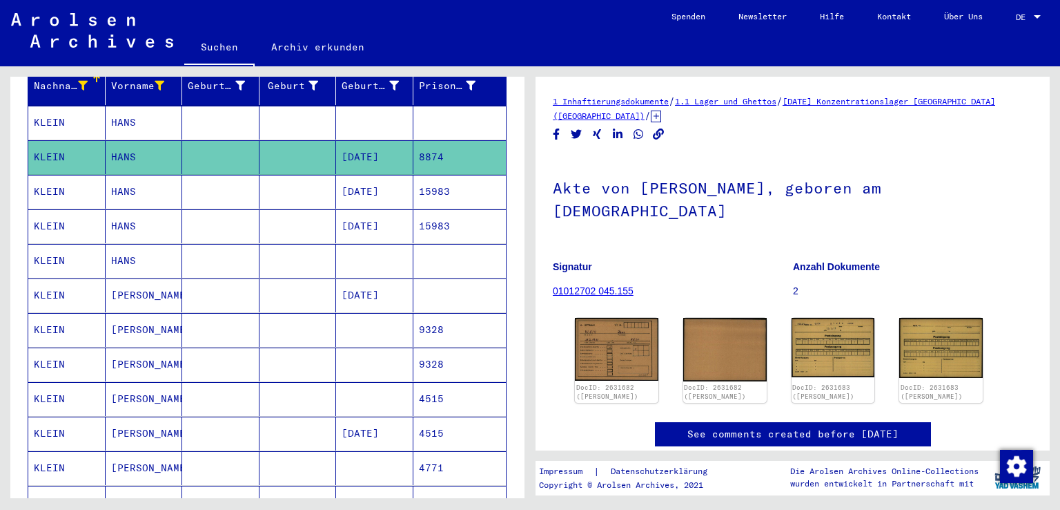
click at [320, 244] on mat-cell at bounding box center [298, 261] width 77 height 34
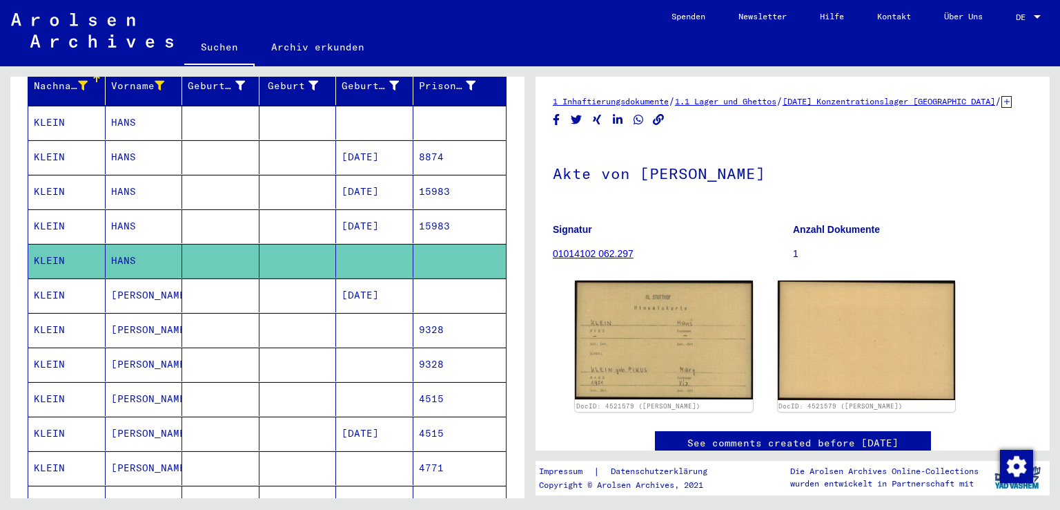
click at [309, 313] on mat-cell at bounding box center [298, 330] width 77 height 34
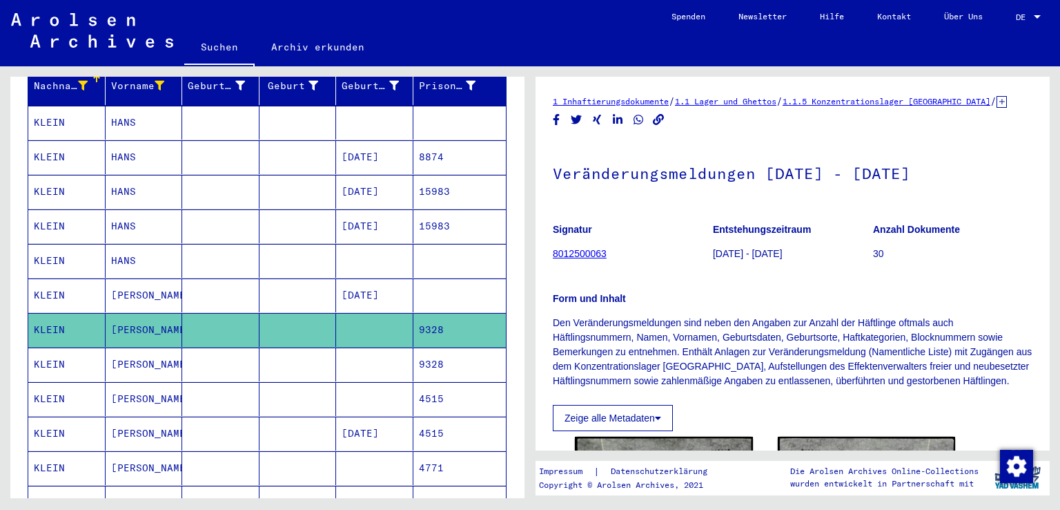
click at [313, 347] on mat-cell at bounding box center [298, 364] width 77 height 34
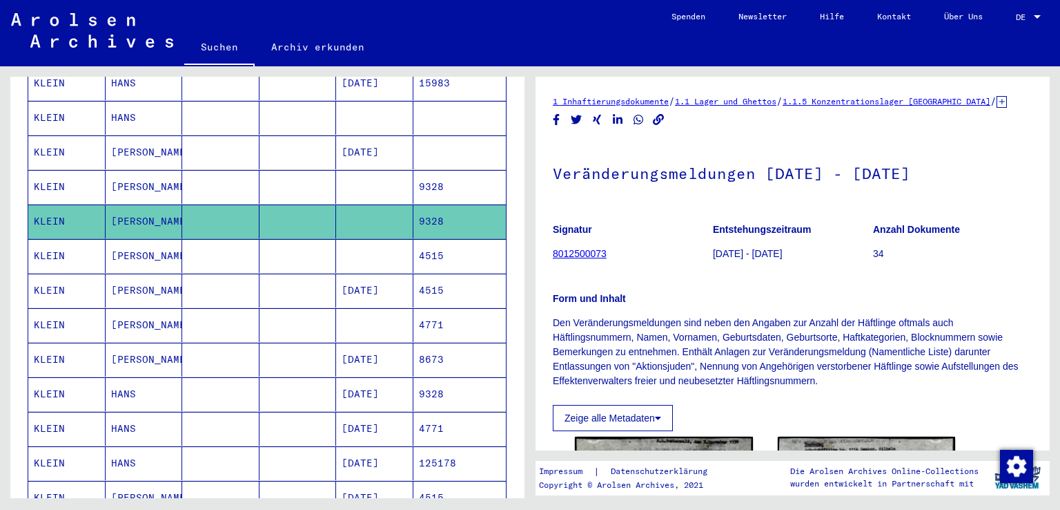
click at [313, 311] on mat-cell at bounding box center [298, 325] width 77 height 34
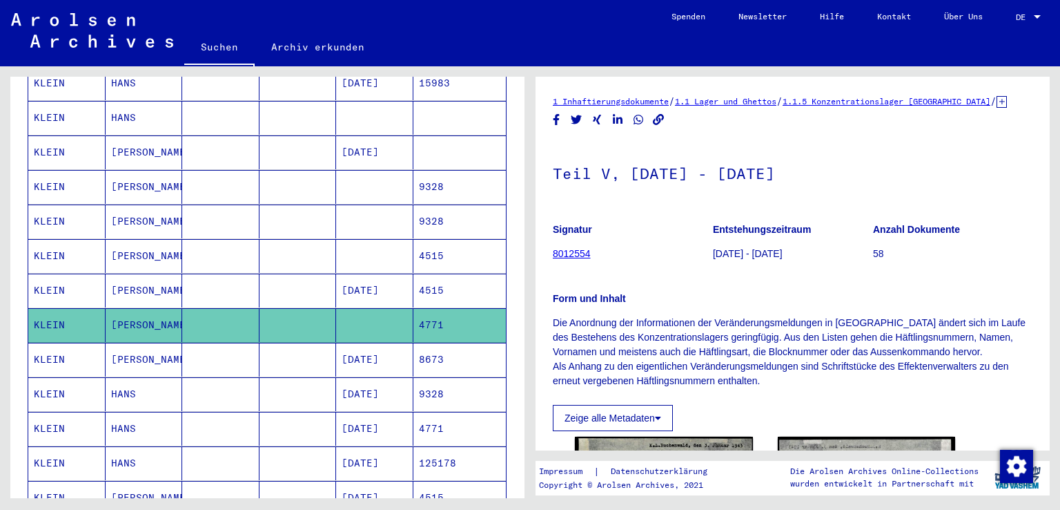
click at [295, 377] on mat-cell at bounding box center [298, 394] width 77 height 34
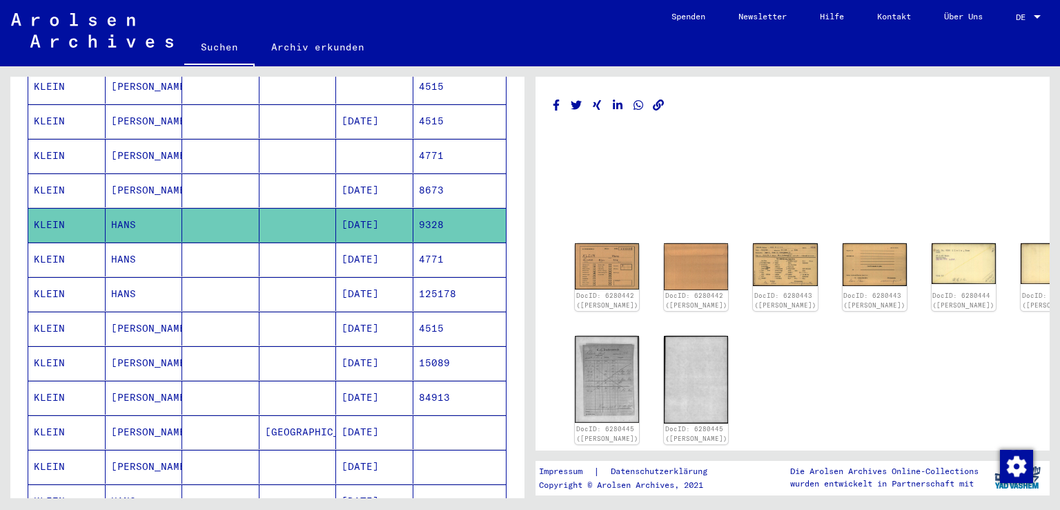
scroll to position [501, 0]
click at [284, 449] on mat-cell at bounding box center [298, 466] width 77 height 34
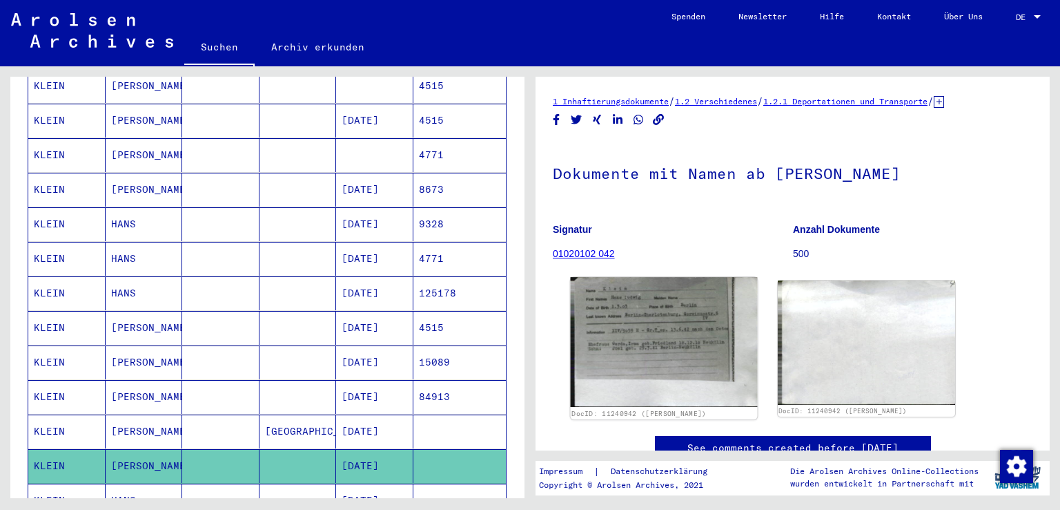
click at [655, 298] on img at bounding box center [664, 342] width 186 height 130
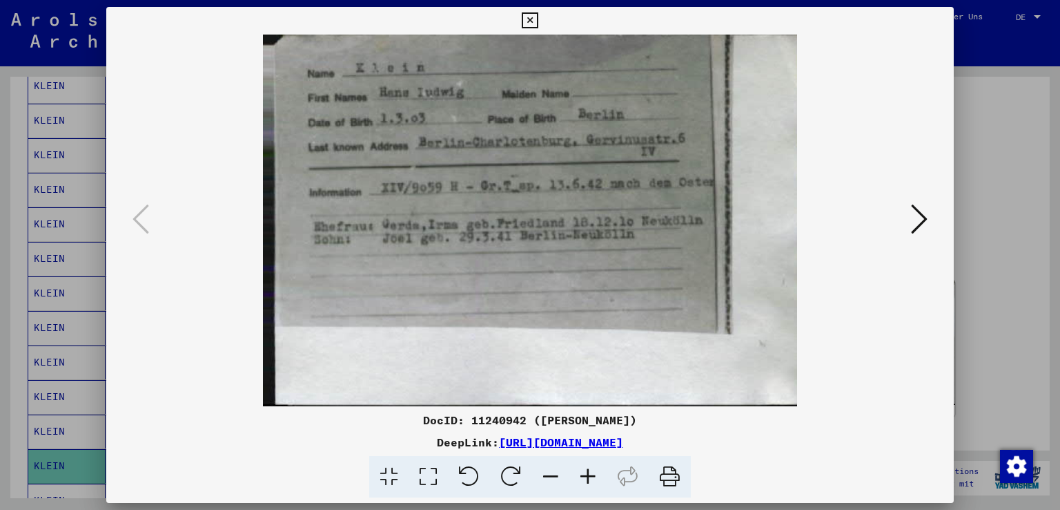
click at [530, 11] on button at bounding box center [530, 21] width 24 height 28
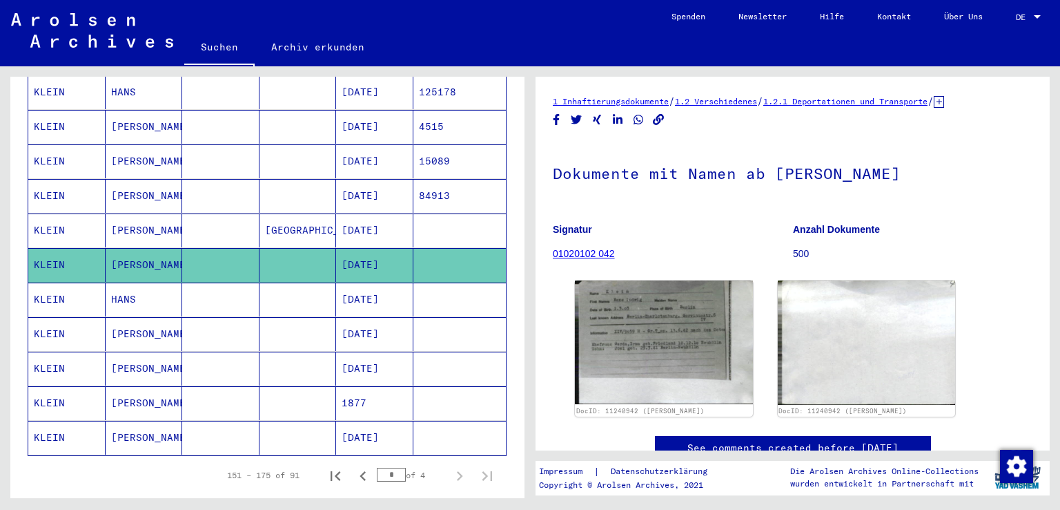
scroll to position [732, 0]
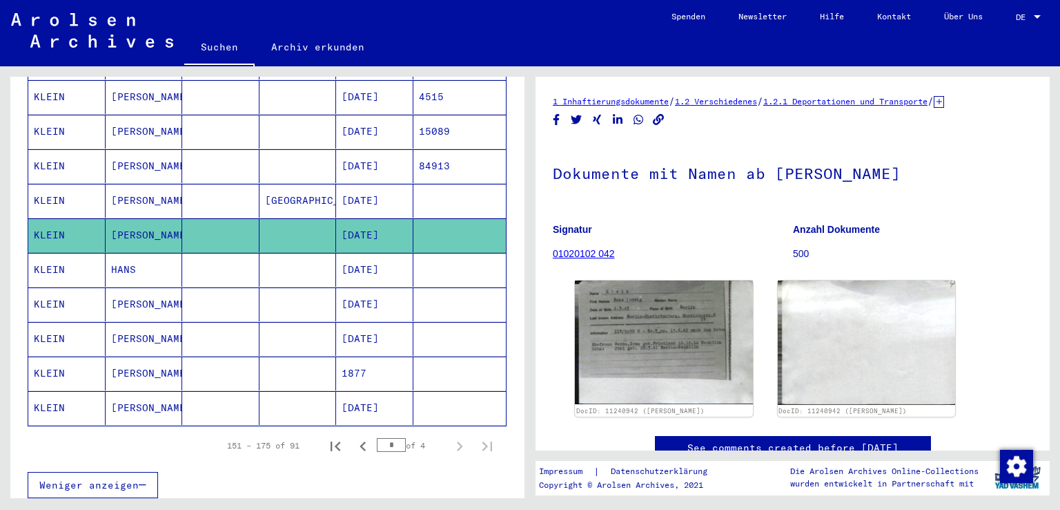
click at [384, 438] on input "*" at bounding box center [391, 445] width 29 height 14
click at [389, 438] on input "*" at bounding box center [391, 445] width 29 height 14
click at [396, 465] on div "Weniger anzeigen" at bounding box center [267, 485] width 479 height 40
click at [450, 436] on icon "Next page" at bounding box center [459, 445] width 19 height 19
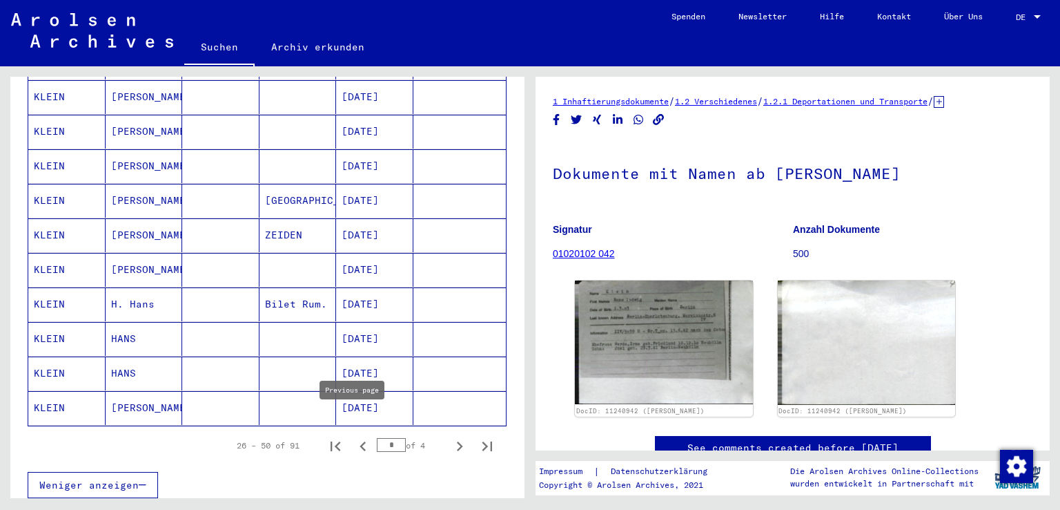
click at [353, 436] on icon "Previous page" at bounding box center [362, 445] width 19 height 19
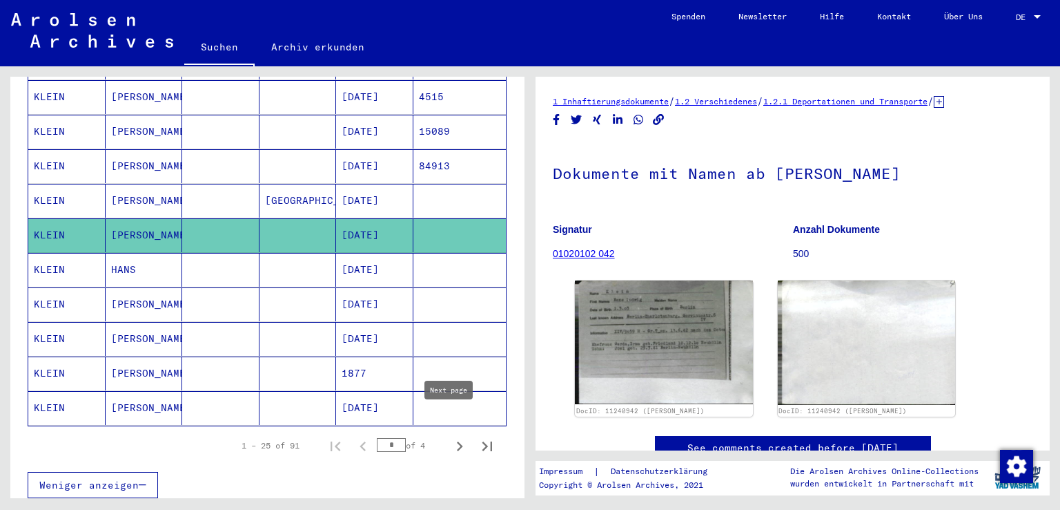
click at [457, 441] on icon "Next page" at bounding box center [460, 446] width 6 height 10
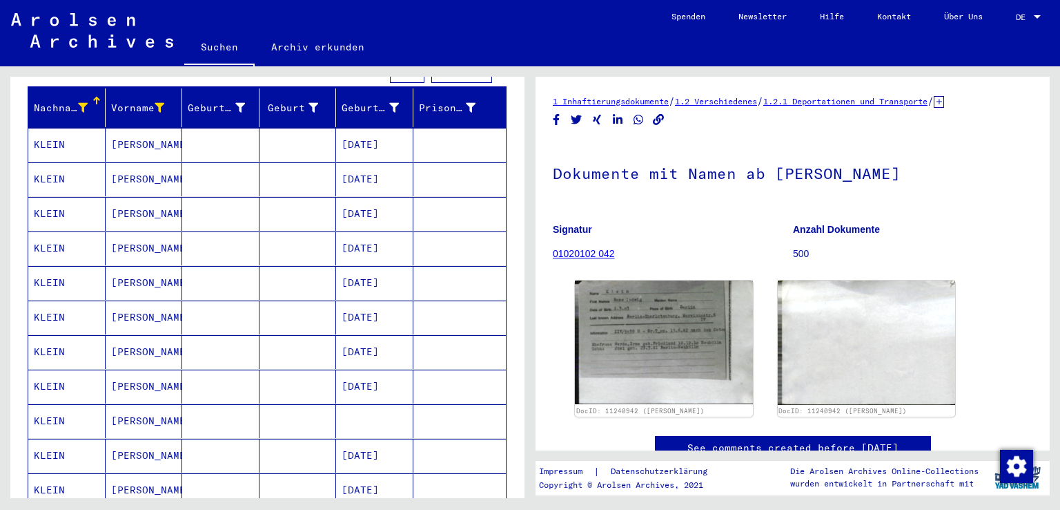
scroll to position [124, 0]
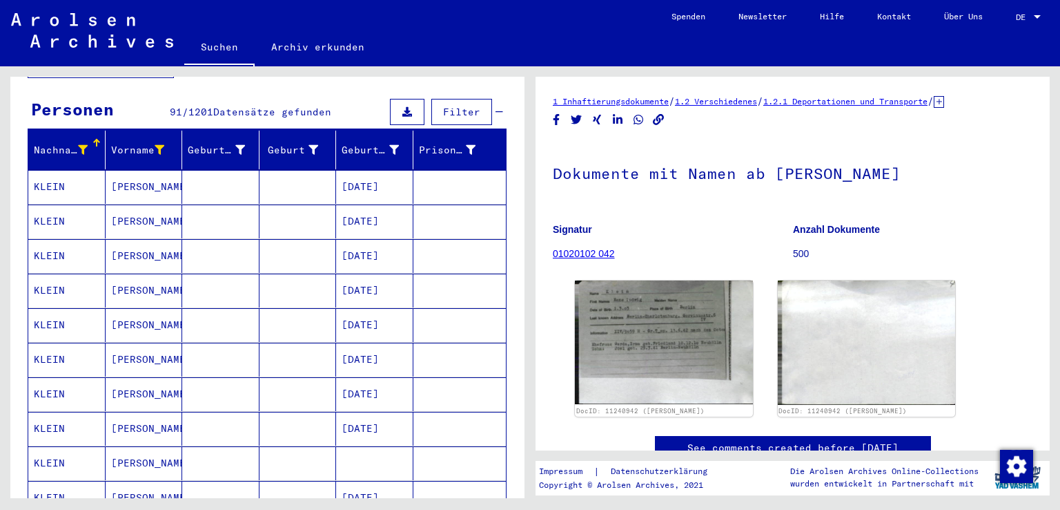
click at [309, 273] on mat-cell at bounding box center [298, 290] width 77 height 34
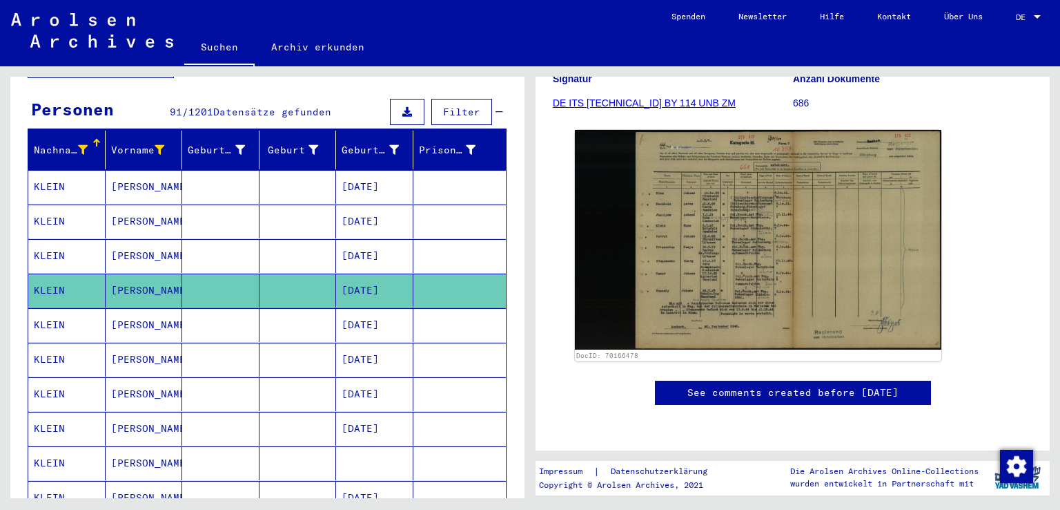
scroll to position [304, 0]
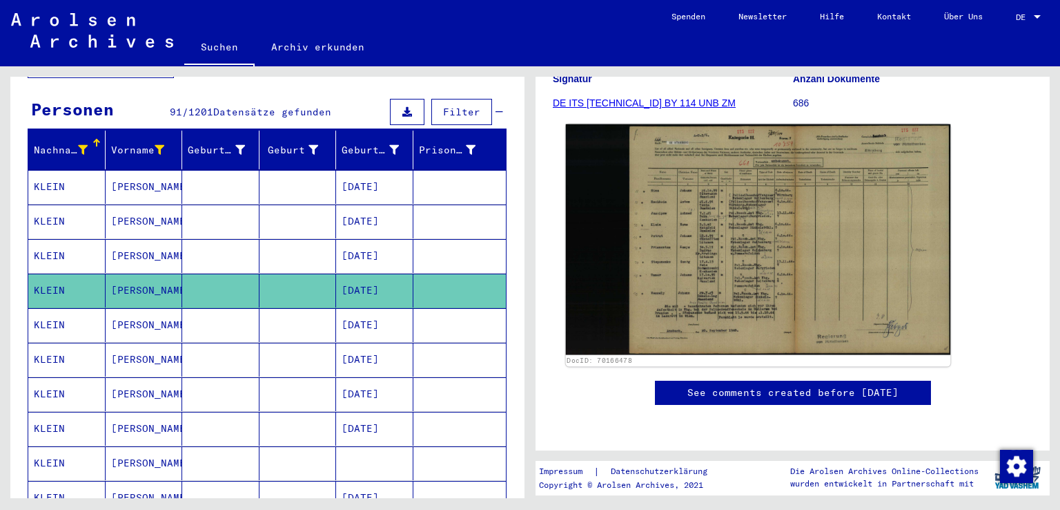
click at [697, 165] on img at bounding box center [758, 239] width 385 height 231
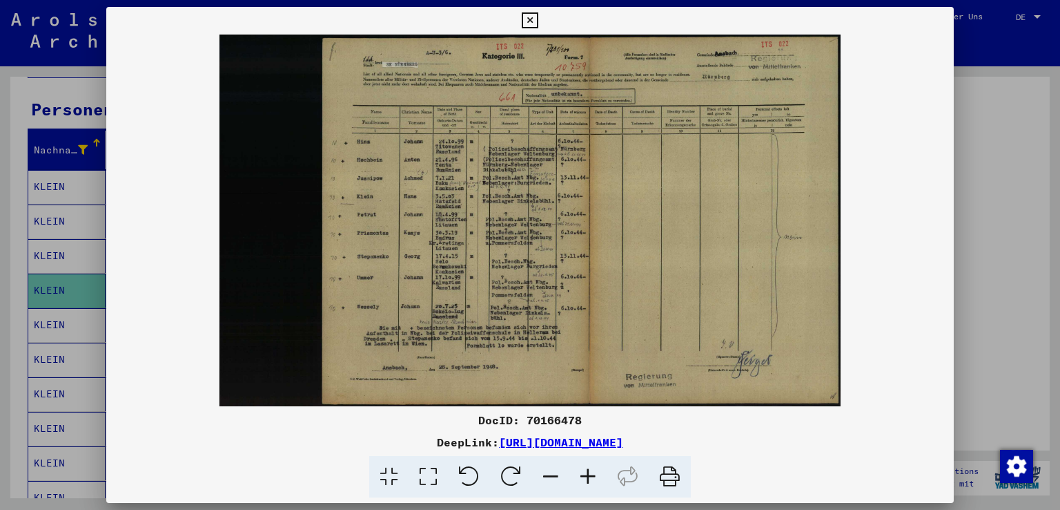
click at [533, 27] on icon at bounding box center [530, 20] width 16 height 17
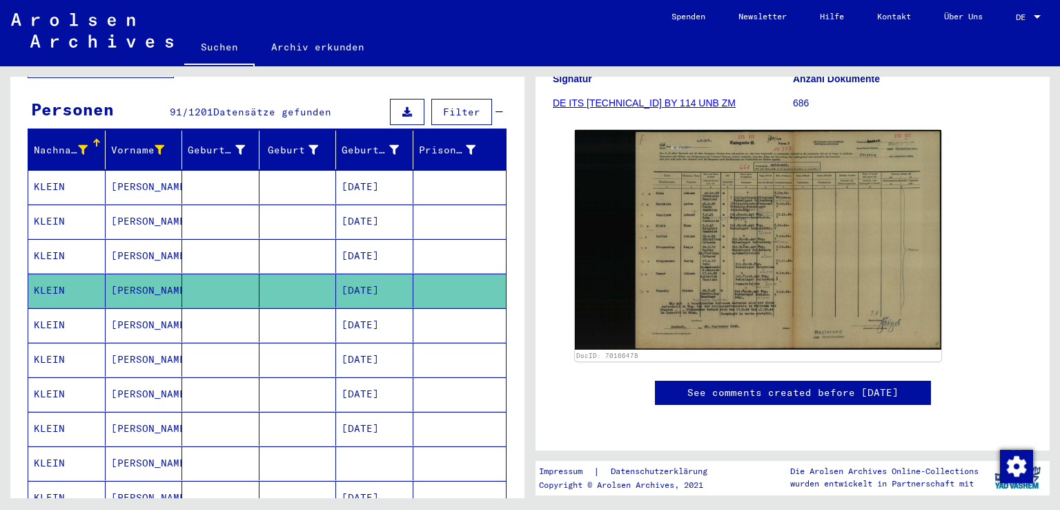
click at [306, 308] on mat-cell at bounding box center [298, 325] width 77 height 34
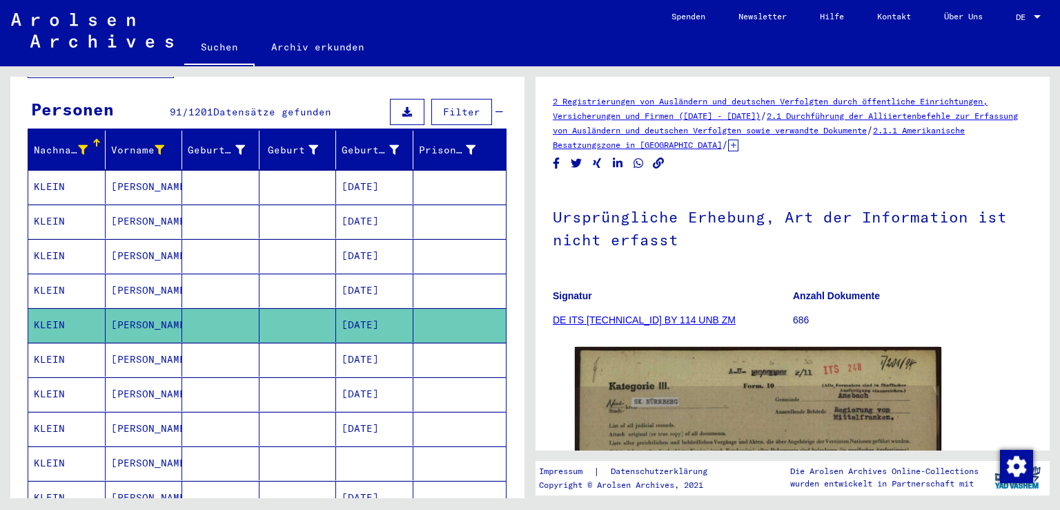
click at [310, 342] on mat-cell at bounding box center [298, 359] width 77 height 34
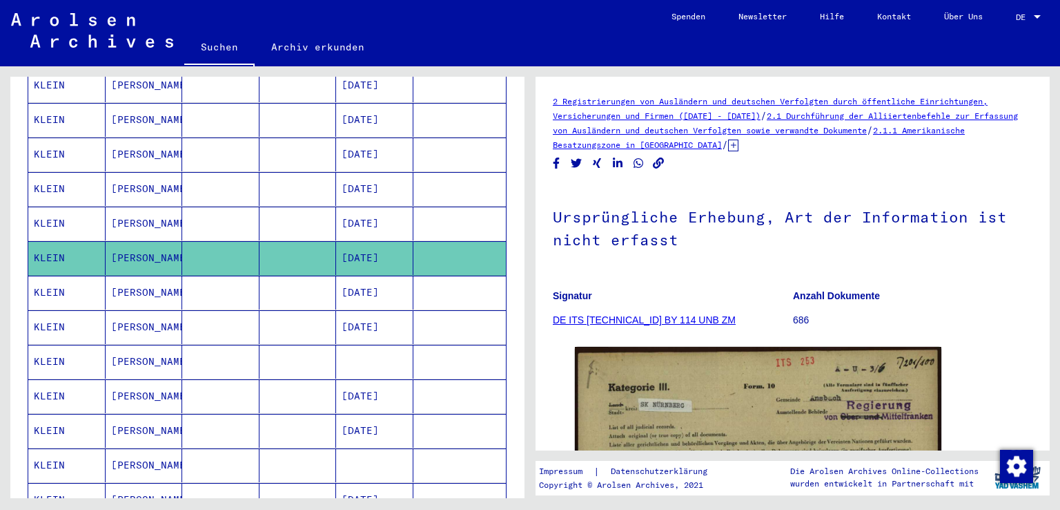
scroll to position [230, 0]
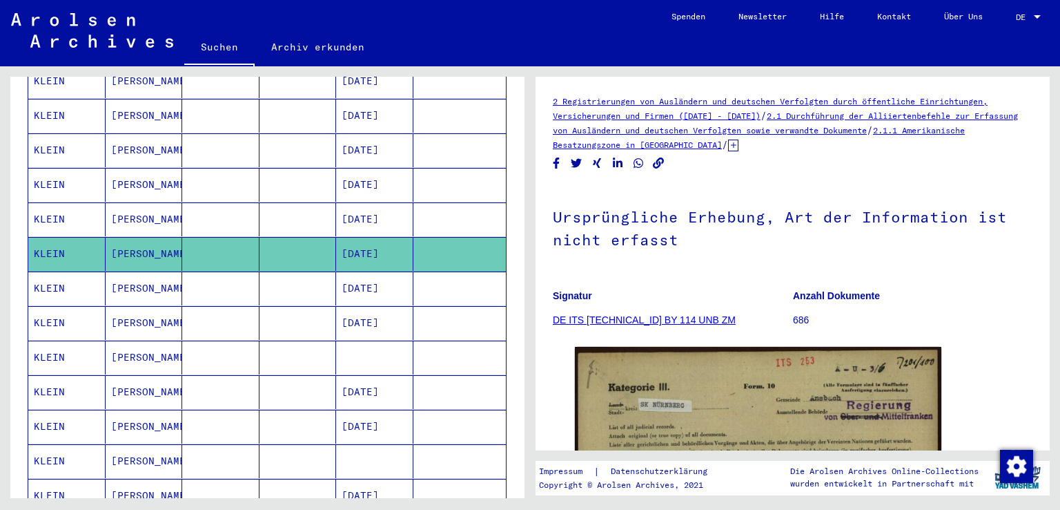
click at [300, 444] on mat-cell at bounding box center [298, 461] width 77 height 34
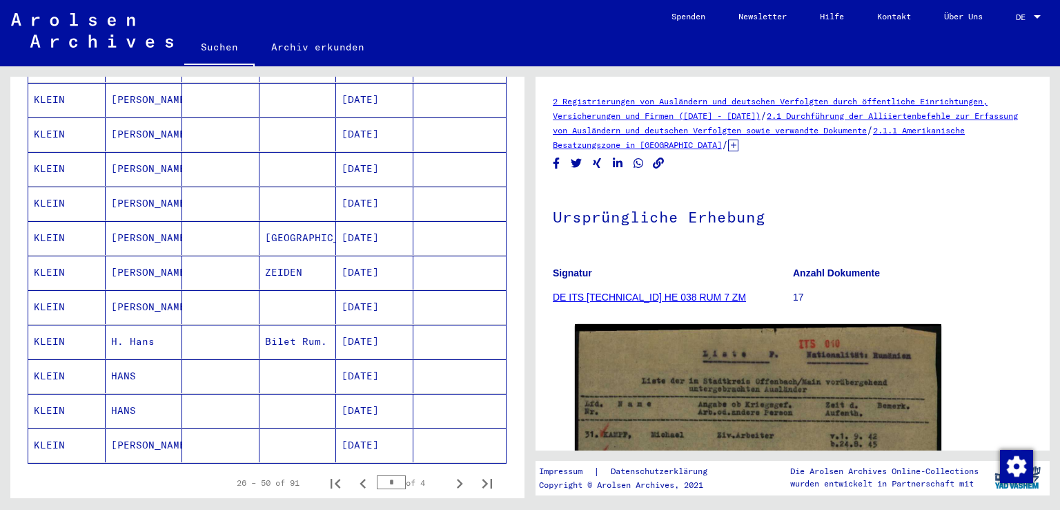
scroll to position [699, 0]
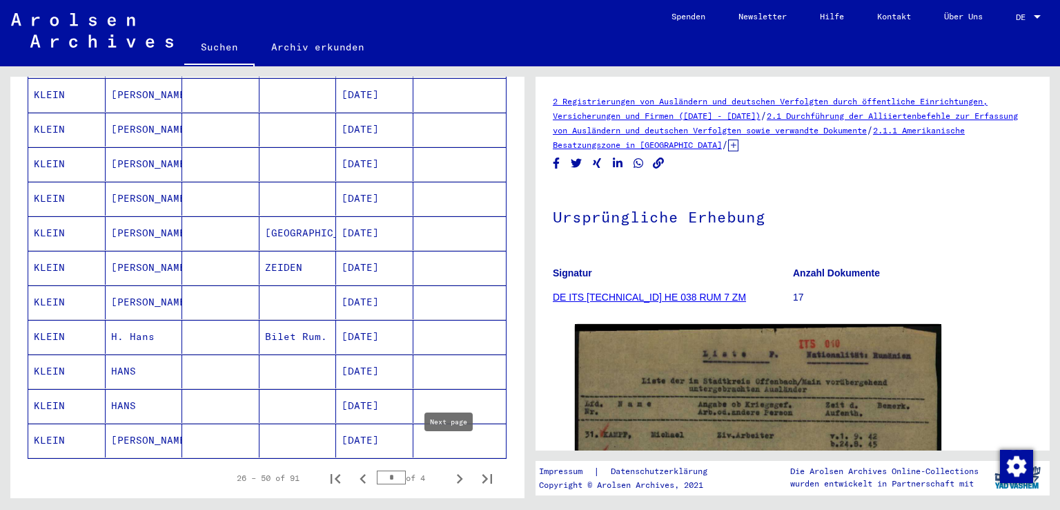
click at [450, 469] on icon "Next page" at bounding box center [459, 478] width 19 height 19
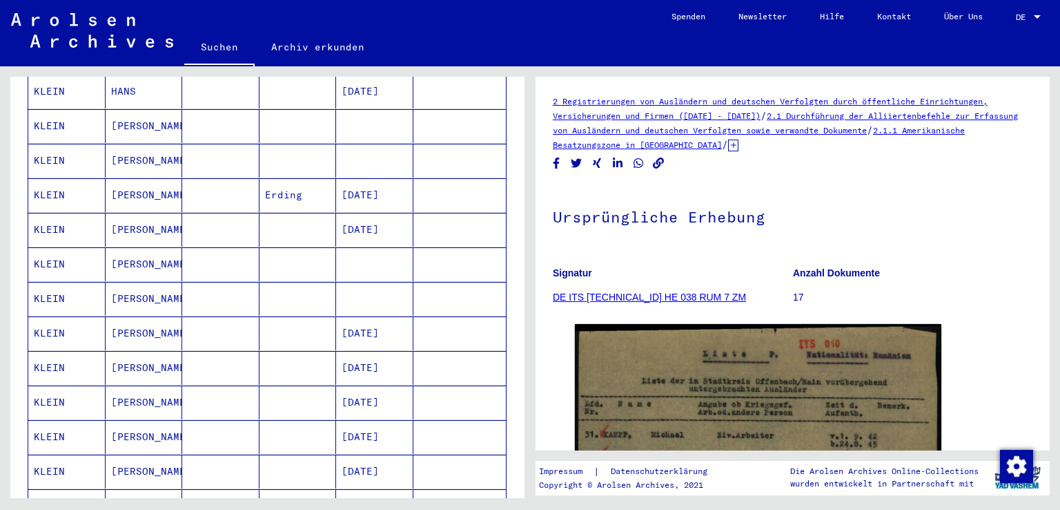
scroll to position [354, 0]
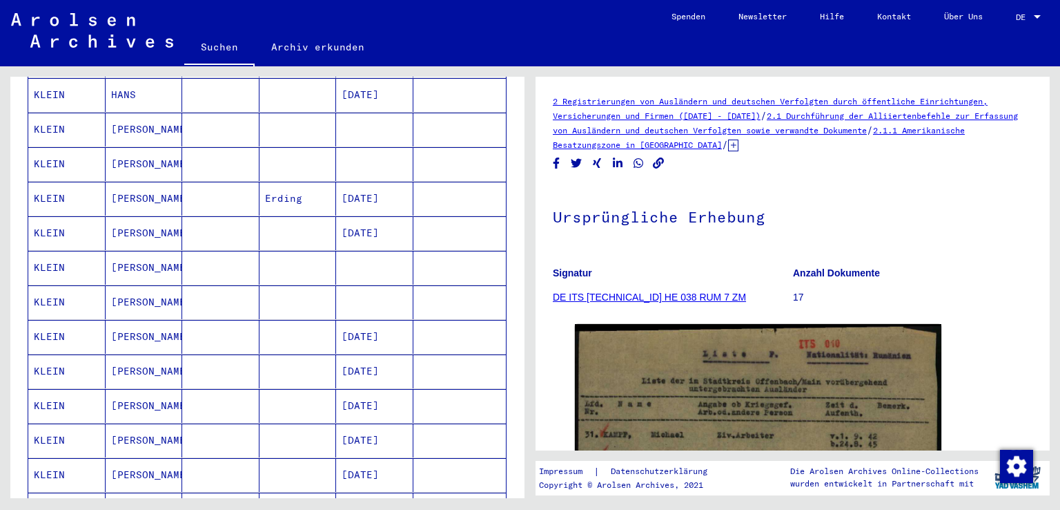
click at [380, 285] on mat-cell at bounding box center [374, 302] width 77 height 34
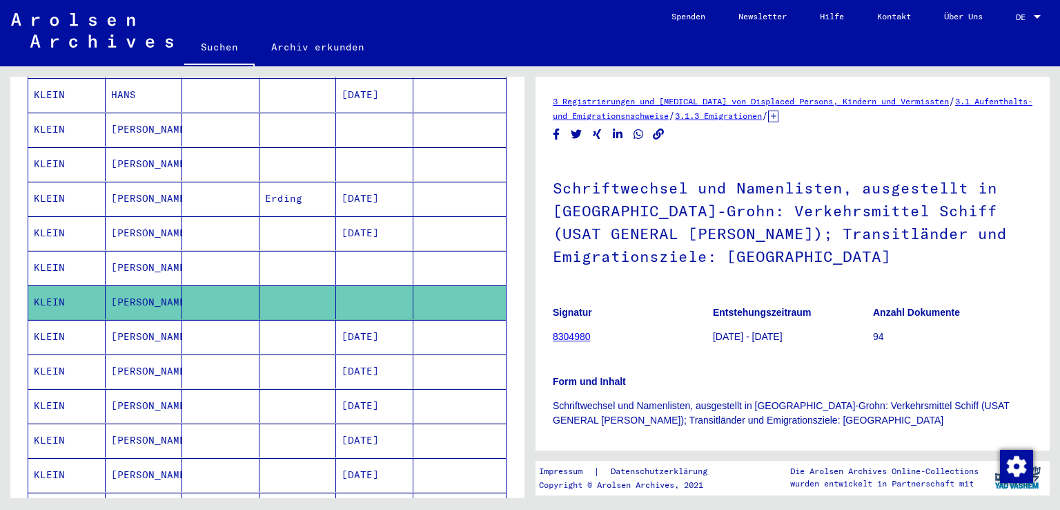
click at [375, 255] on mat-cell at bounding box center [374, 268] width 77 height 34
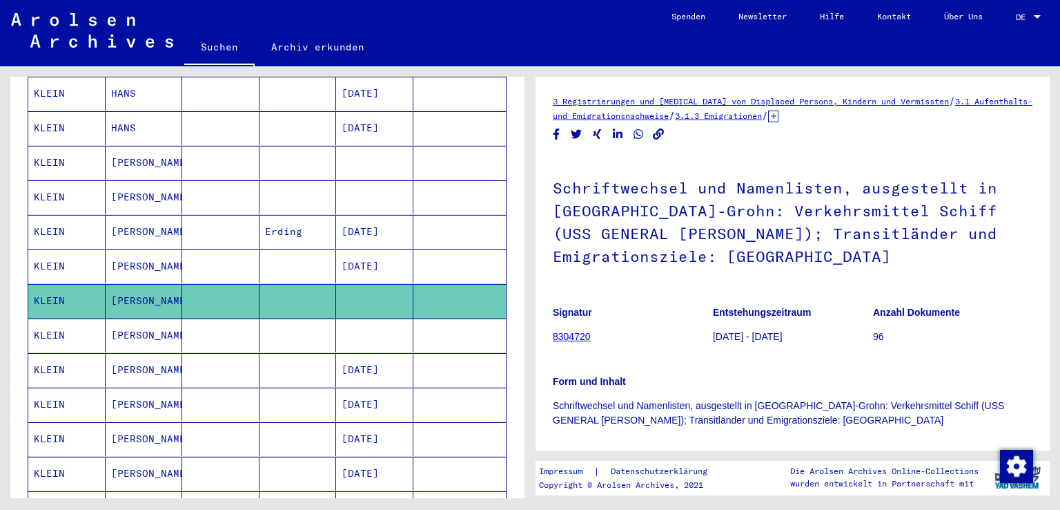
scroll to position [322, 0]
click at [356, 180] on mat-cell at bounding box center [374, 197] width 77 height 34
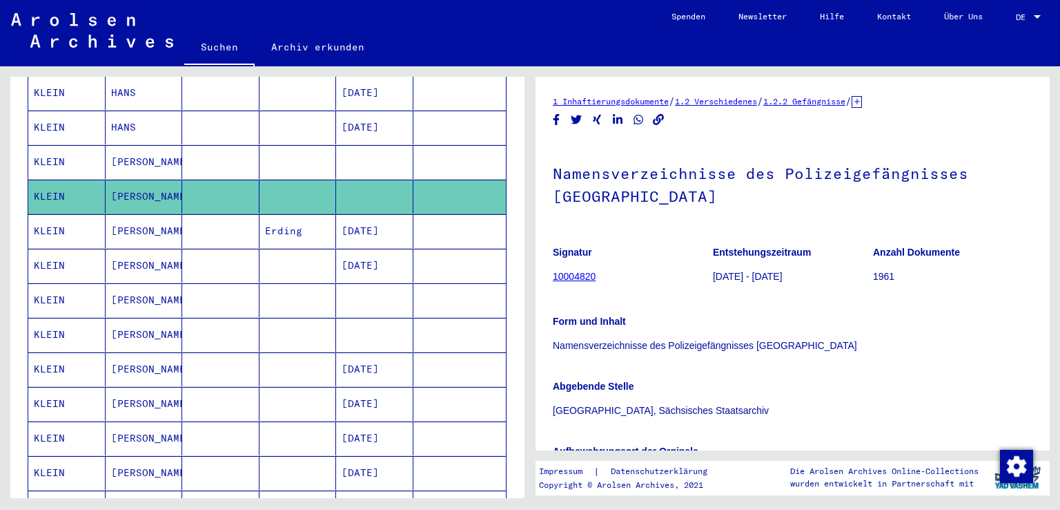
click at [359, 147] on mat-cell at bounding box center [374, 162] width 77 height 34
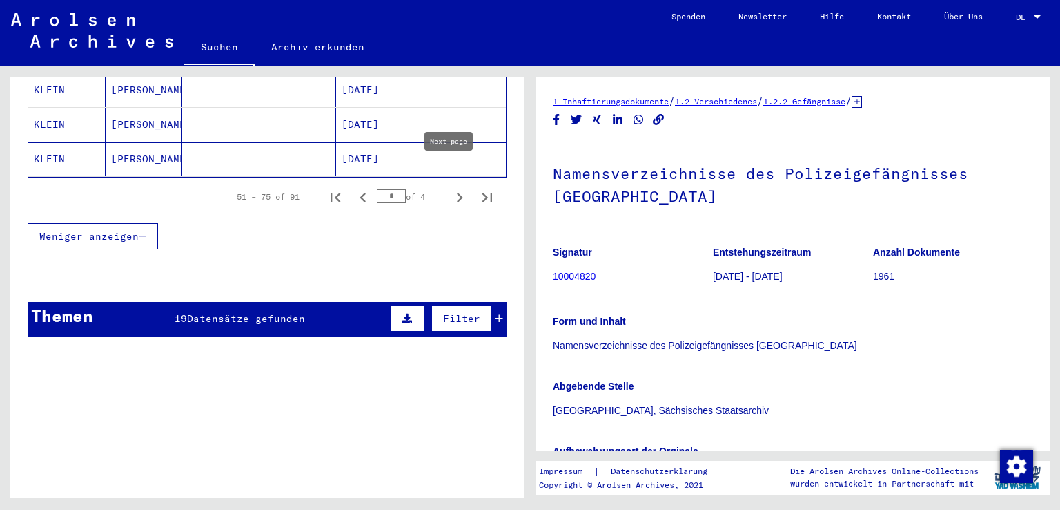
click at [450, 188] on icon "Next page" at bounding box center [459, 197] width 19 height 19
type input "*"
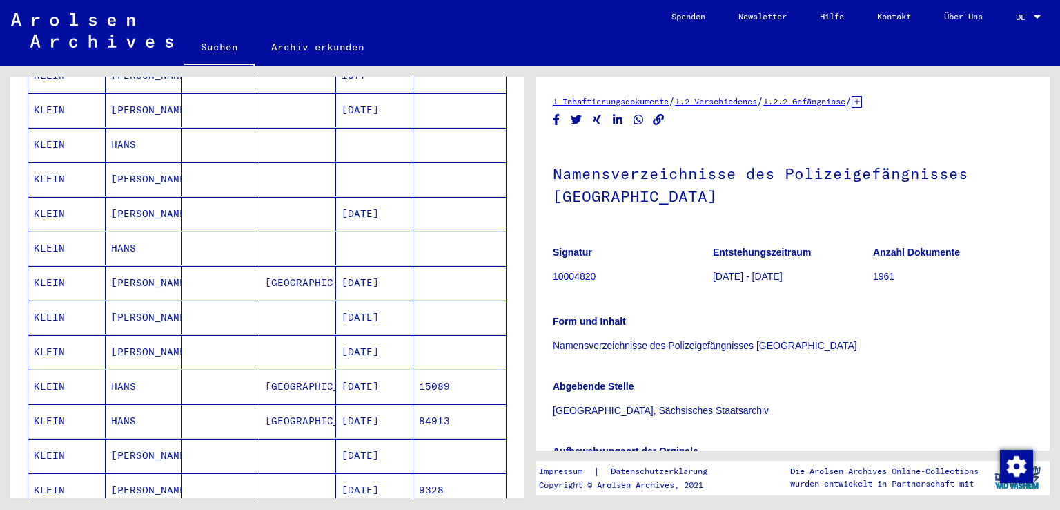
scroll to position [269, 0]
click at [419, 266] on mat-cell at bounding box center [460, 283] width 93 height 34
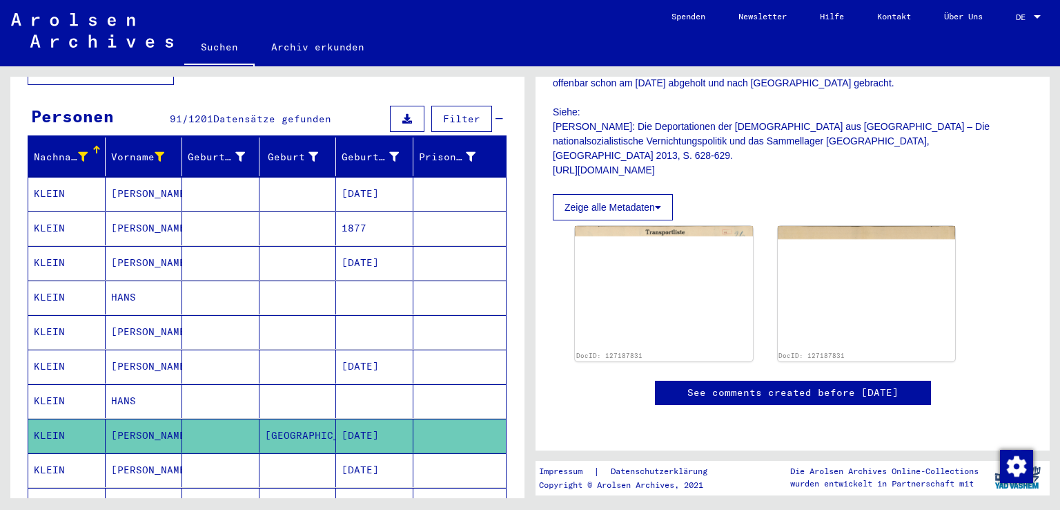
scroll to position [547, 0]
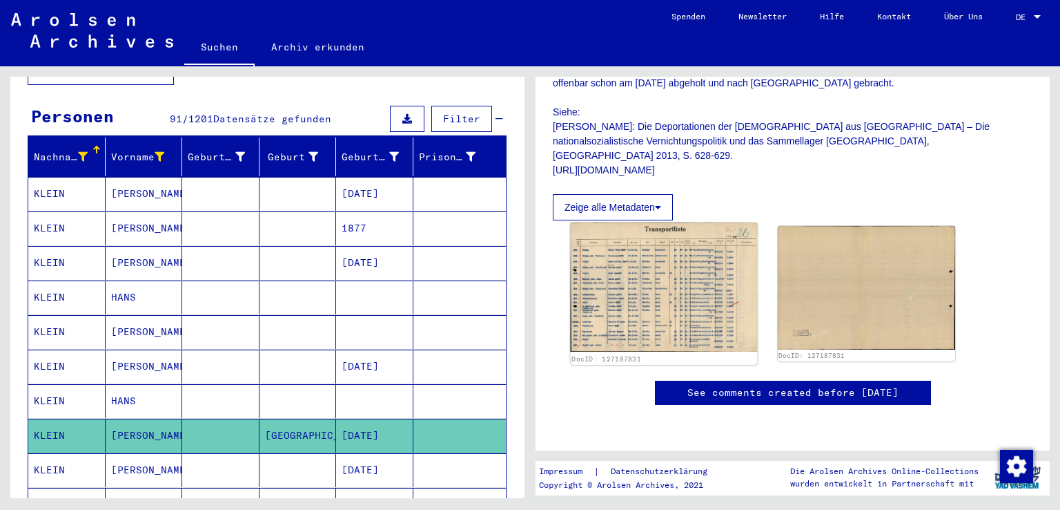
click at [679, 222] on img at bounding box center [664, 286] width 186 height 129
